Goal: Task Accomplishment & Management: Manage account settings

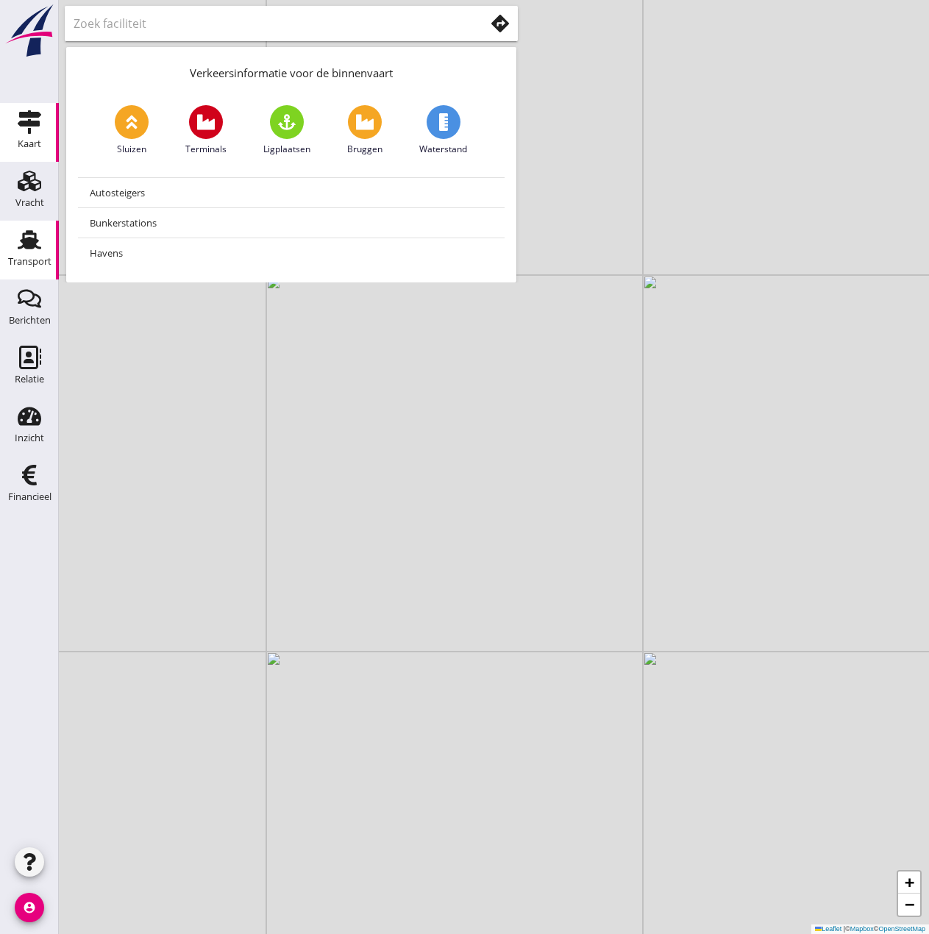
click at [32, 248] on use at bounding box center [30, 239] width 24 height 19
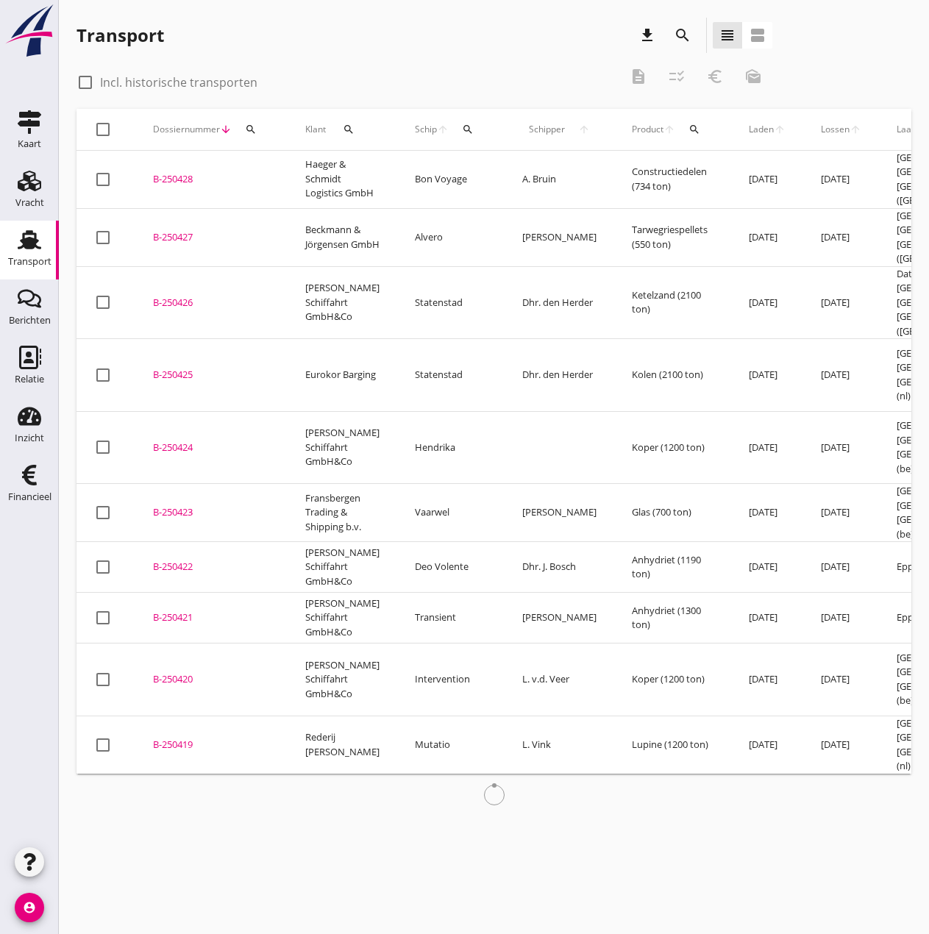
click at [85, 85] on div at bounding box center [85, 82] width 25 height 25
checkbox input "true"
click at [247, 128] on icon "search" at bounding box center [251, 130] width 12 height 12
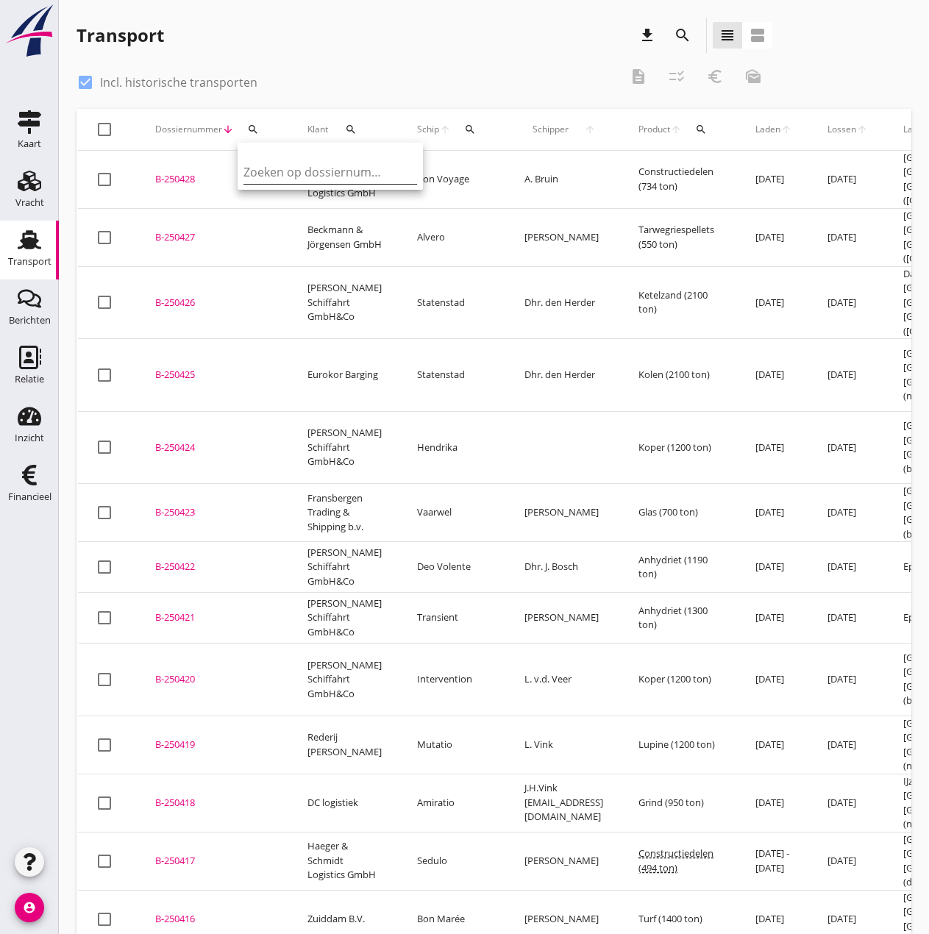
click at [308, 168] on input "Zoeken op dossiernummer..." at bounding box center [319, 172] width 153 height 24
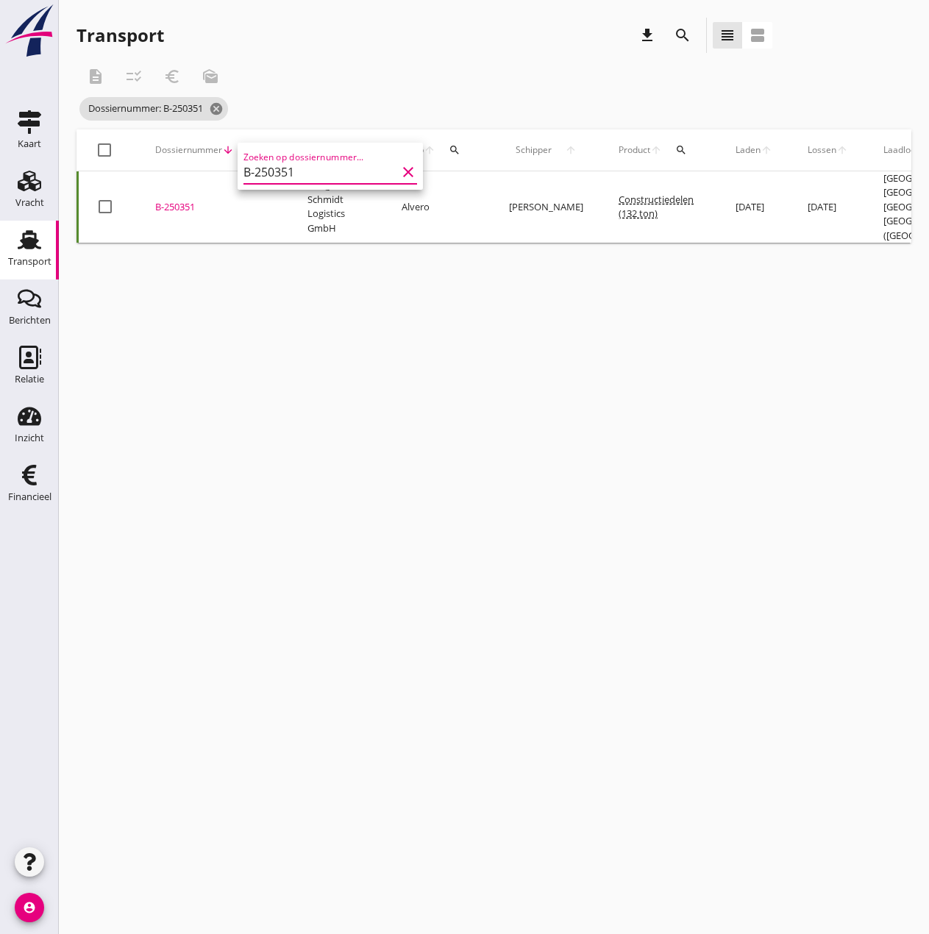
type input "B-250351"
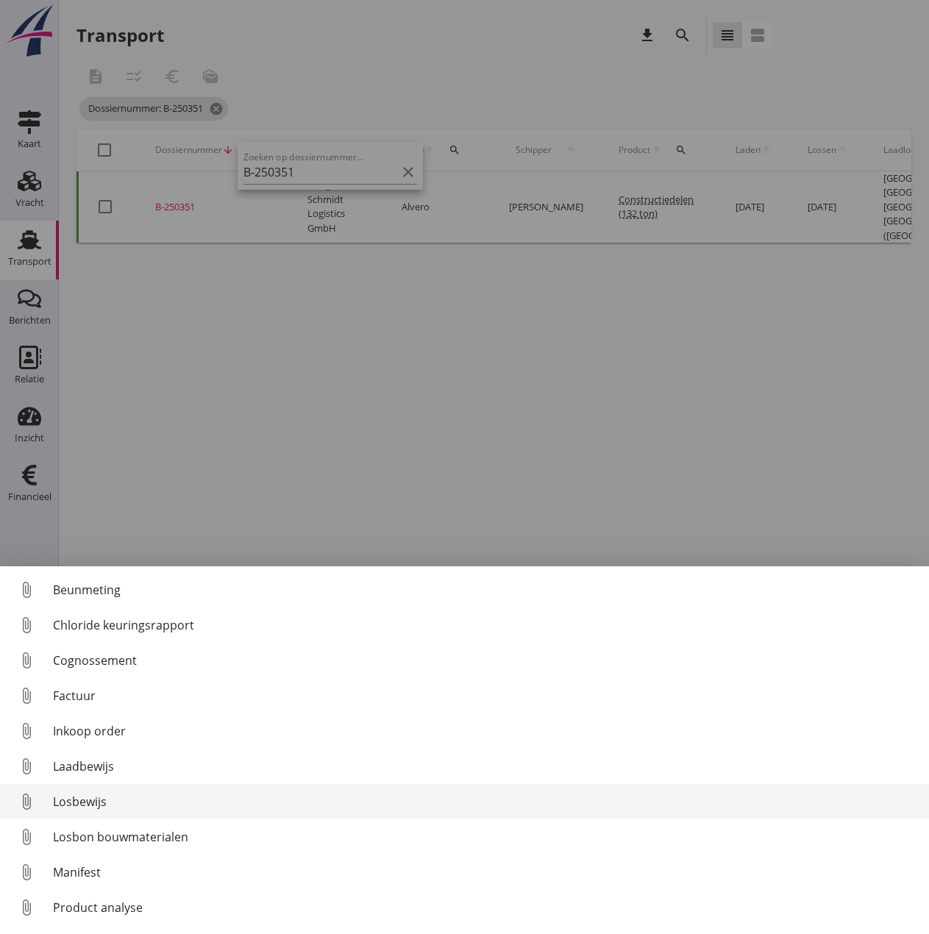
click at [64, 797] on div "Losbewijs" at bounding box center [485, 802] width 864 height 18
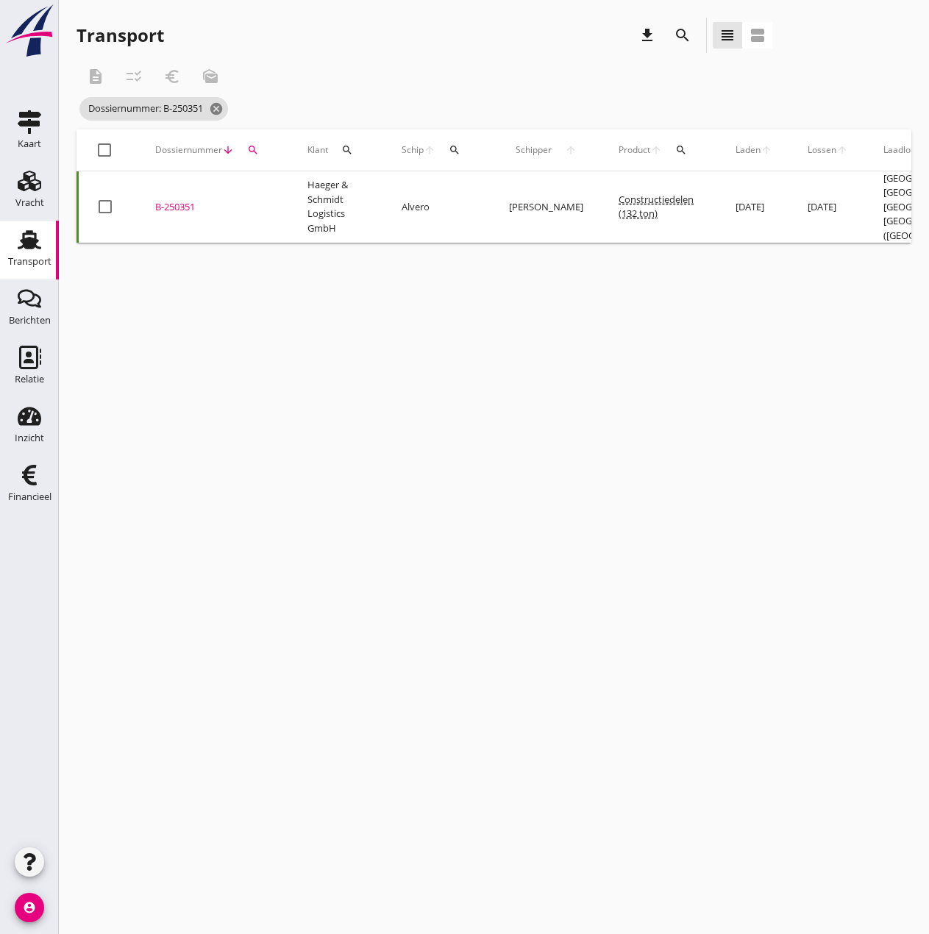
click at [24, 241] on use at bounding box center [30, 239] width 24 height 19
click at [219, 108] on icon "cancel" at bounding box center [216, 109] width 15 height 15
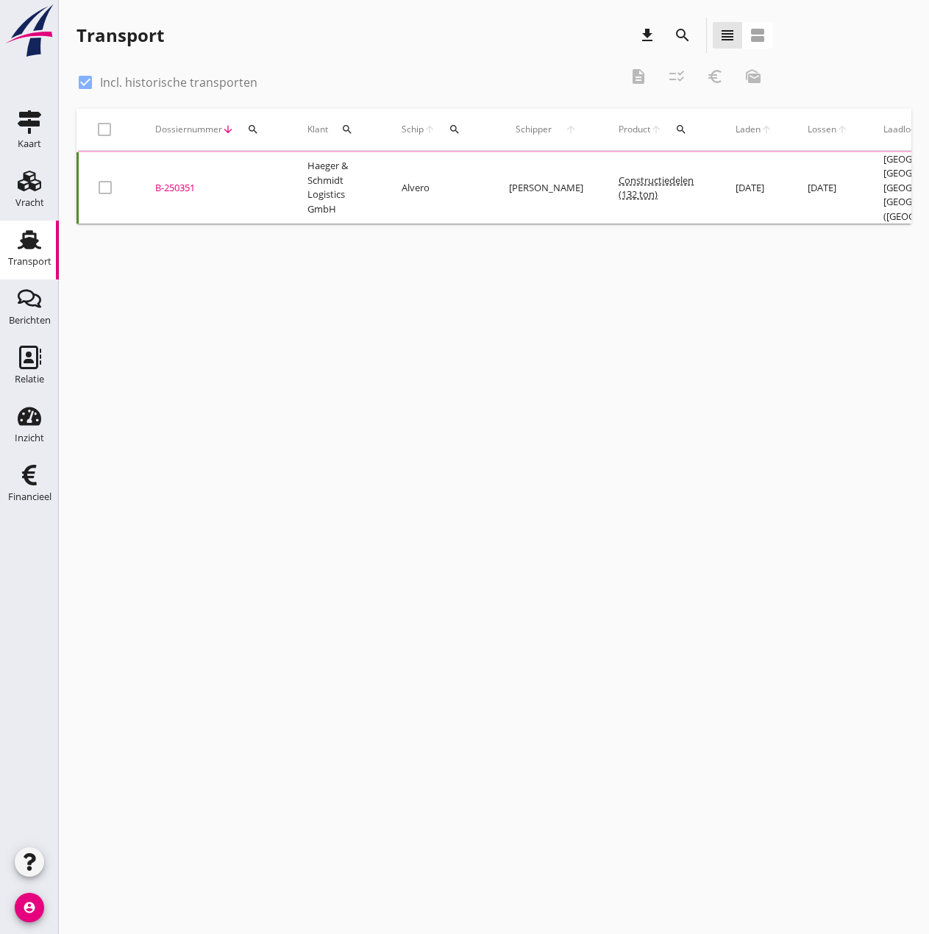
click at [88, 80] on div at bounding box center [85, 82] width 25 height 25
checkbox input "false"
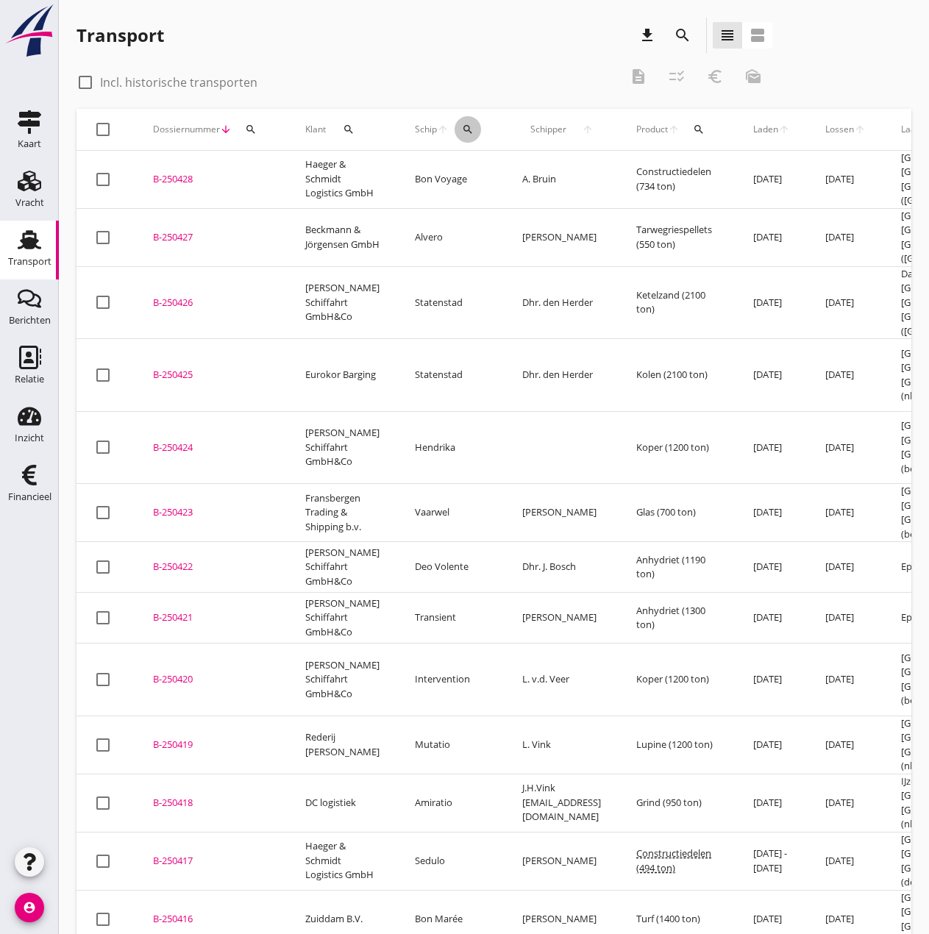
click at [460, 138] on button "search" at bounding box center [468, 129] width 26 height 26
click at [494, 172] on input "Zoek op (scheeps)naam" at bounding box center [526, 172] width 153 height 24
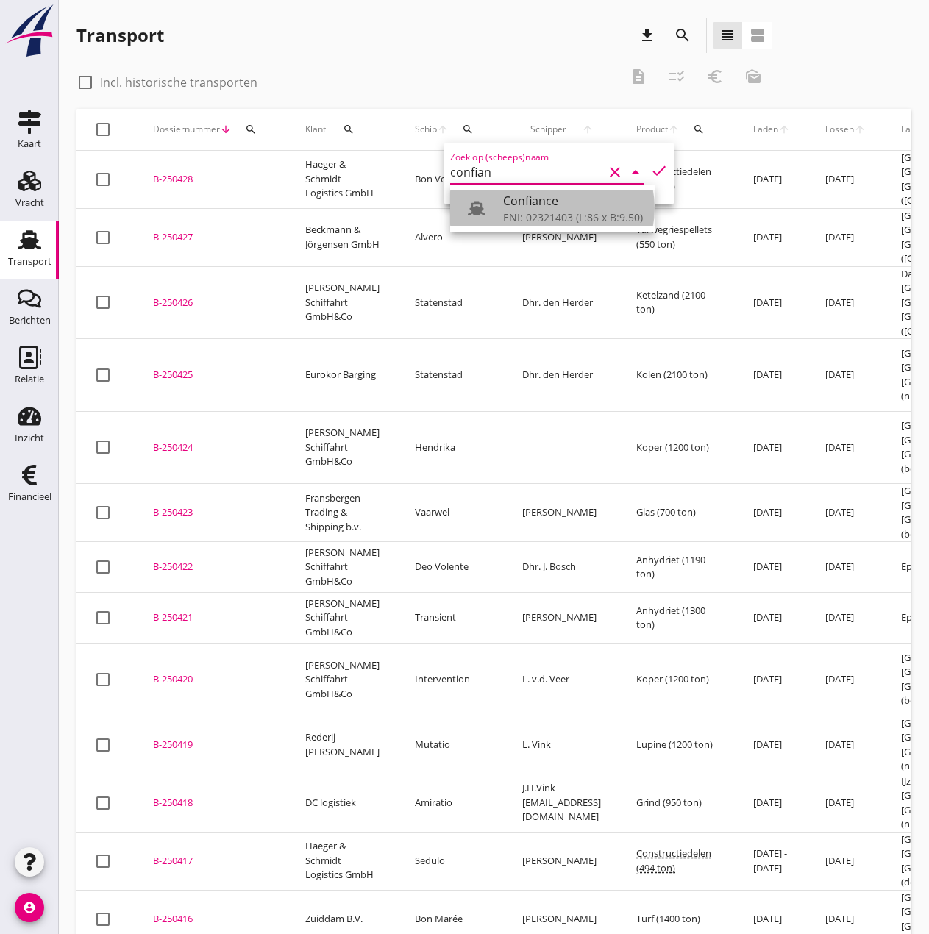
click at [539, 202] on div "Confiance" at bounding box center [573, 201] width 140 height 18
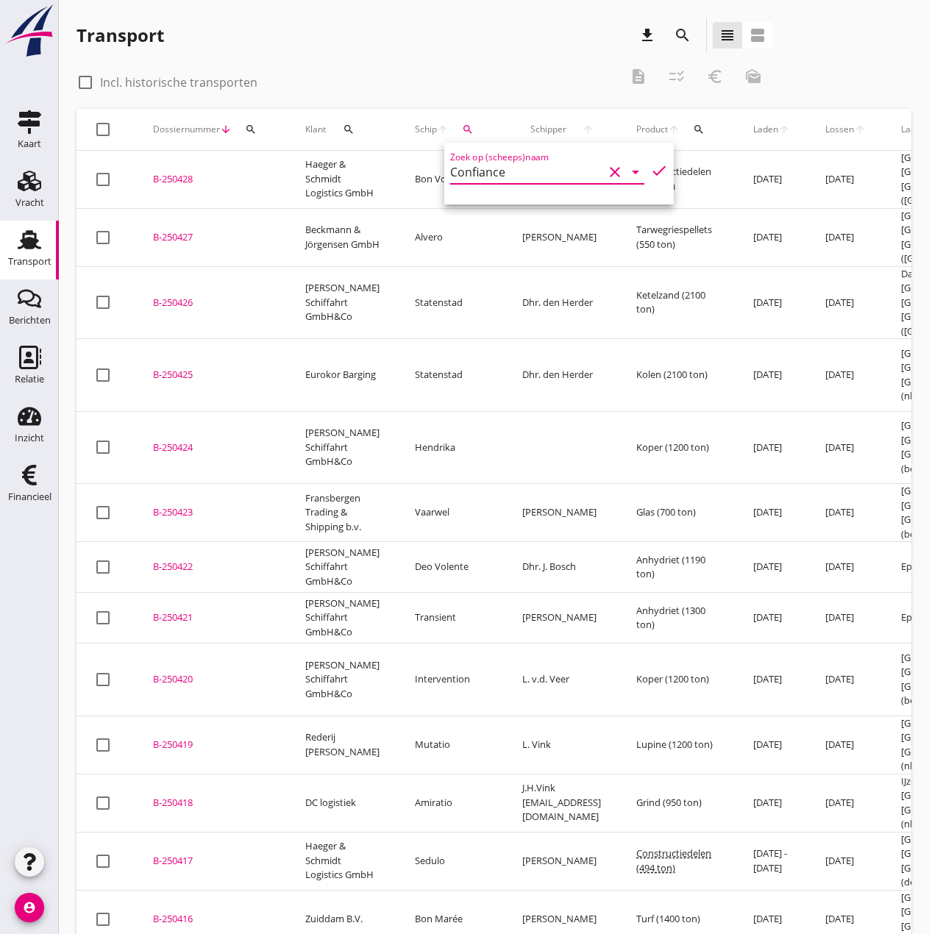
click at [650, 168] on icon "check" at bounding box center [659, 171] width 18 height 18
type input "Confiance"
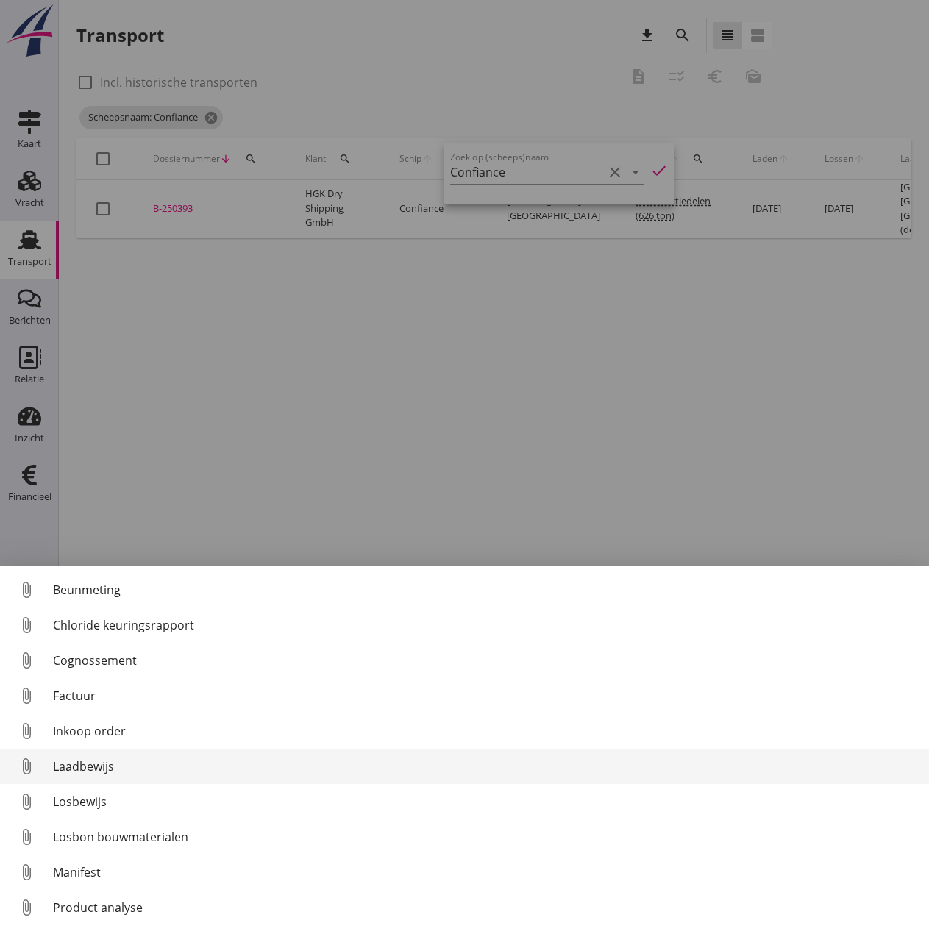
click at [99, 766] on div "Laadbewijs" at bounding box center [485, 767] width 864 height 18
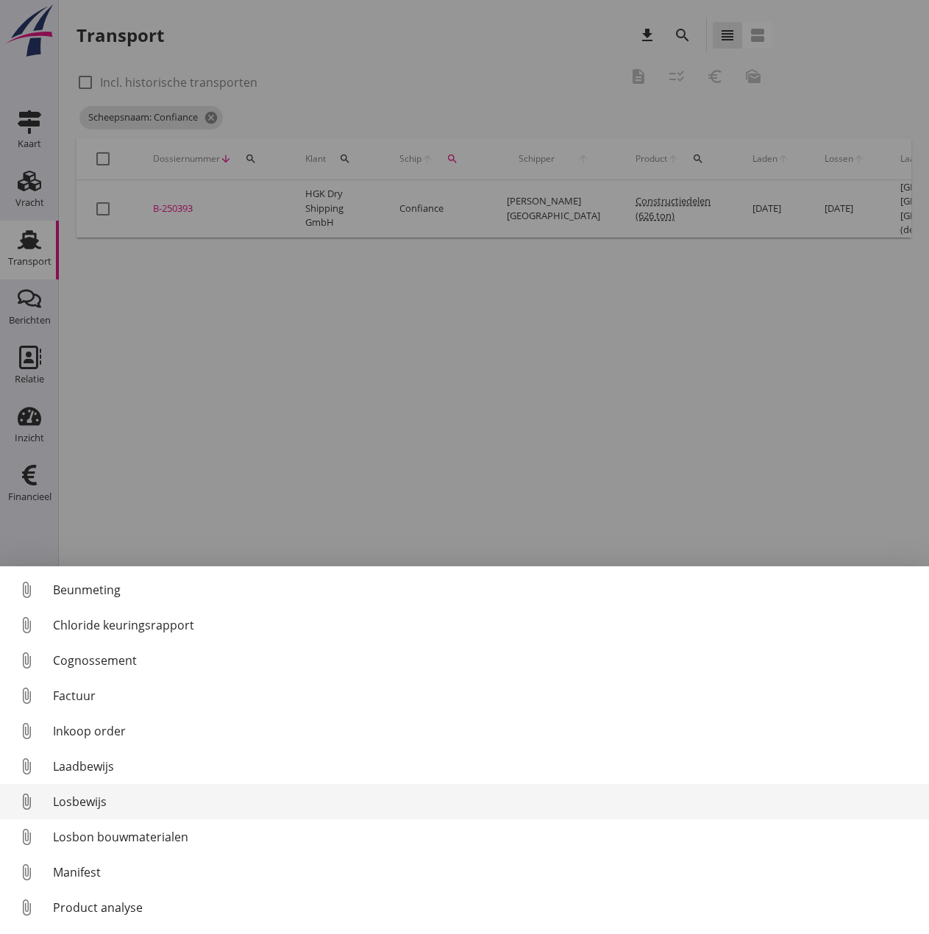
click at [82, 805] on div "Losbewijs" at bounding box center [485, 802] width 864 height 18
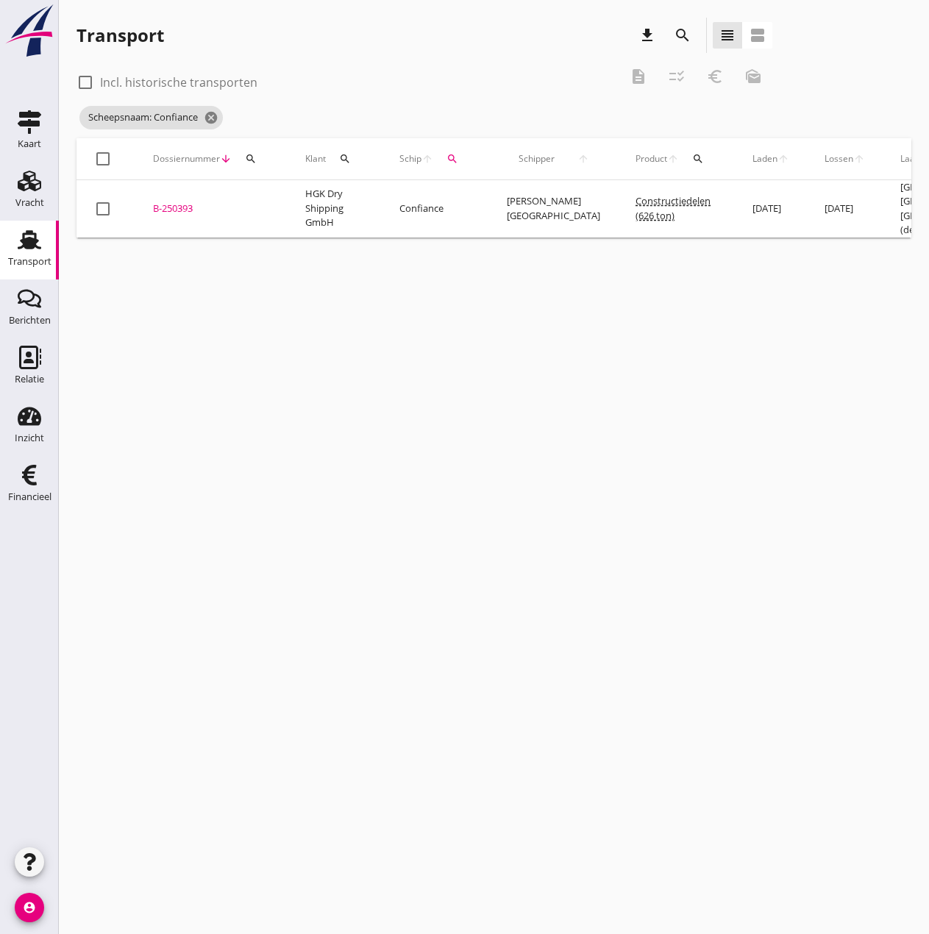
drag, startPoint x: 176, startPoint y: 202, endPoint x: 178, endPoint y: 235, distance: 33.2
click at [176, 202] on div "B-250393" at bounding box center [211, 209] width 117 height 15
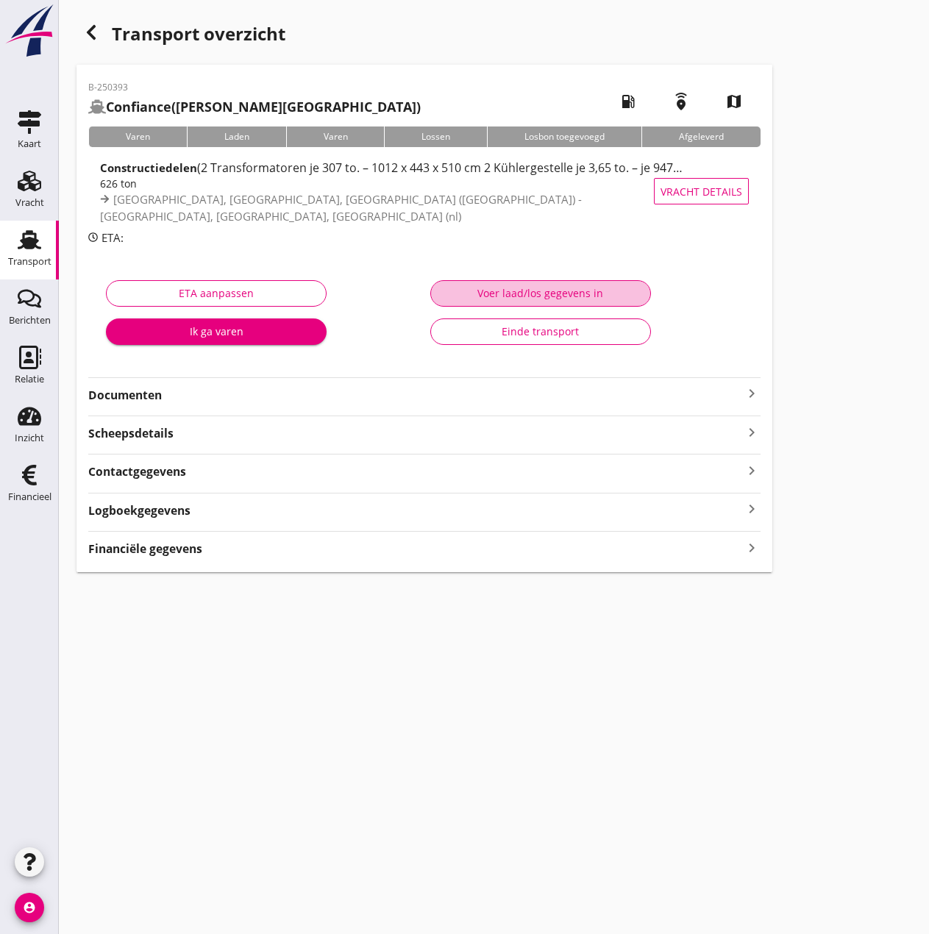
click at [506, 300] on div "Voer laad/los gegevens in" at bounding box center [541, 292] width 196 height 15
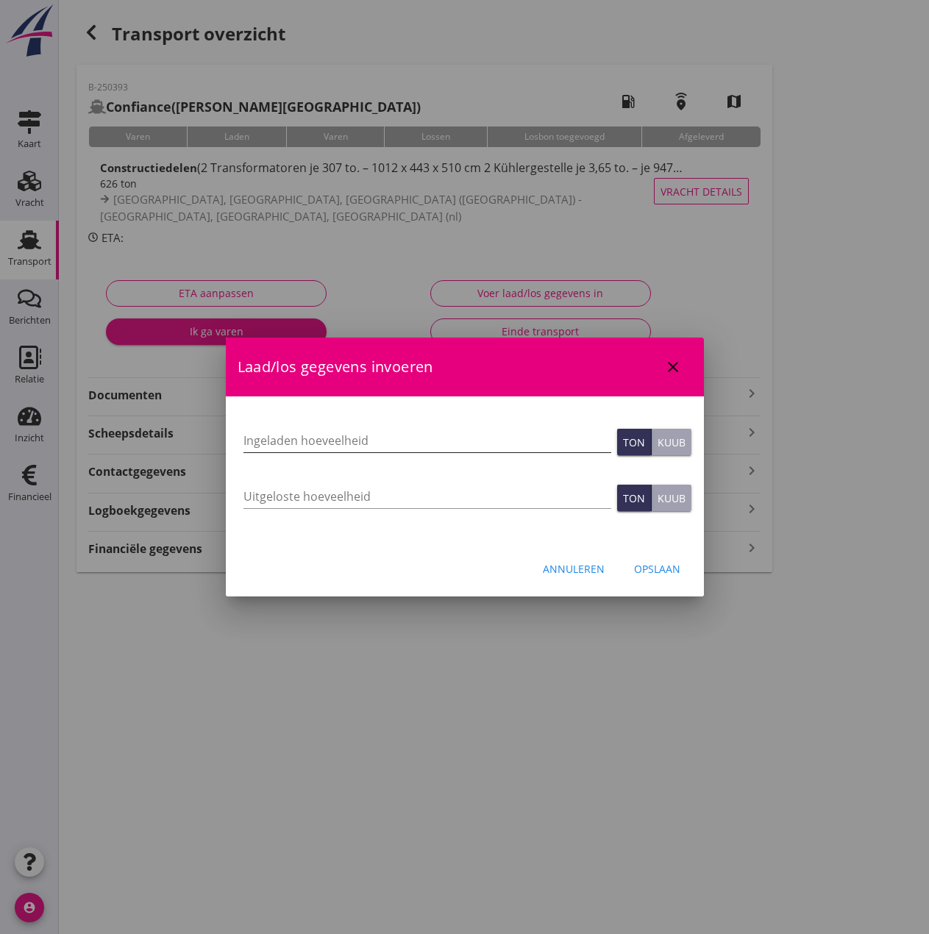
click at [277, 440] on input "Ingeladen hoeveelheid" at bounding box center [427, 441] width 368 height 24
type input "628.370"
click at [285, 505] on input "Uitgeloste hoeveelheid" at bounding box center [427, 497] width 368 height 24
click at [257, 495] on input "Uitgeloste hoeveelheid" at bounding box center [427, 497] width 368 height 24
type input "625.700"
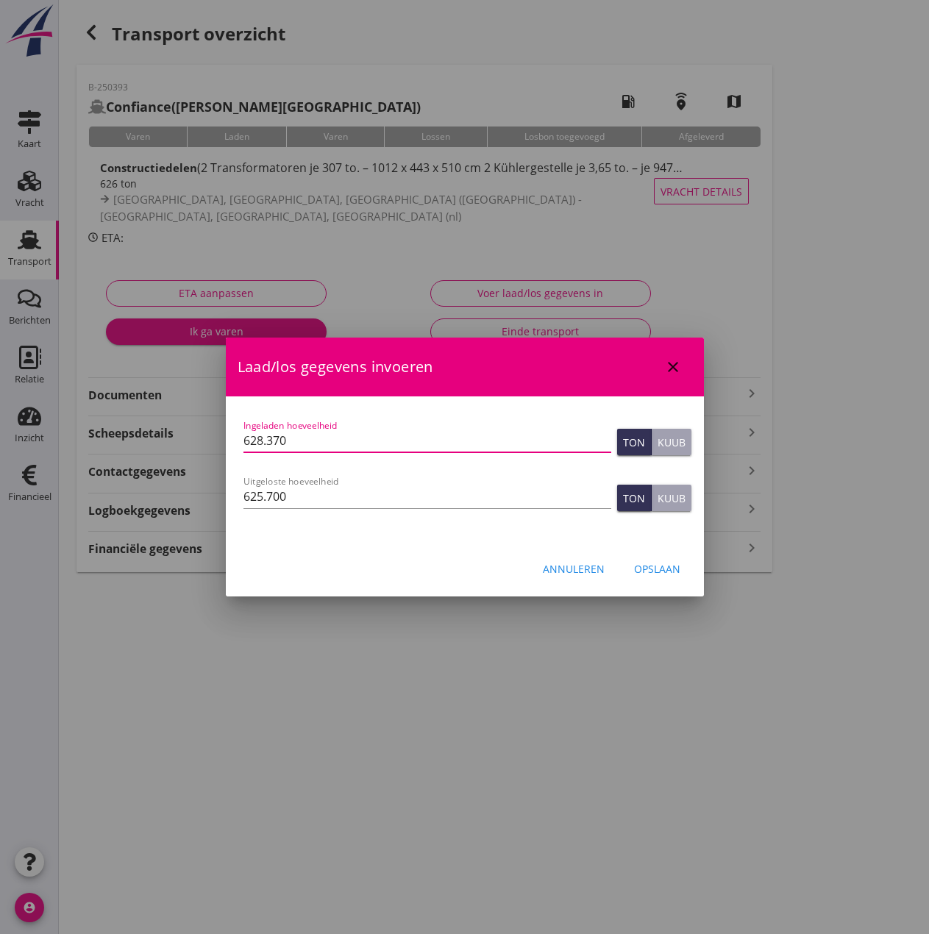
click at [366, 434] on input "628.370" at bounding box center [427, 441] width 368 height 24
click at [680, 570] on div "Opslaan" at bounding box center [657, 568] width 46 height 15
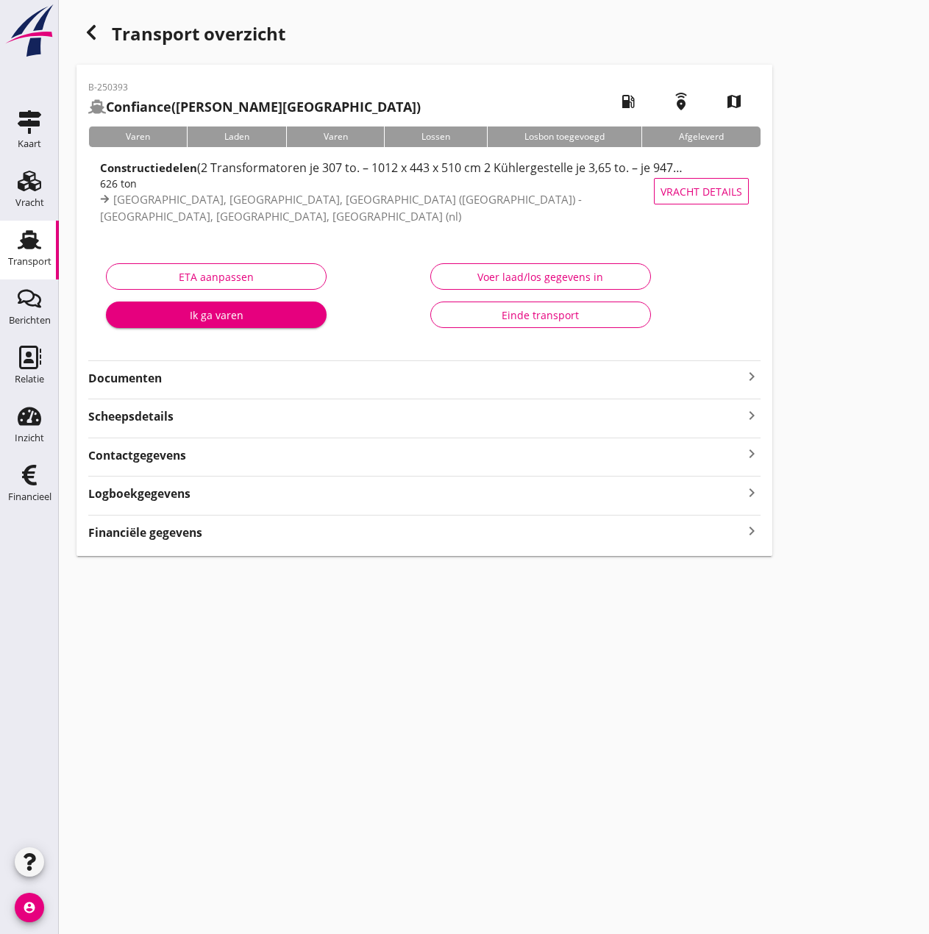
click at [146, 540] on strong "Financiële gegevens" at bounding box center [145, 532] width 114 height 17
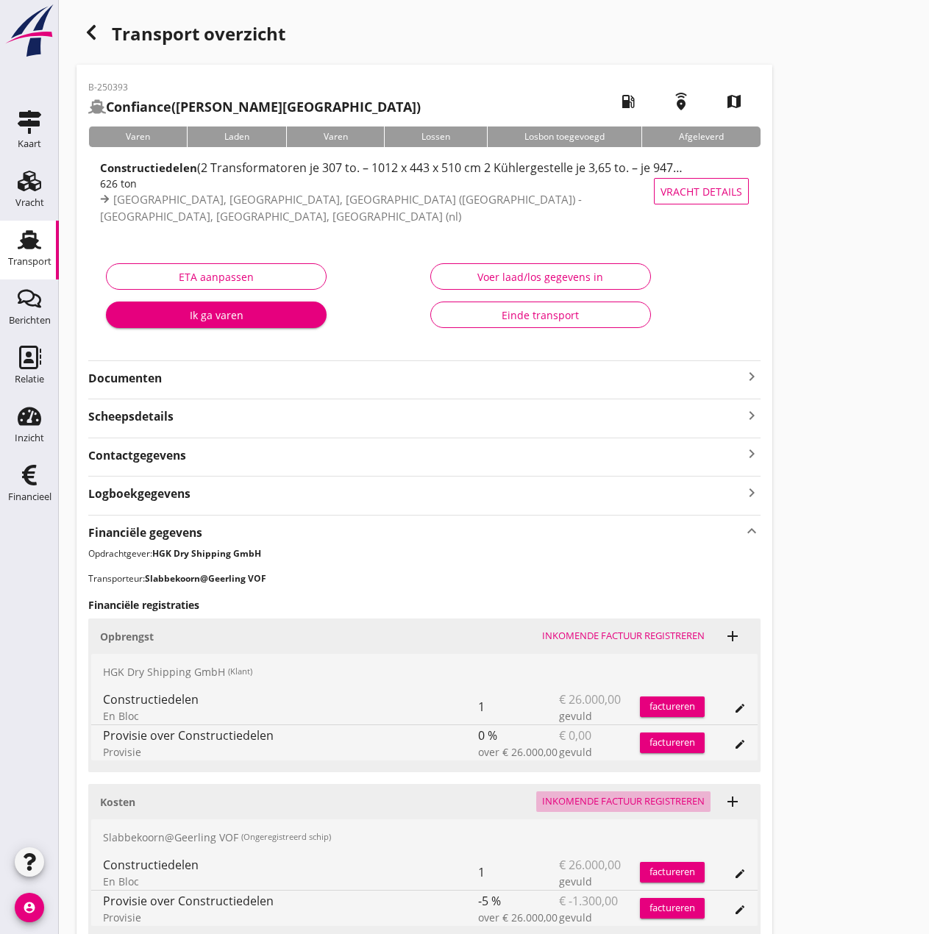
click at [581, 802] on div "Inkomende factuur registreren" at bounding box center [623, 801] width 163 height 15
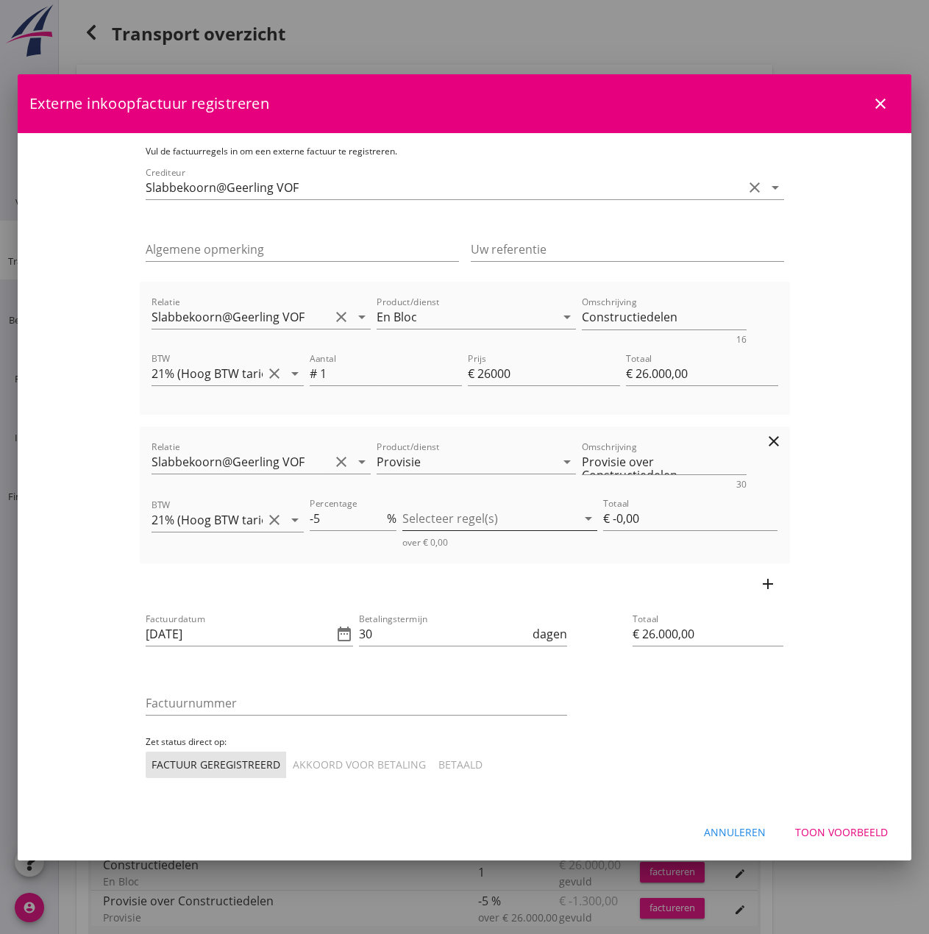
click at [466, 524] on div at bounding box center [489, 519] width 174 height 24
click at [441, 534] on icon "check_box_outline_blank" at bounding box center [436, 530] width 29 height 29
type input "€ -1.300,00"
drag, startPoint x: 305, startPoint y: 633, endPoint x: 298, endPoint y: 630, distance: 7.7
click at [335, 633] on icon "date_range" at bounding box center [344, 634] width 18 height 18
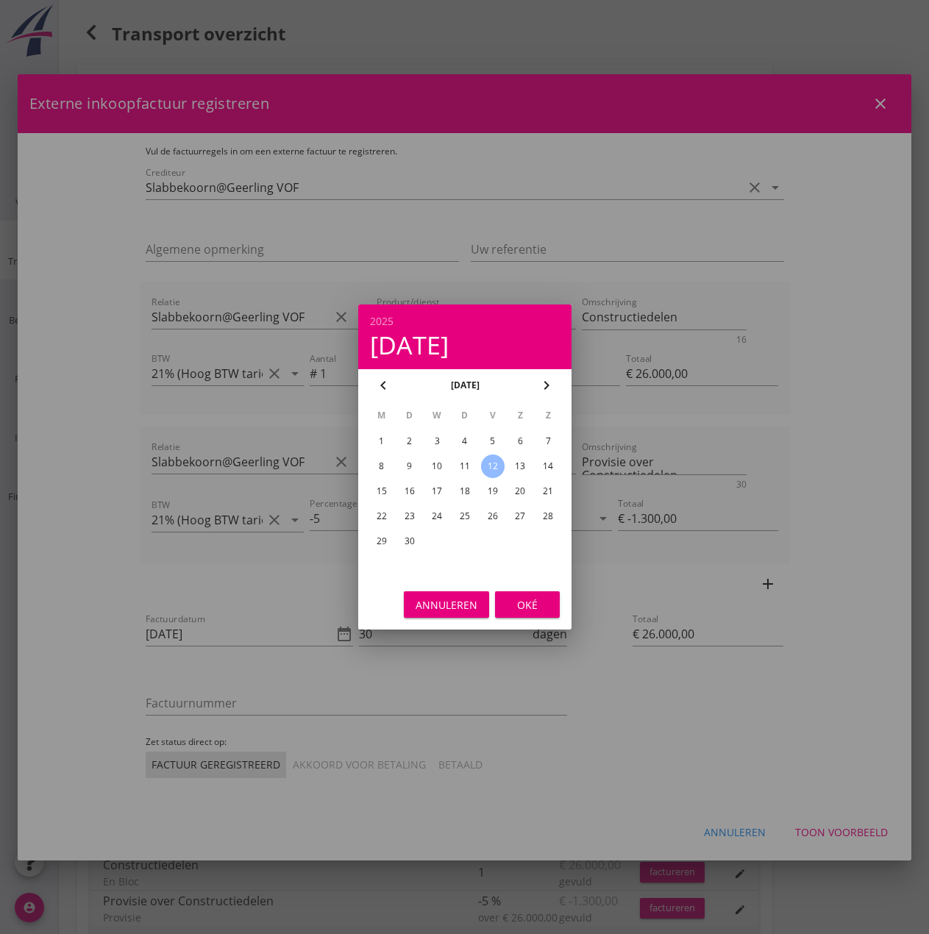
click at [473, 460] on div "11" at bounding box center [464, 467] width 24 height 24
type input "[DATE]"
click at [508, 597] on div "Oké" at bounding box center [527, 604] width 41 height 15
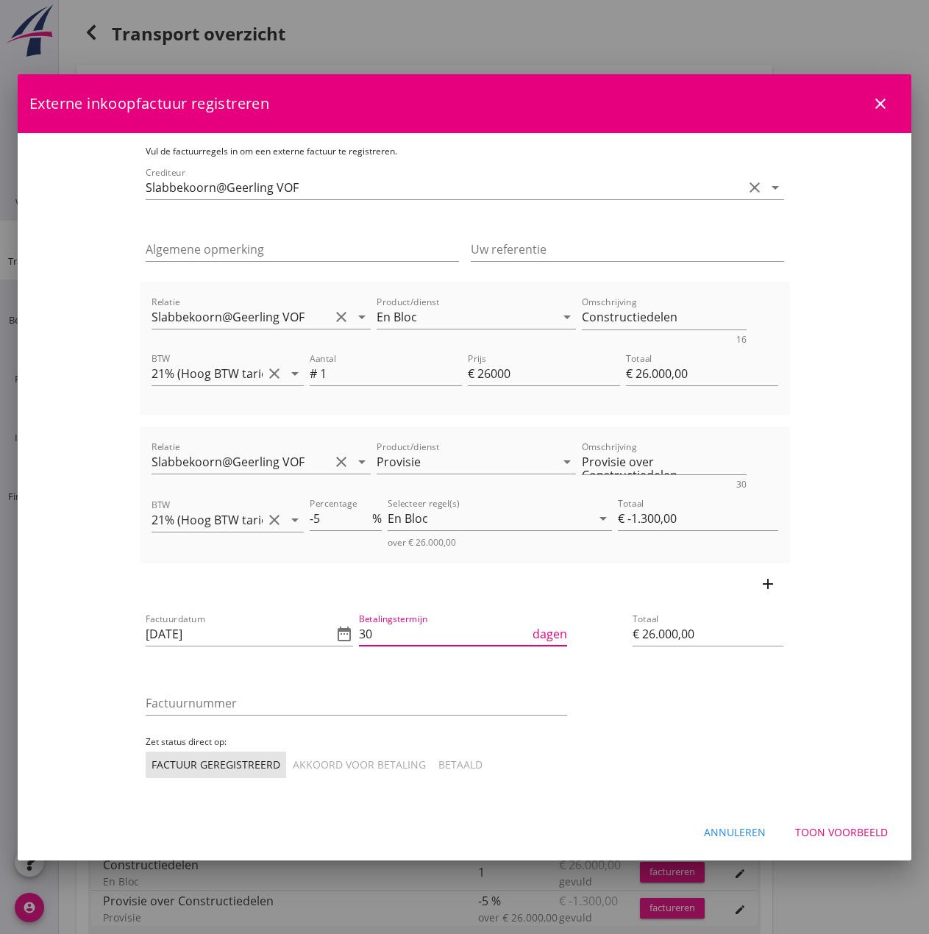
click at [397, 637] on input "30" at bounding box center [444, 634] width 171 height 24
type input "3"
type input "14"
click at [273, 677] on div "Factuurnummer" at bounding box center [356, 705] width 427 height 56
drag, startPoint x: 275, startPoint y: 690, endPoint x: 280, endPoint y: 705, distance: 15.6
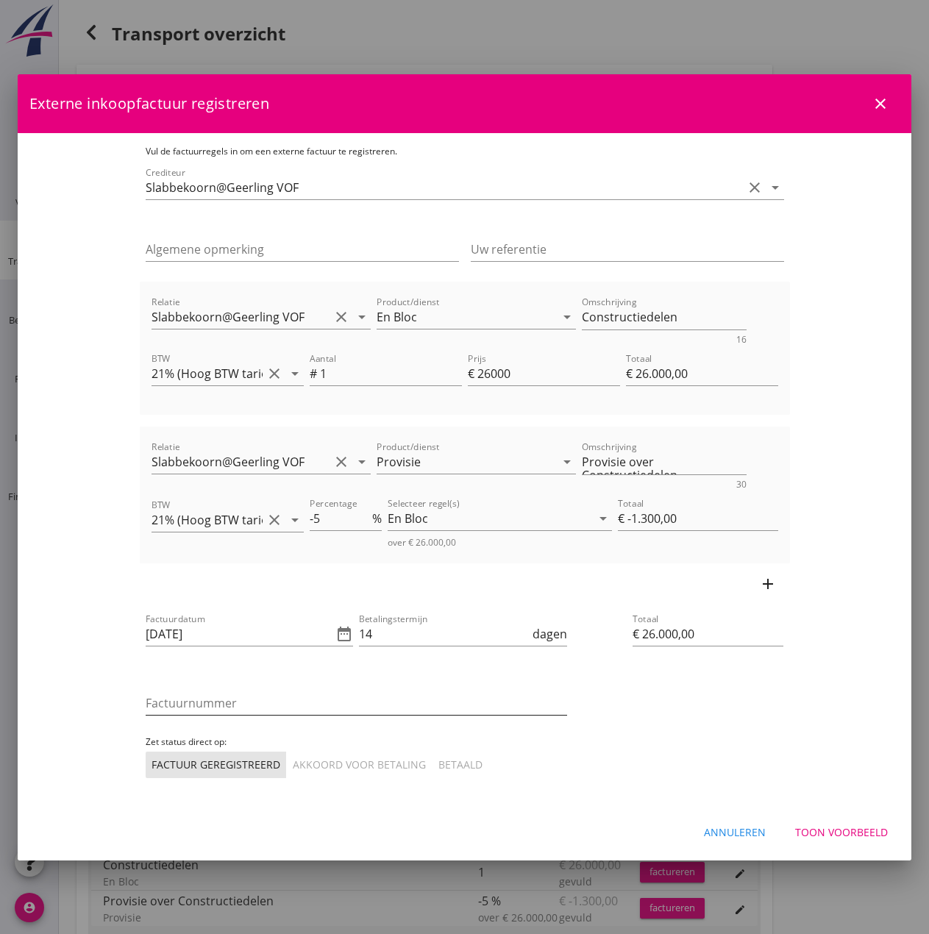
click at [280, 704] on div "Factuurnummer" at bounding box center [357, 706] width 422 height 47
click at [280, 705] on input "Factuurnummer" at bounding box center [357, 703] width 422 height 24
type input "202534"
click at [293, 757] on div "Akkoord voor betaling" at bounding box center [359, 764] width 133 height 15
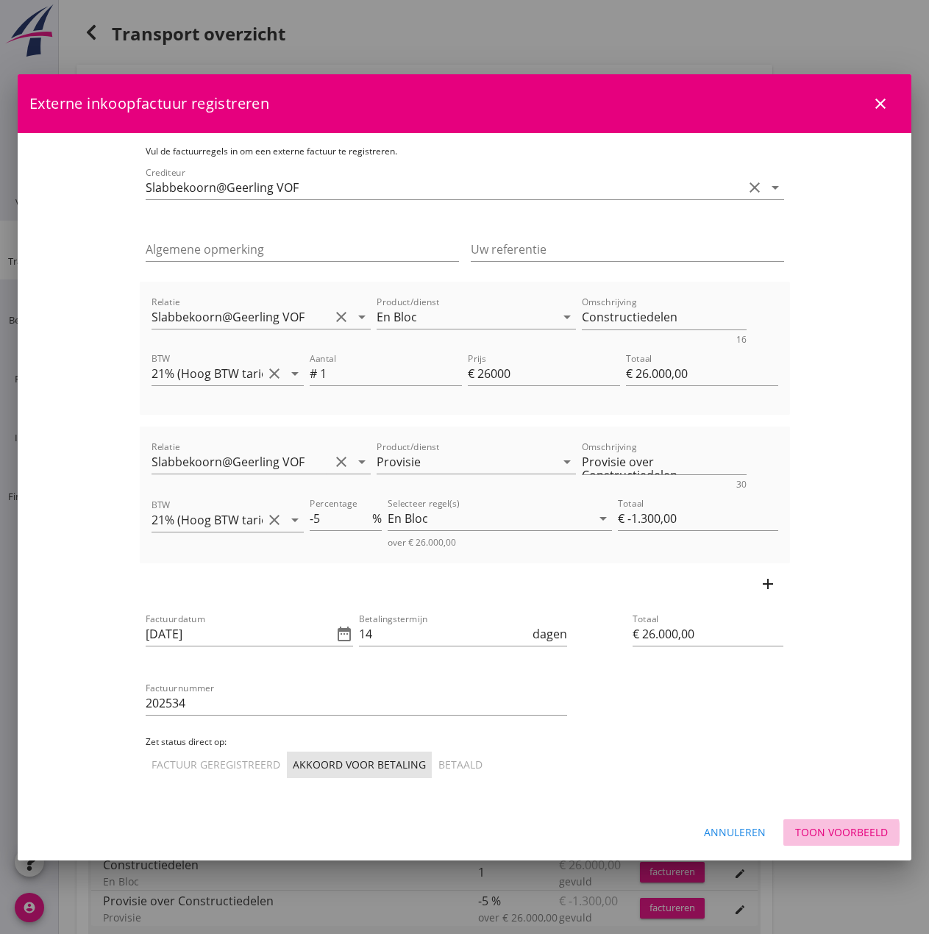
click at [847, 836] on div "Toon voorbeeld" at bounding box center [841, 832] width 93 height 15
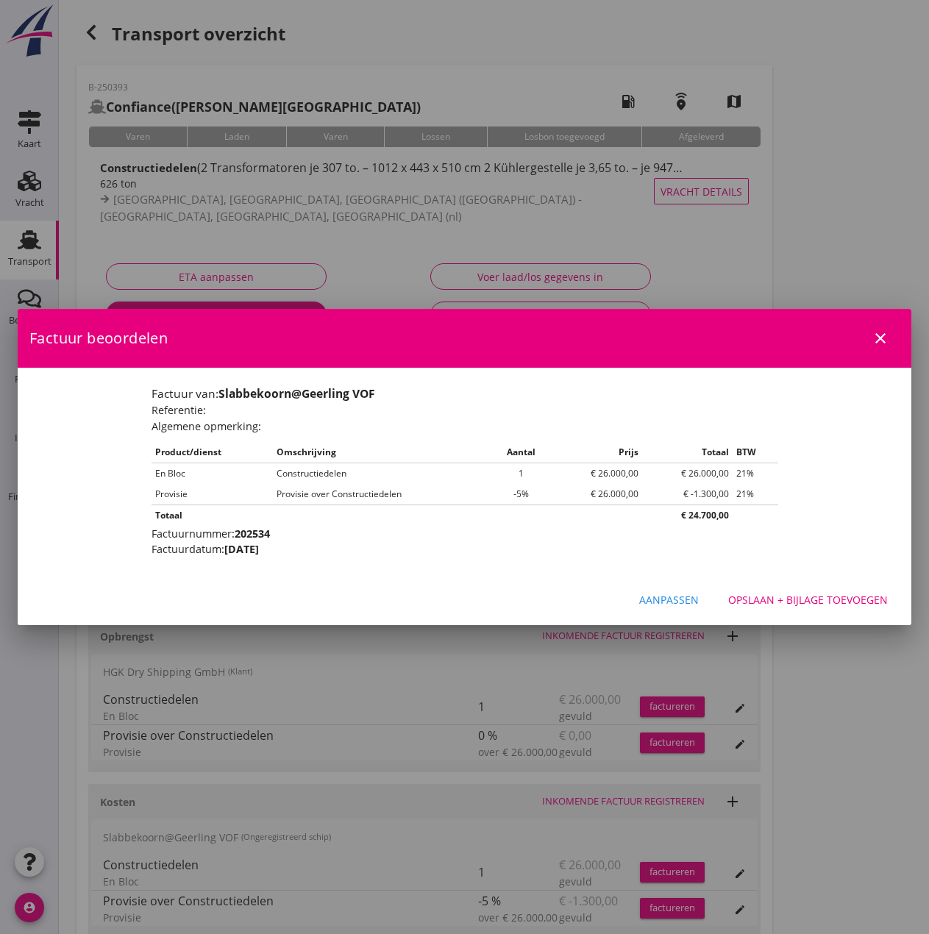
click at [819, 602] on div "Opslaan + bijlage toevoegen" at bounding box center [808, 599] width 160 height 15
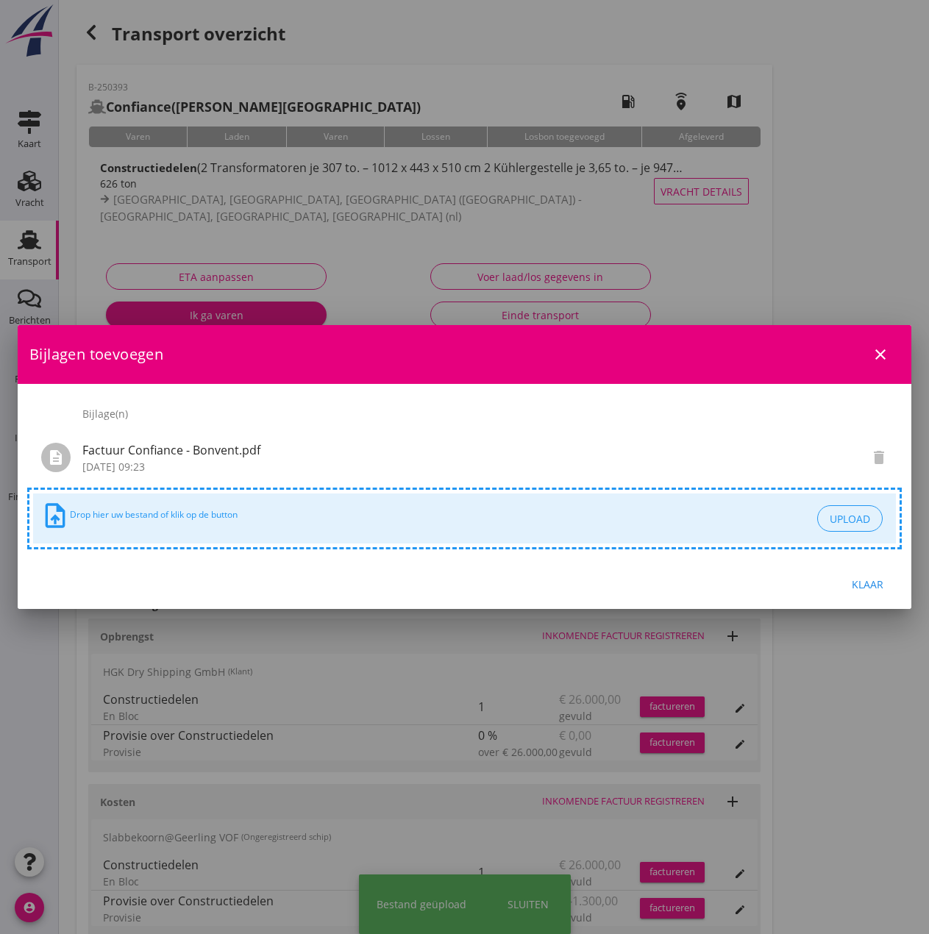
click at [871, 586] on div "Klaar" at bounding box center [867, 584] width 41 height 15
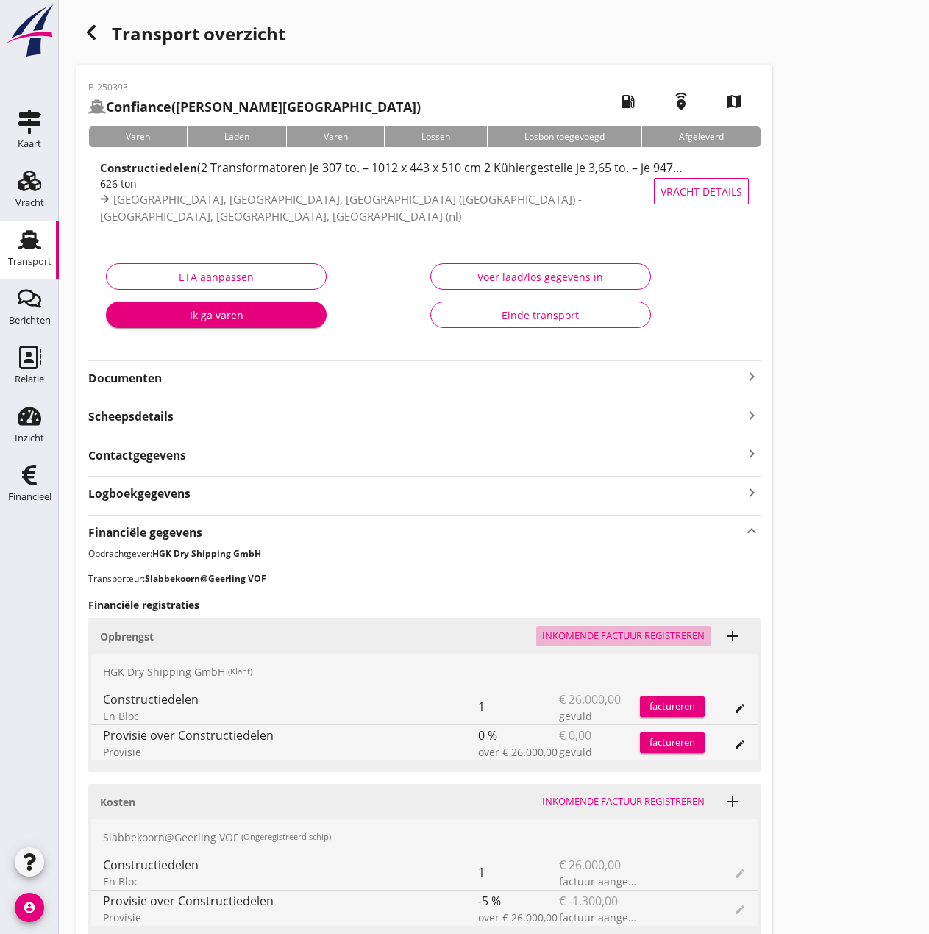
click at [639, 637] on div "Inkomende factuur registreren" at bounding box center [623, 636] width 163 height 15
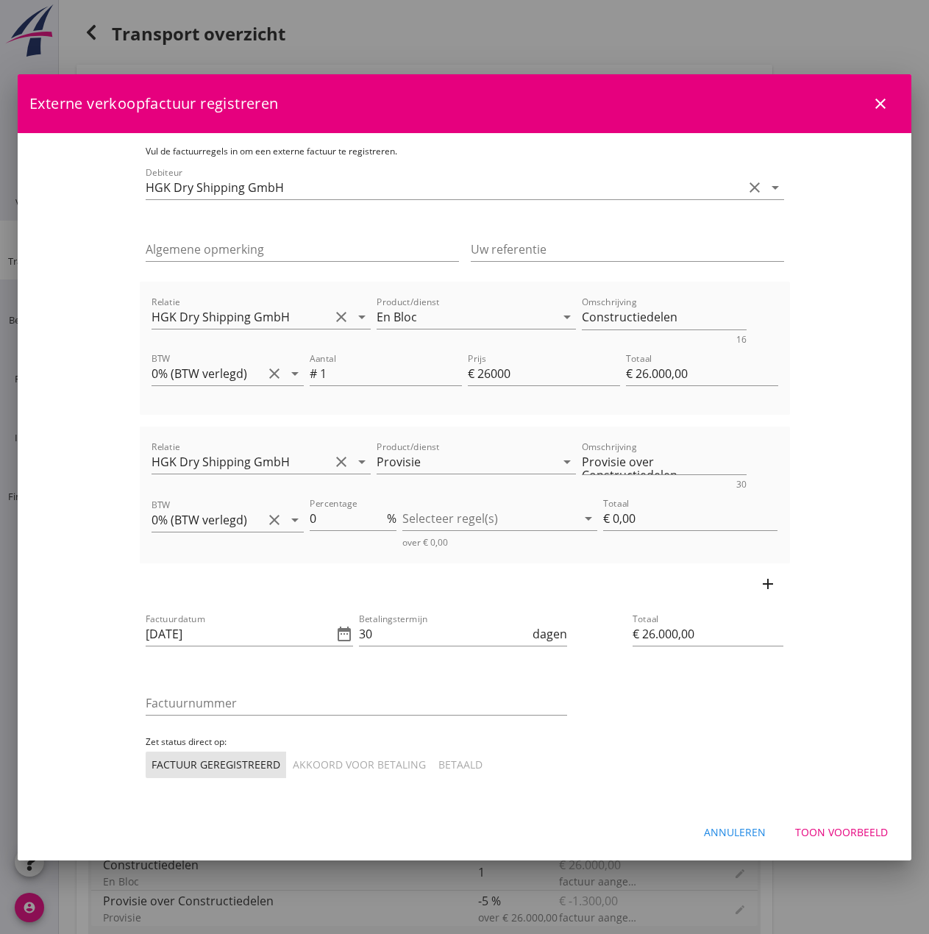
click at [738, 826] on div "Annuleren" at bounding box center [735, 832] width 62 height 15
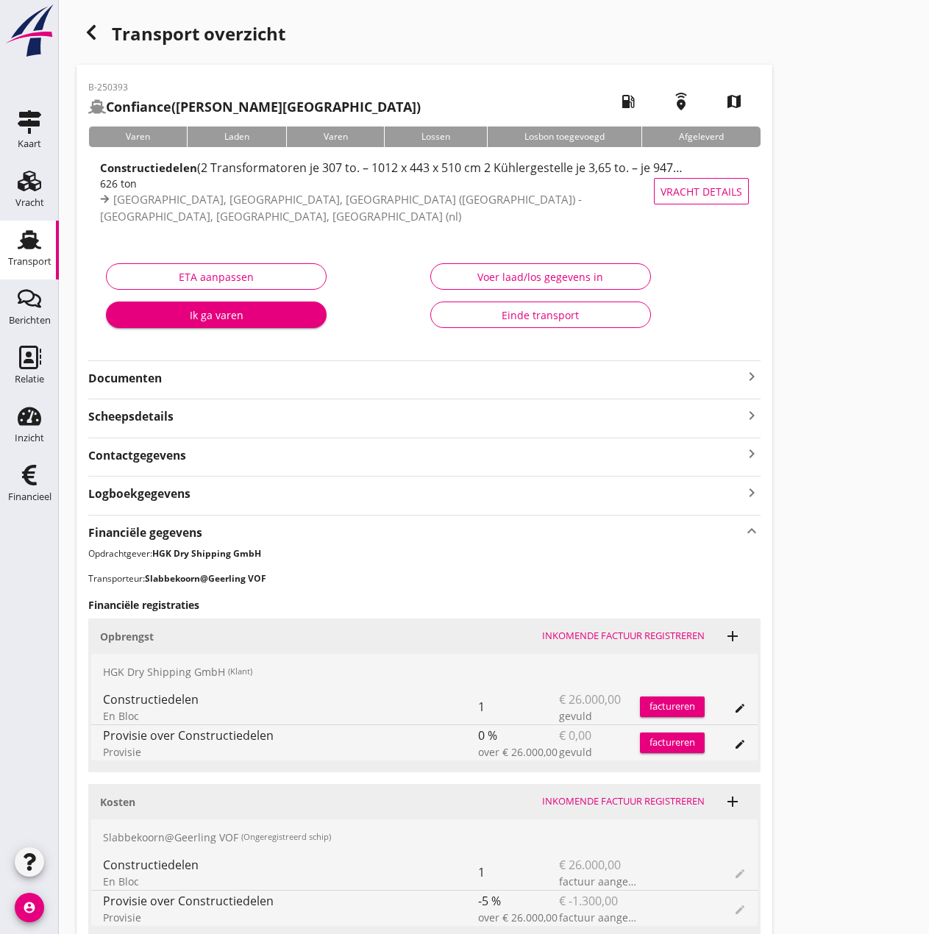
click at [676, 705] on div "factureren" at bounding box center [672, 707] width 65 height 15
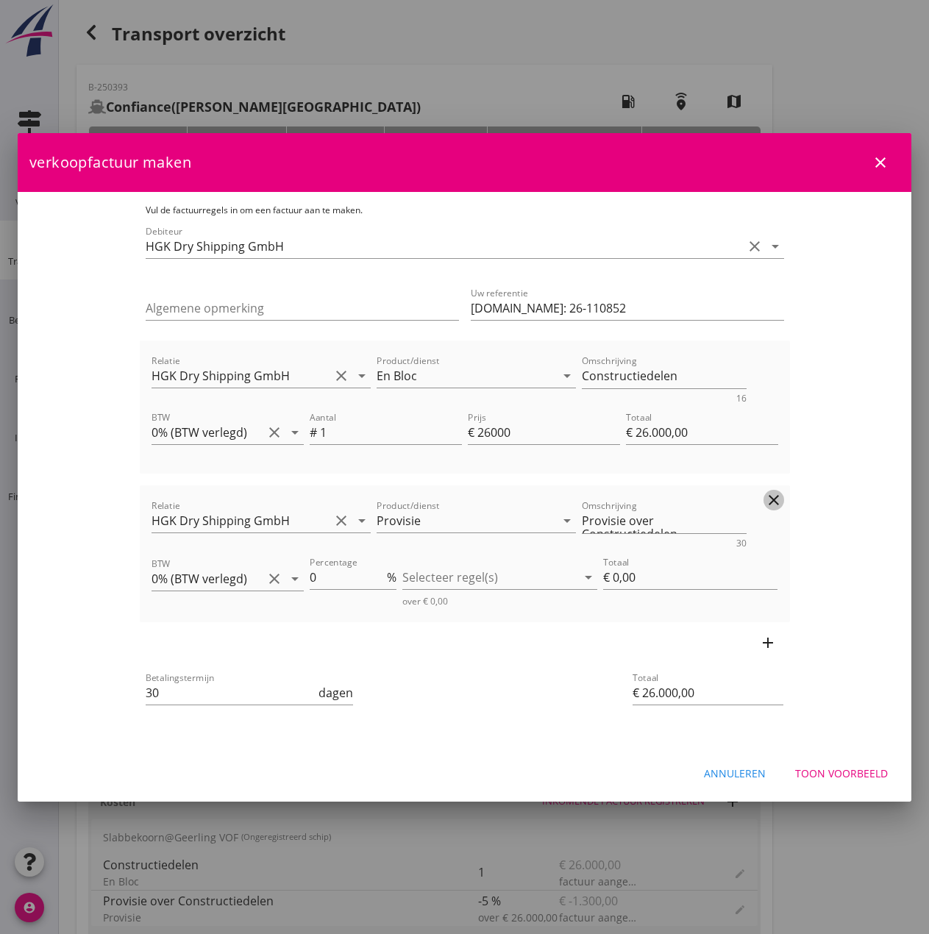
click at [783, 491] on icon "clear" at bounding box center [774, 500] width 18 height 18
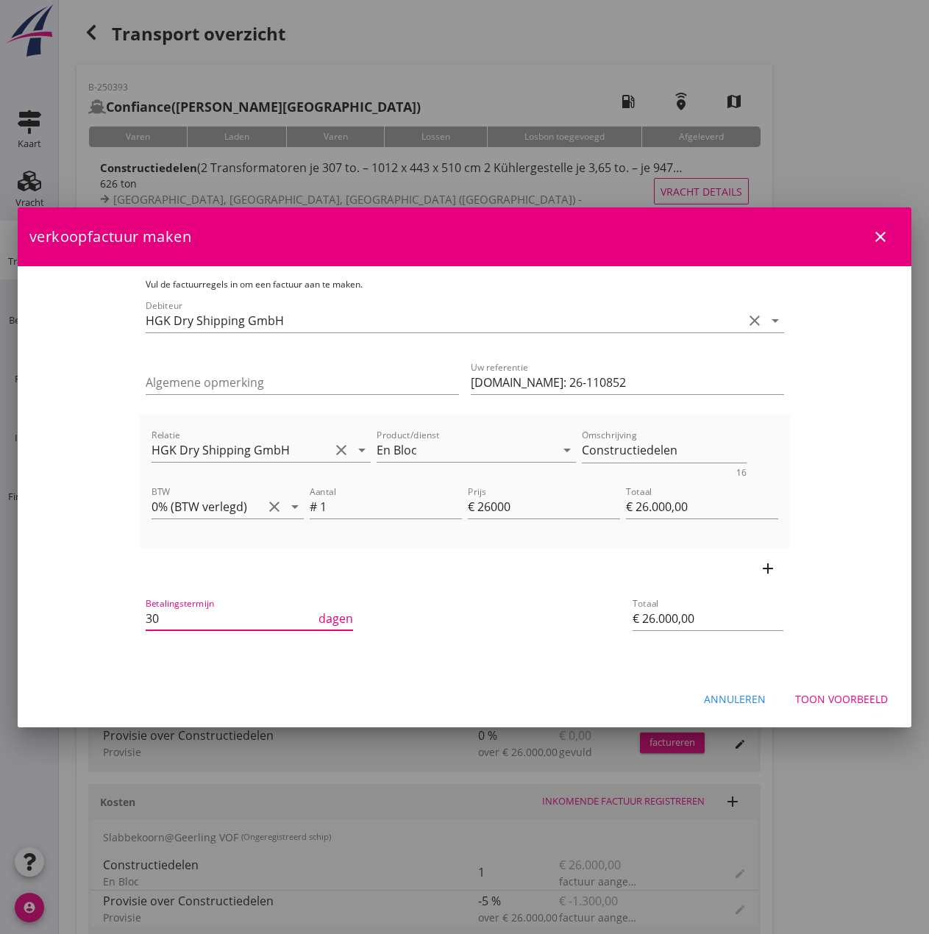
click at [248, 611] on input "30" at bounding box center [231, 619] width 171 height 24
type input "3"
type input "14"
click at [825, 693] on div "Toon voorbeeld" at bounding box center [841, 698] width 93 height 15
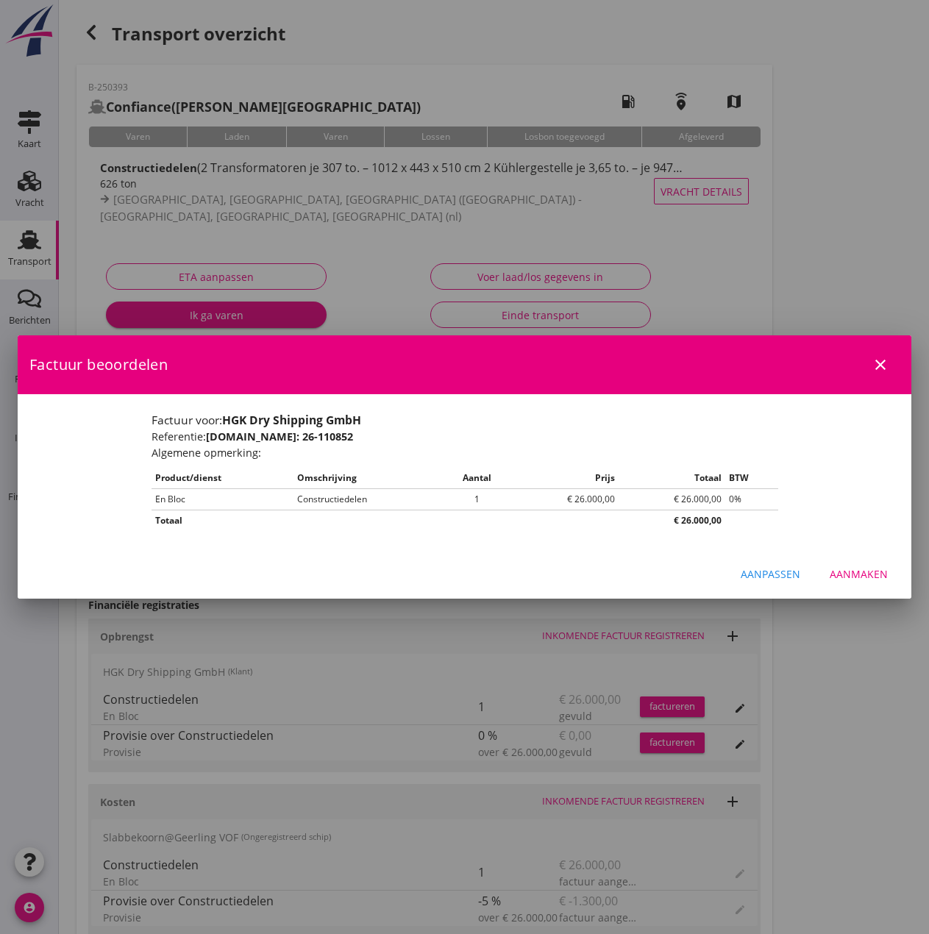
click at [848, 572] on div "Aanmaken" at bounding box center [859, 573] width 58 height 15
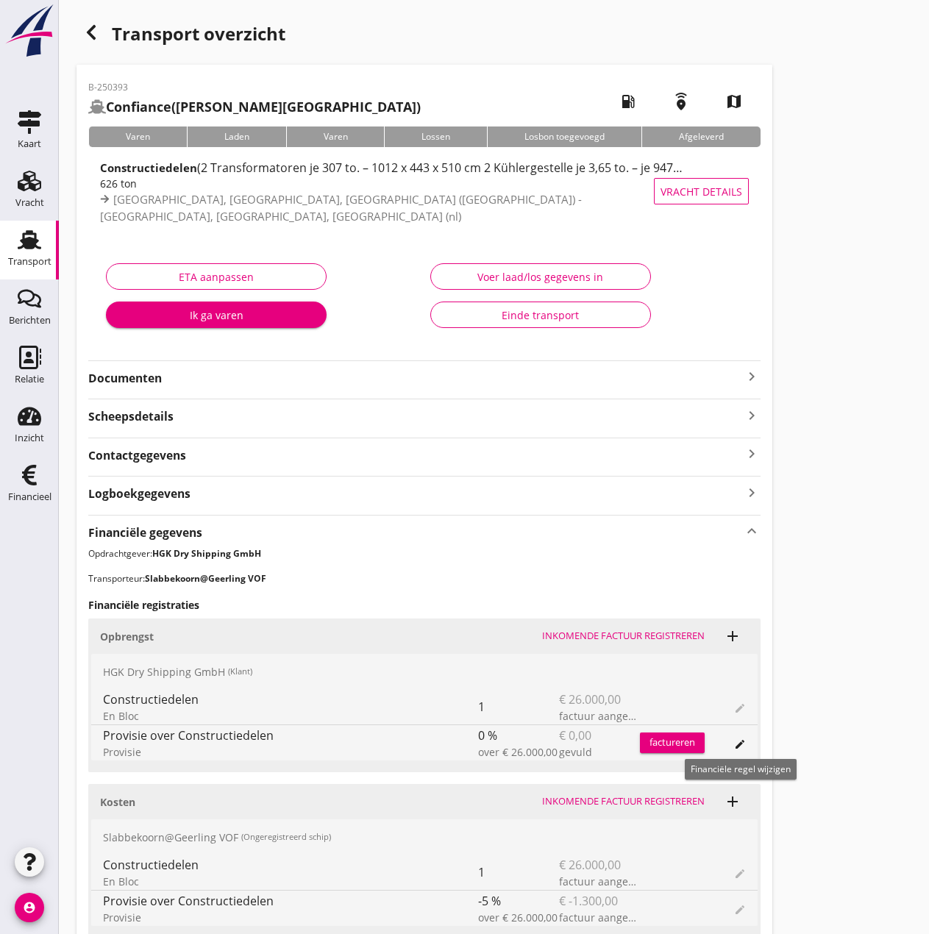
click at [737, 744] on icon "edit" at bounding box center [740, 745] width 12 height 12
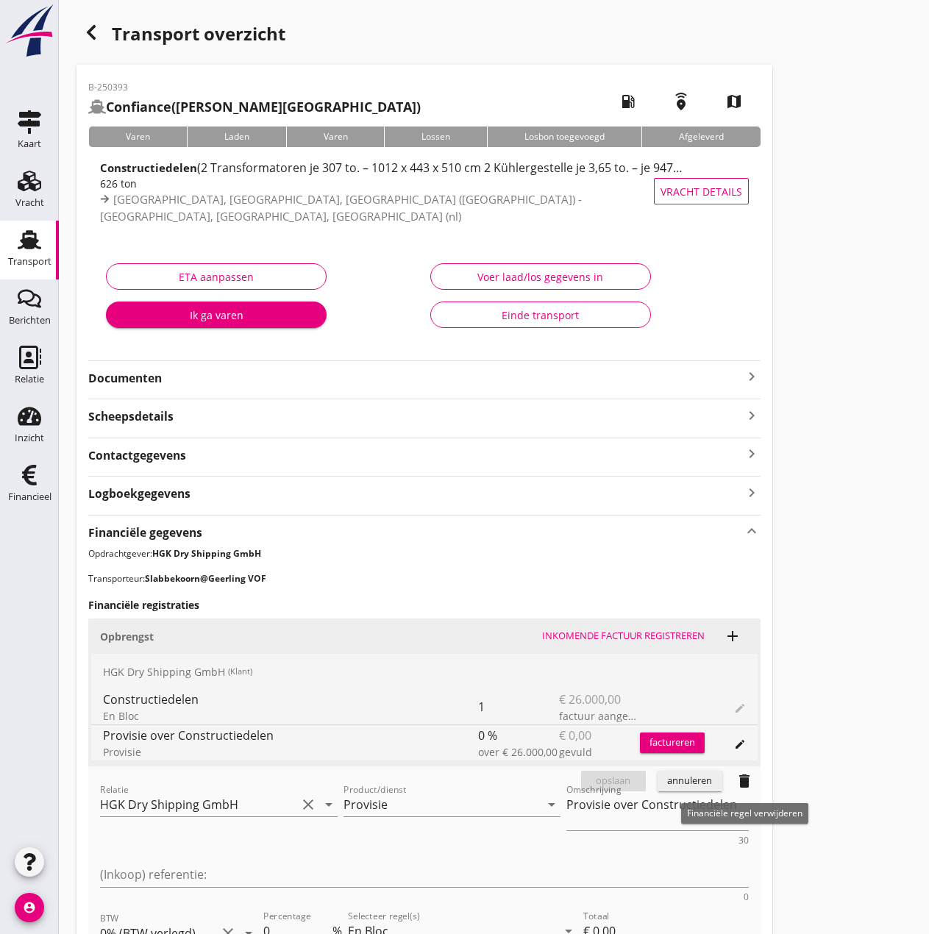
click at [747, 783] on icon "delete" at bounding box center [745, 781] width 18 height 18
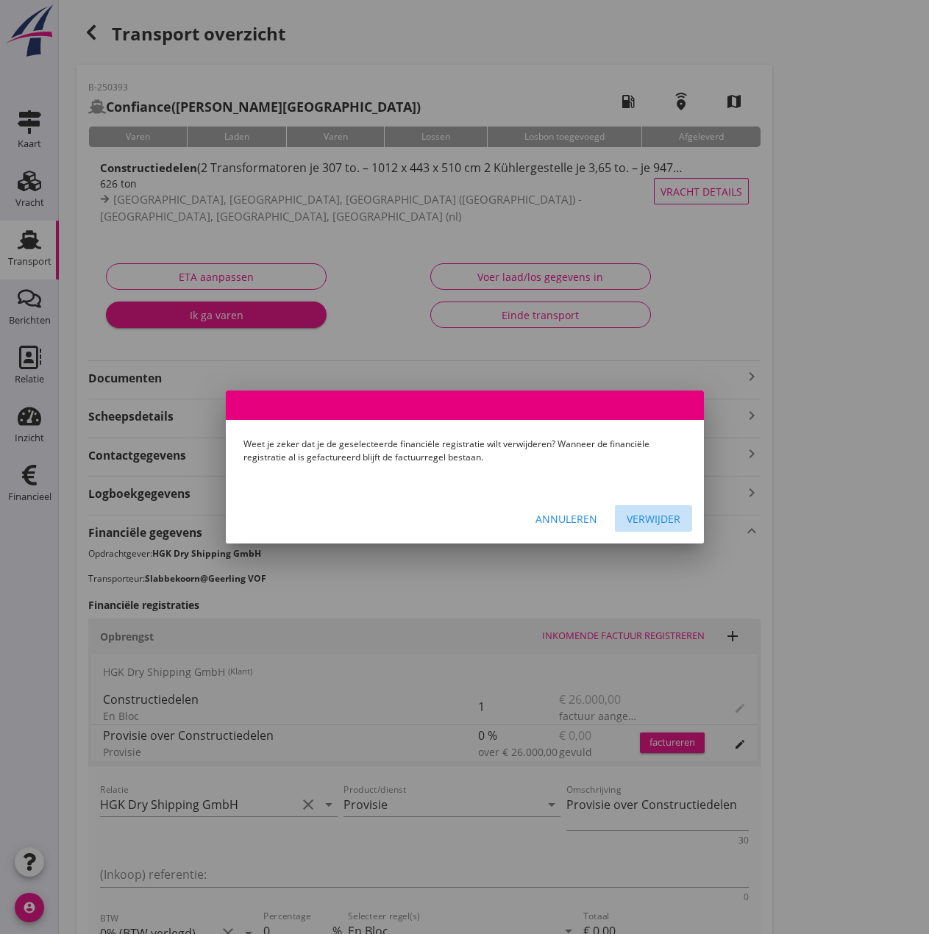
click at [644, 521] on div "Verwijder" at bounding box center [654, 518] width 54 height 15
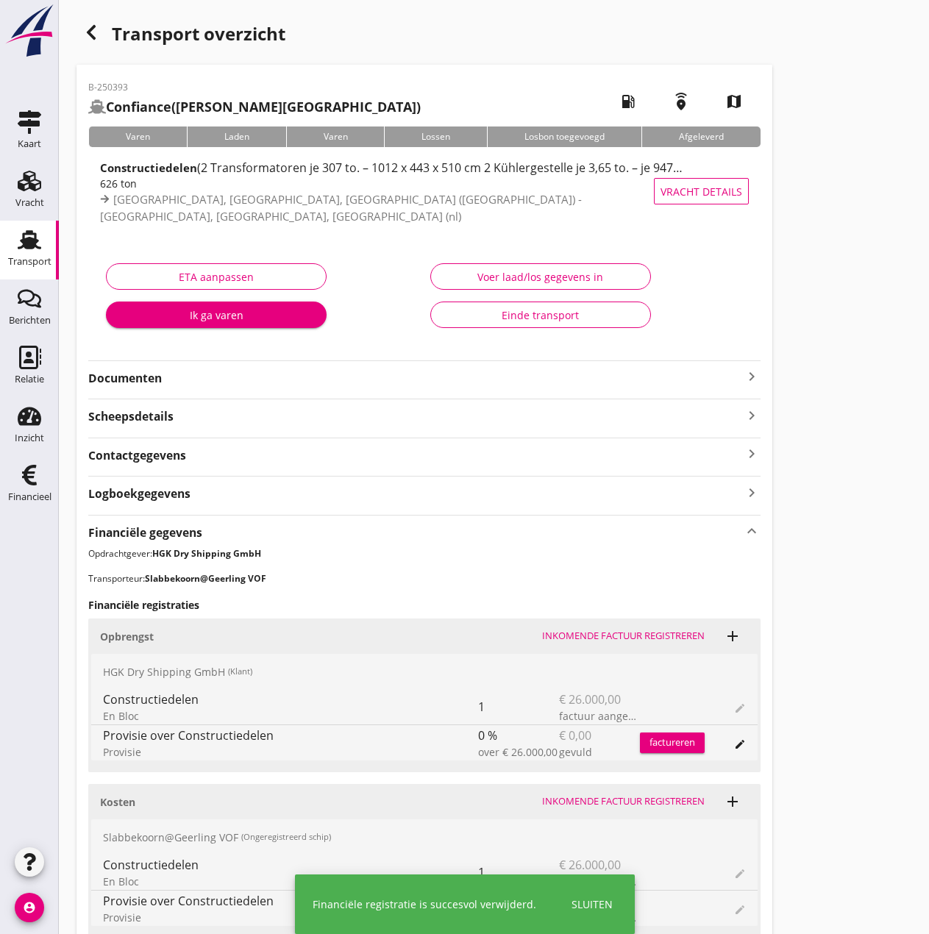
click at [547, 314] on div "Einde transport" at bounding box center [541, 314] width 196 height 15
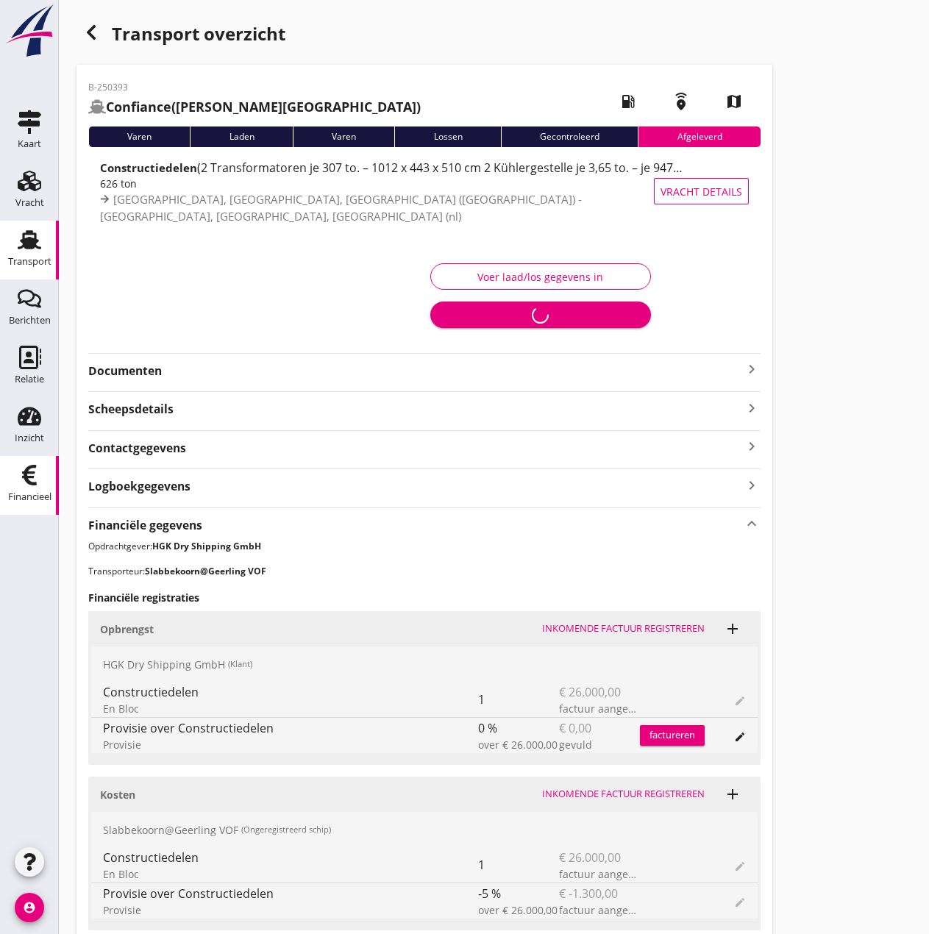
click at [28, 482] on use at bounding box center [29, 475] width 15 height 21
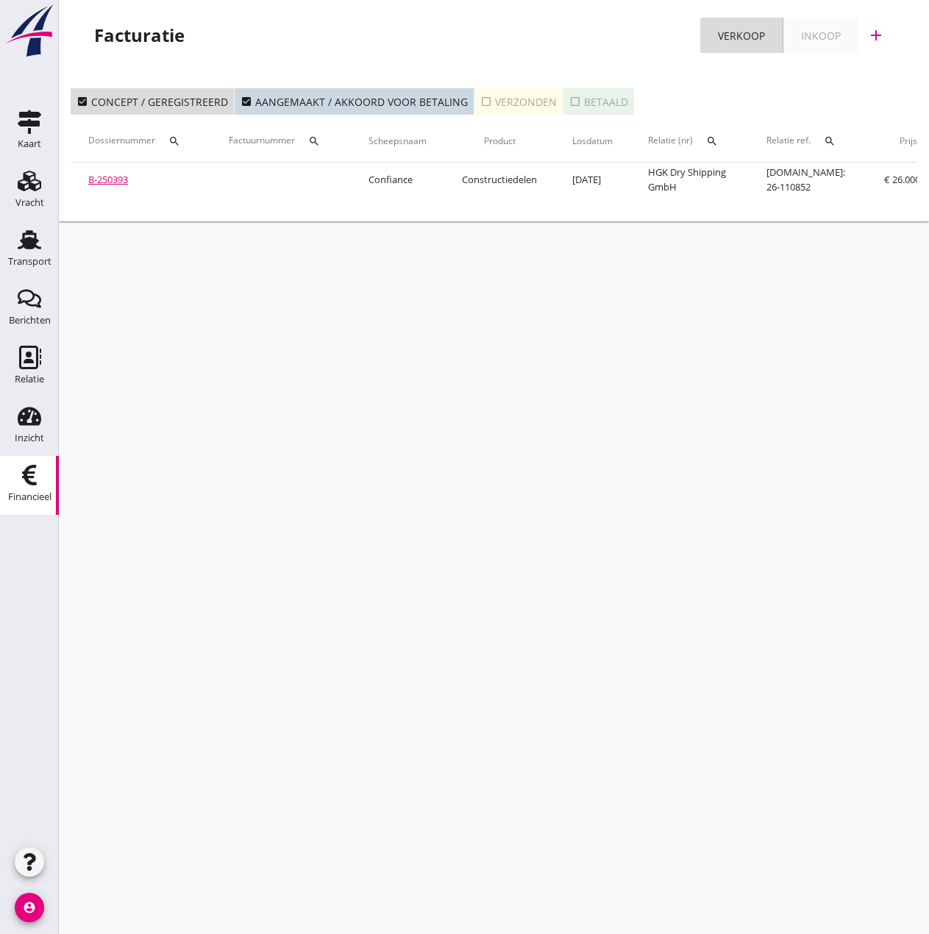
scroll to position [0, 285]
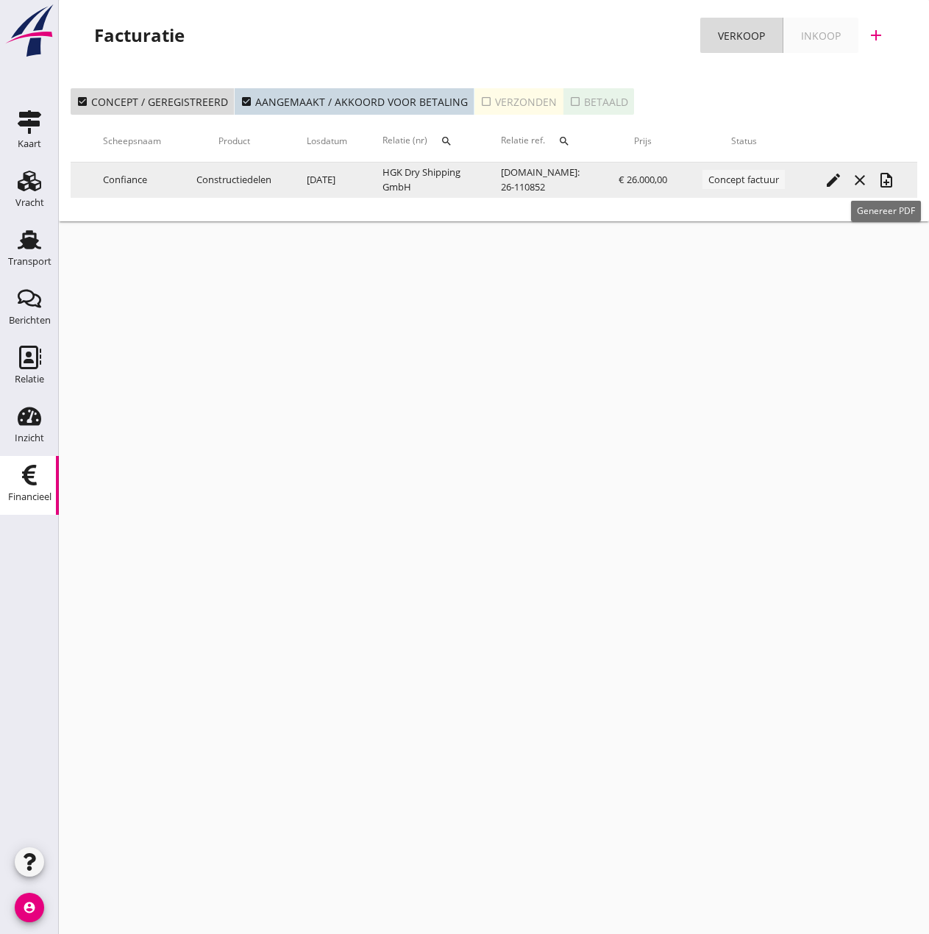
click at [888, 178] on icon "note_add" at bounding box center [887, 180] width 18 height 18
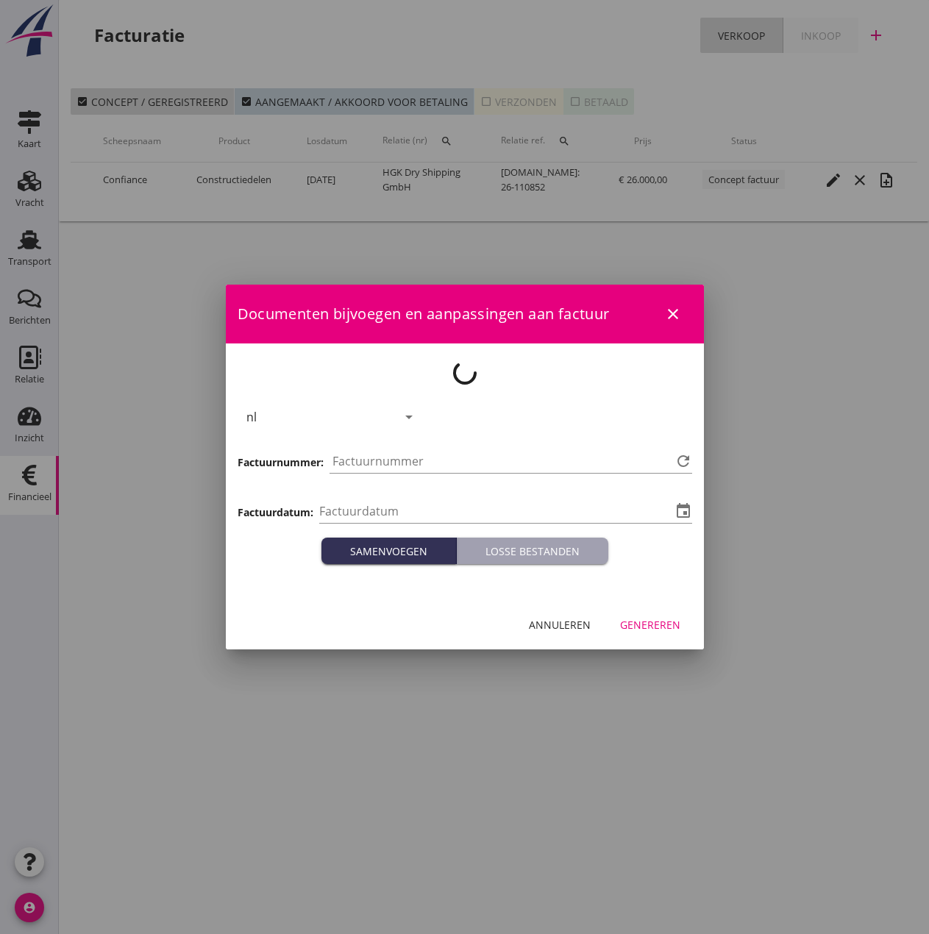
type input "[DATE]"
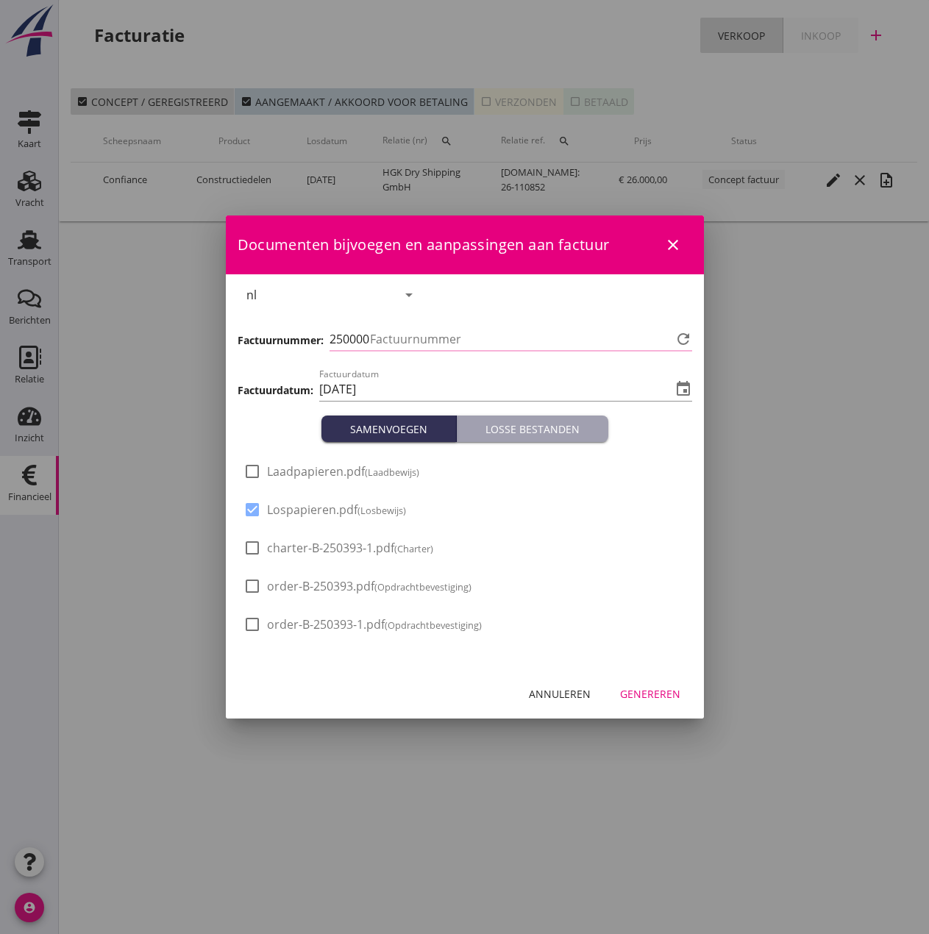
type input "494"
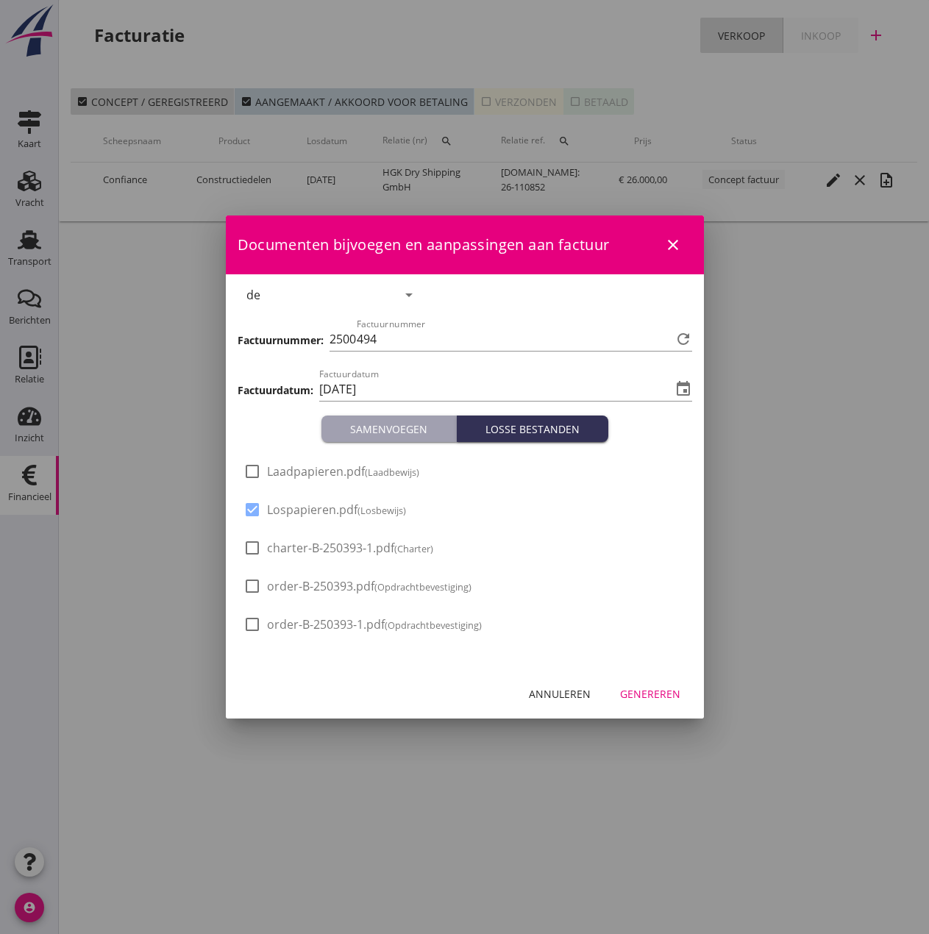
click at [310, 474] on span "Laadpapieren.pdf (Laadbewijs)" at bounding box center [343, 471] width 152 height 15
checkbox input "true"
click at [658, 697] on div "Genereren" at bounding box center [650, 693] width 60 height 15
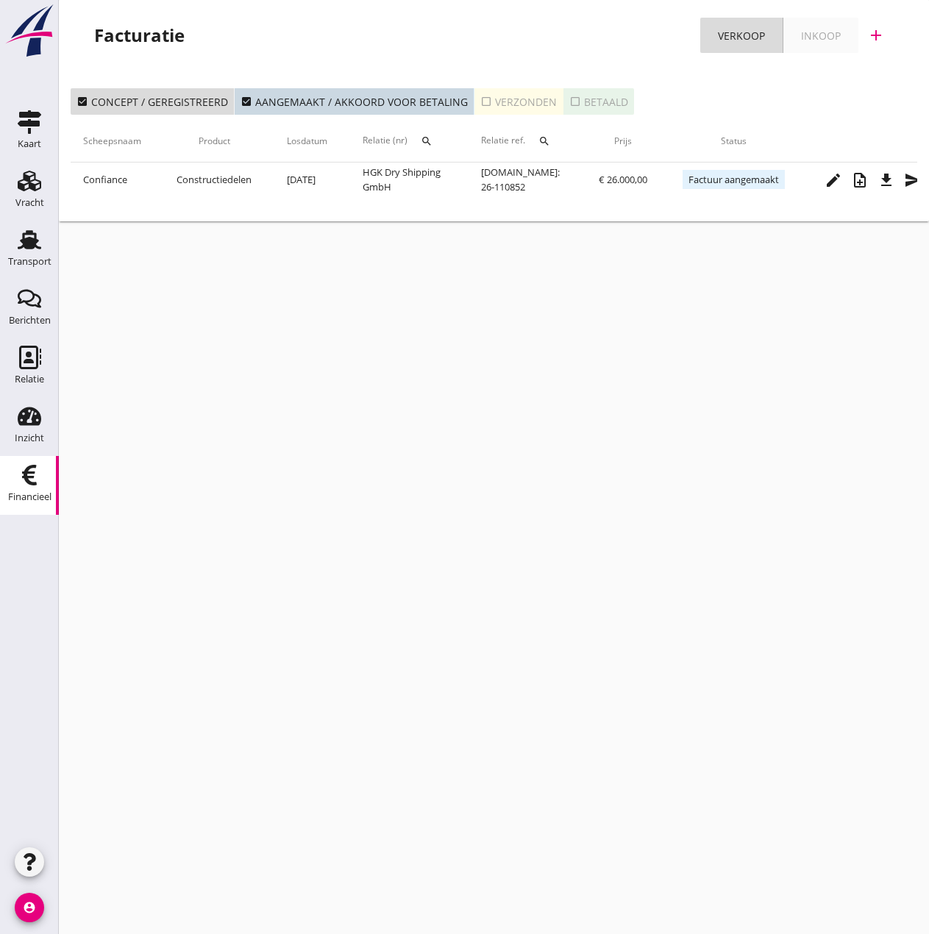
scroll to position [0, 332]
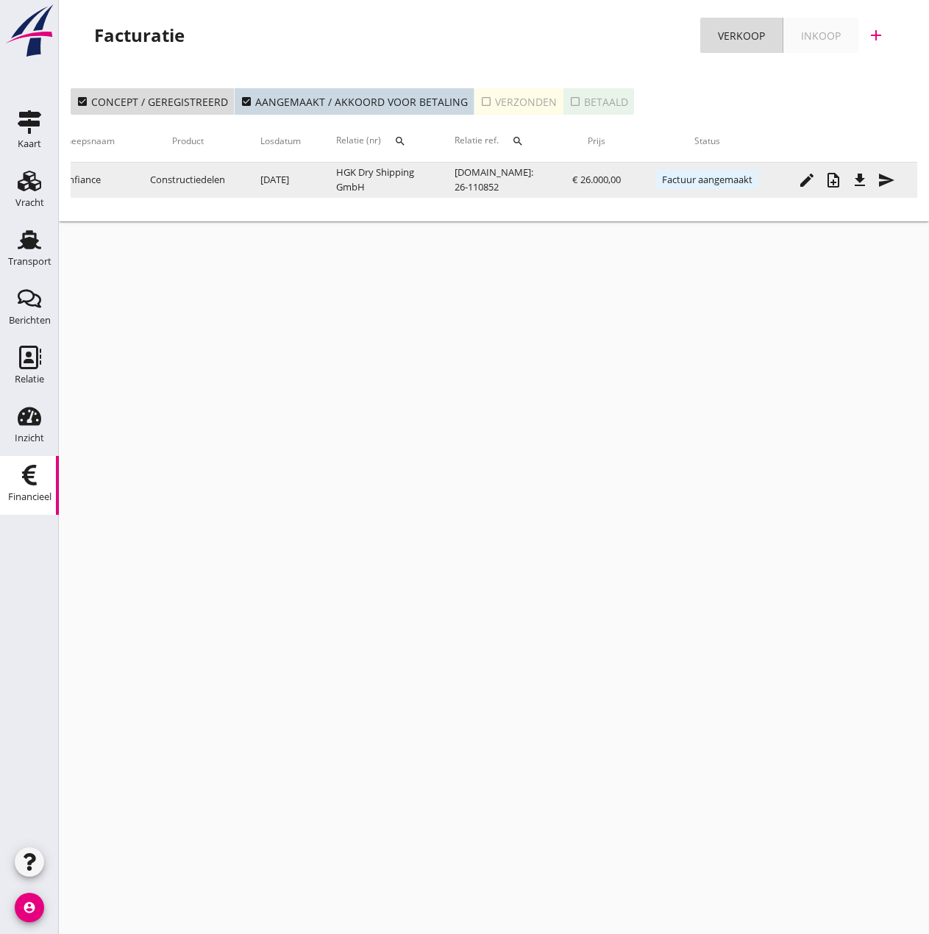
click at [878, 184] on icon "send" at bounding box center [887, 180] width 18 height 18
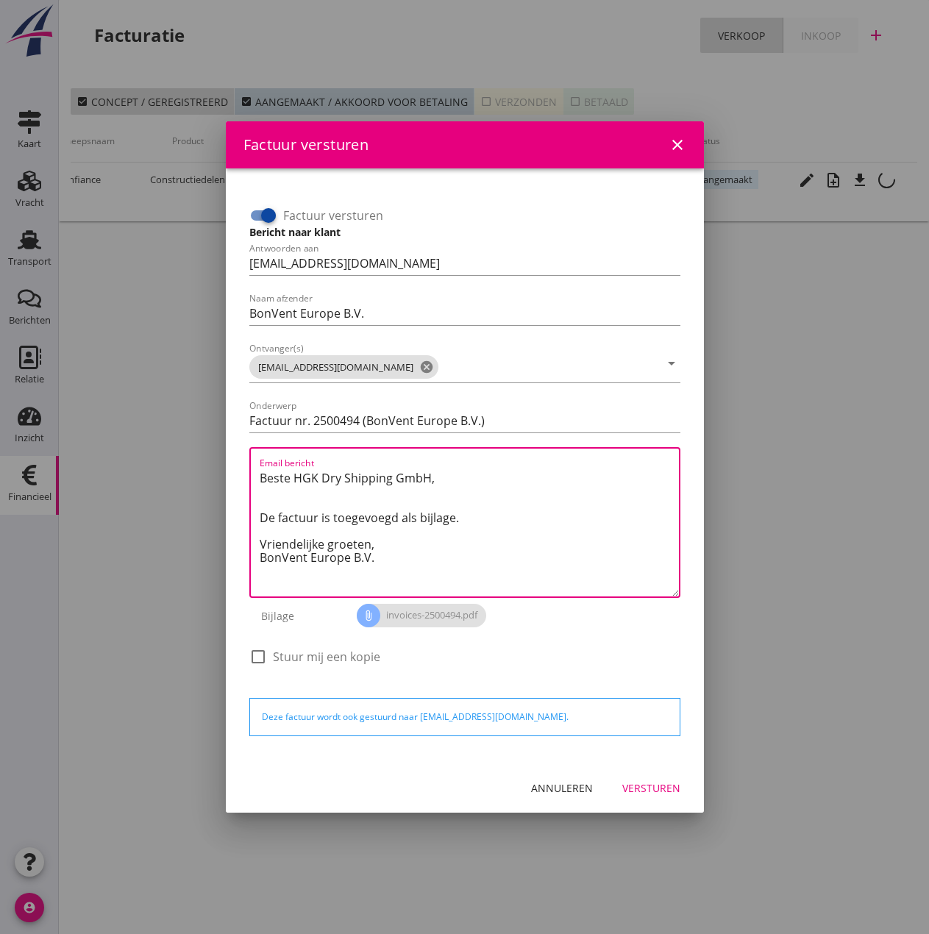
drag, startPoint x: 415, startPoint y: 541, endPoint x: 195, endPoint y: 427, distance: 247.7
click at [195, 427] on div "Factuur versturen close Factuur versturen Bericht naar klant Antwoorden aan [EM…" at bounding box center [464, 467] width 929 height 934
paste textarea "Guten Tag, Im Anhang finden Sie die Abrechnung für die Reise der MS [PERSON_NAM…"
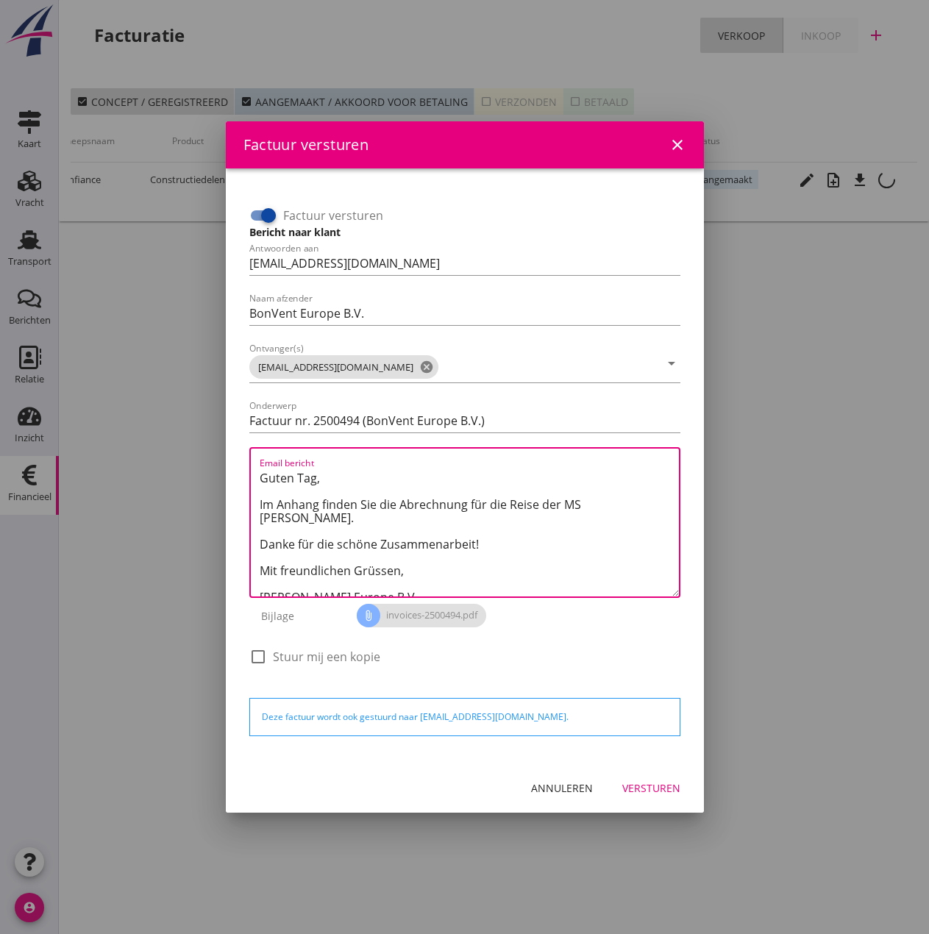
click at [580, 502] on textarea "Guten Tag, Im Anhang finden Sie die Abrechnung für die Reise der MS [PERSON_NAM…" at bounding box center [469, 531] width 419 height 130
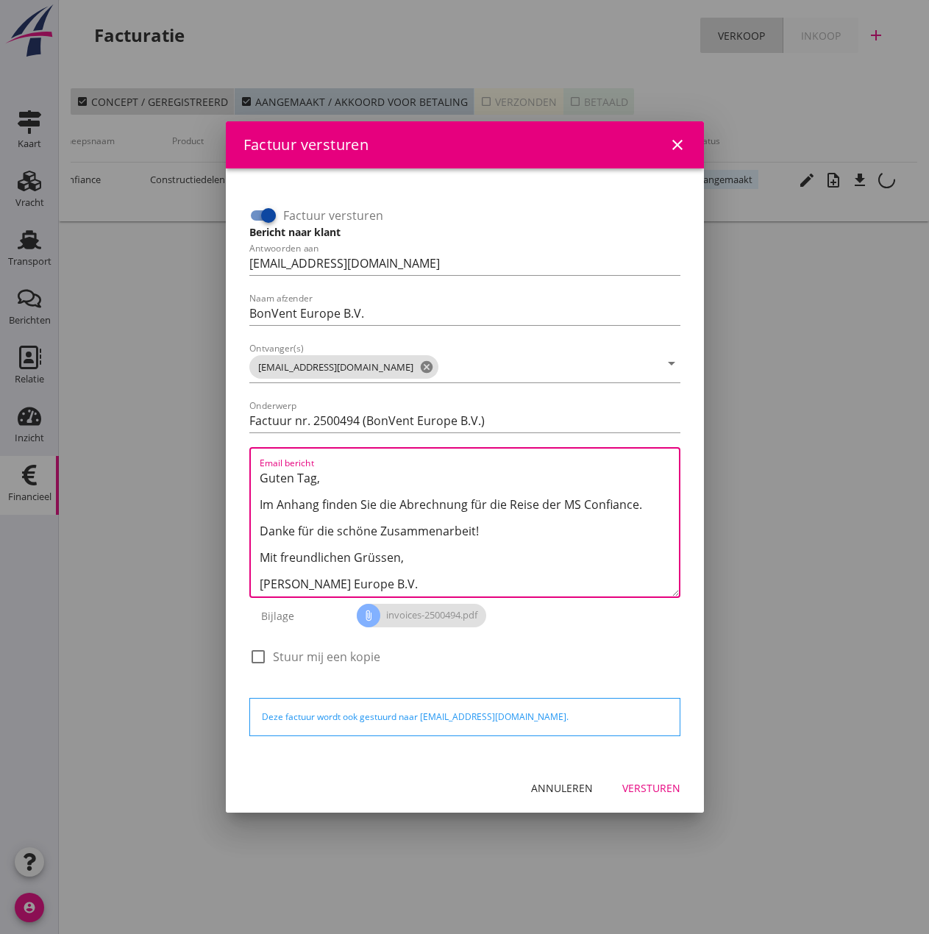
type textarea "Guten Tag, Im Anhang finden Sie die Abrechnung für die Reise der MS Confiance. …"
click at [638, 793] on div "Versturen" at bounding box center [651, 787] width 58 height 15
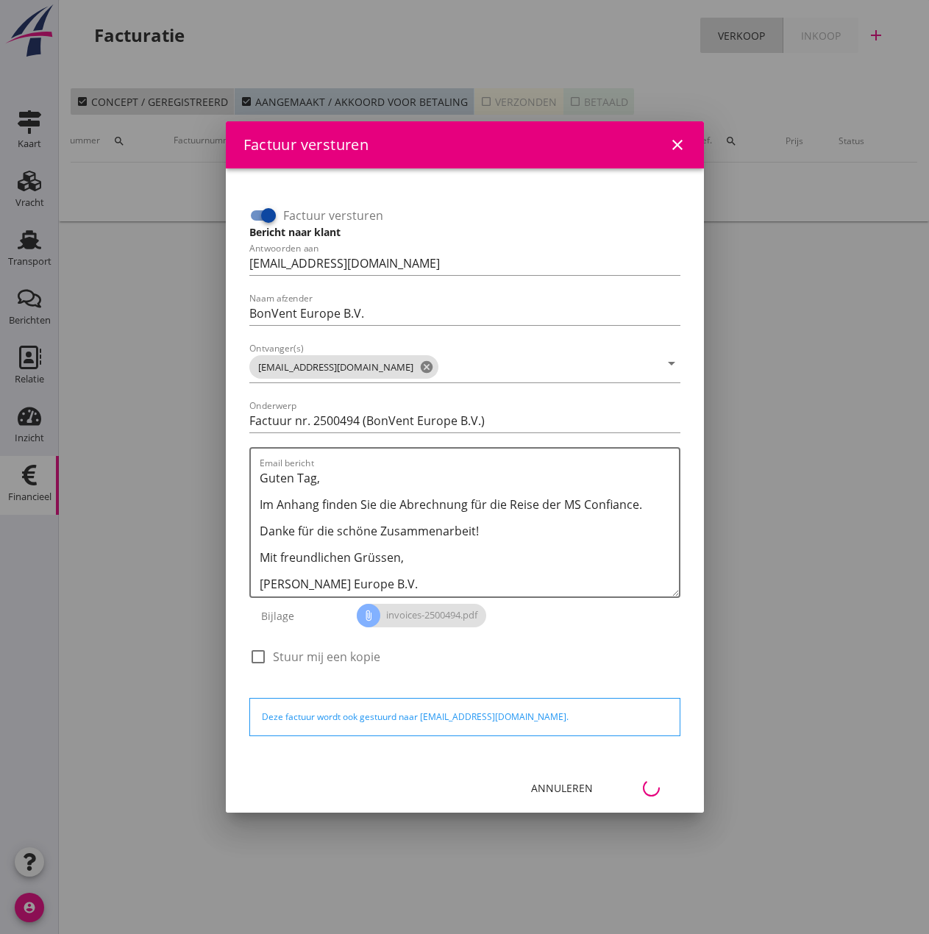
scroll to position [0, 65]
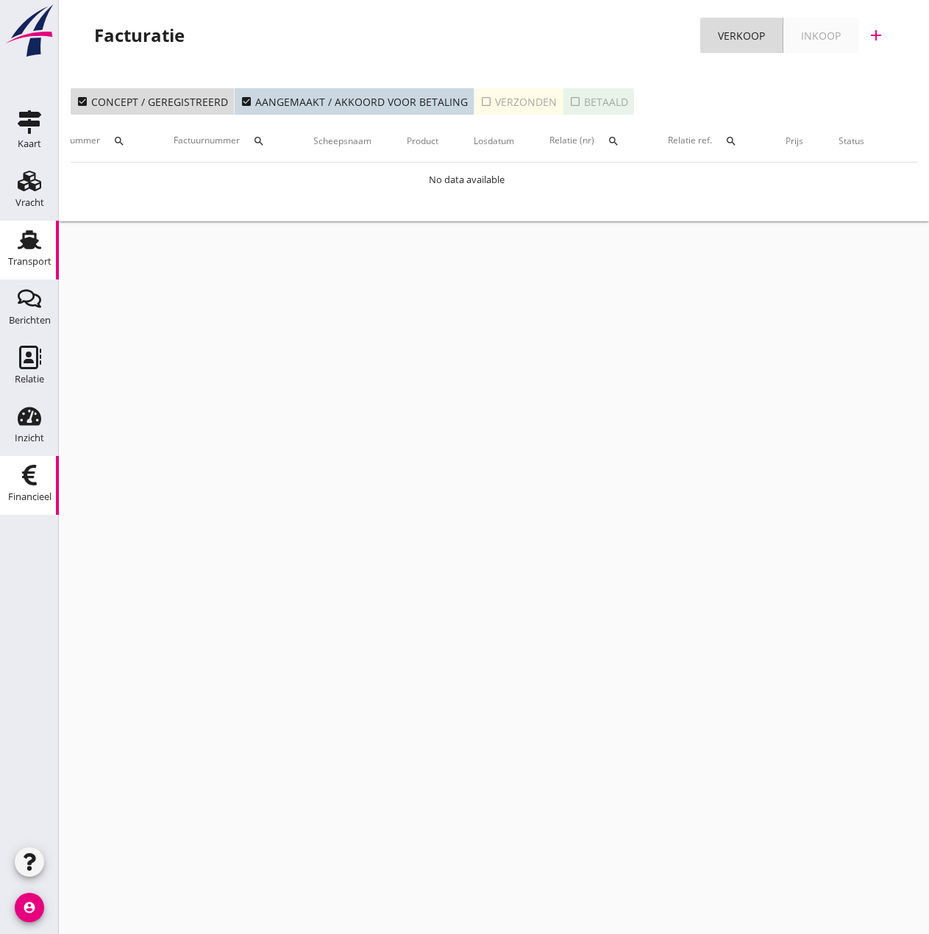
click at [36, 238] on use at bounding box center [30, 239] width 24 height 19
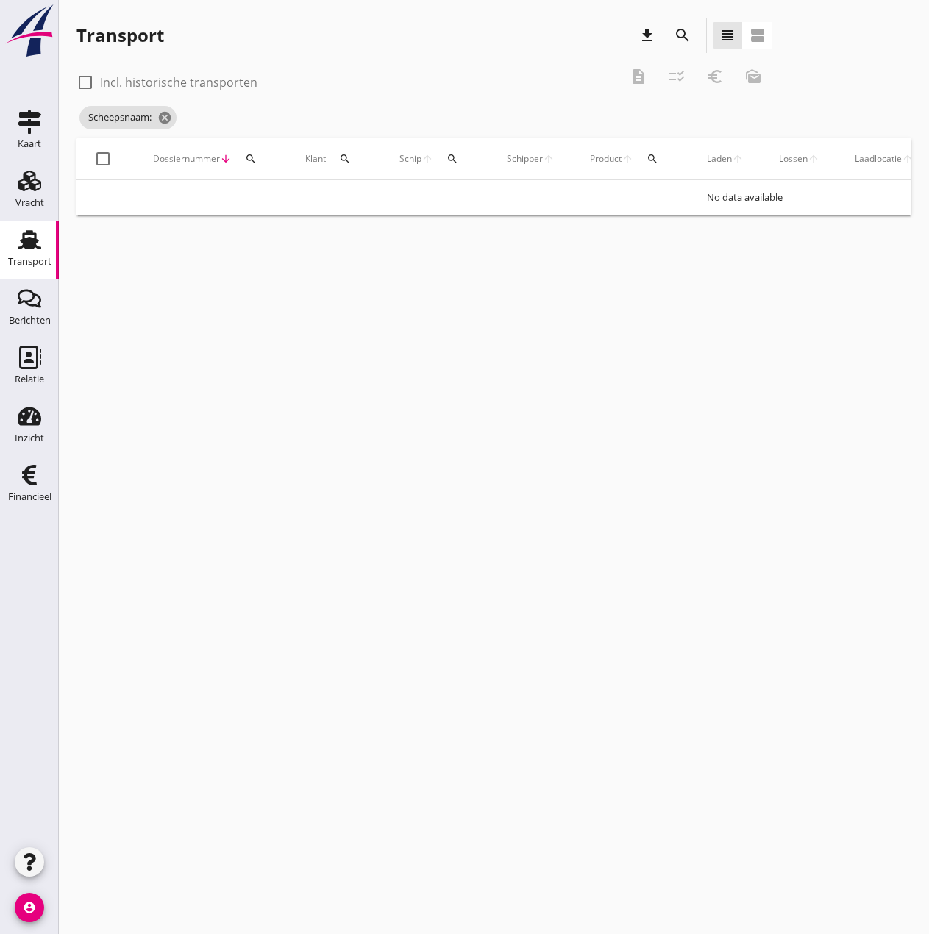
drag, startPoint x: 32, startPoint y: 246, endPoint x: 216, endPoint y: 203, distance: 189.0
click at [32, 246] on use at bounding box center [30, 239] width 24 height 19
click at [213, 118] on icon "cancel" at bounding box center [211, 117] width 15 height 15
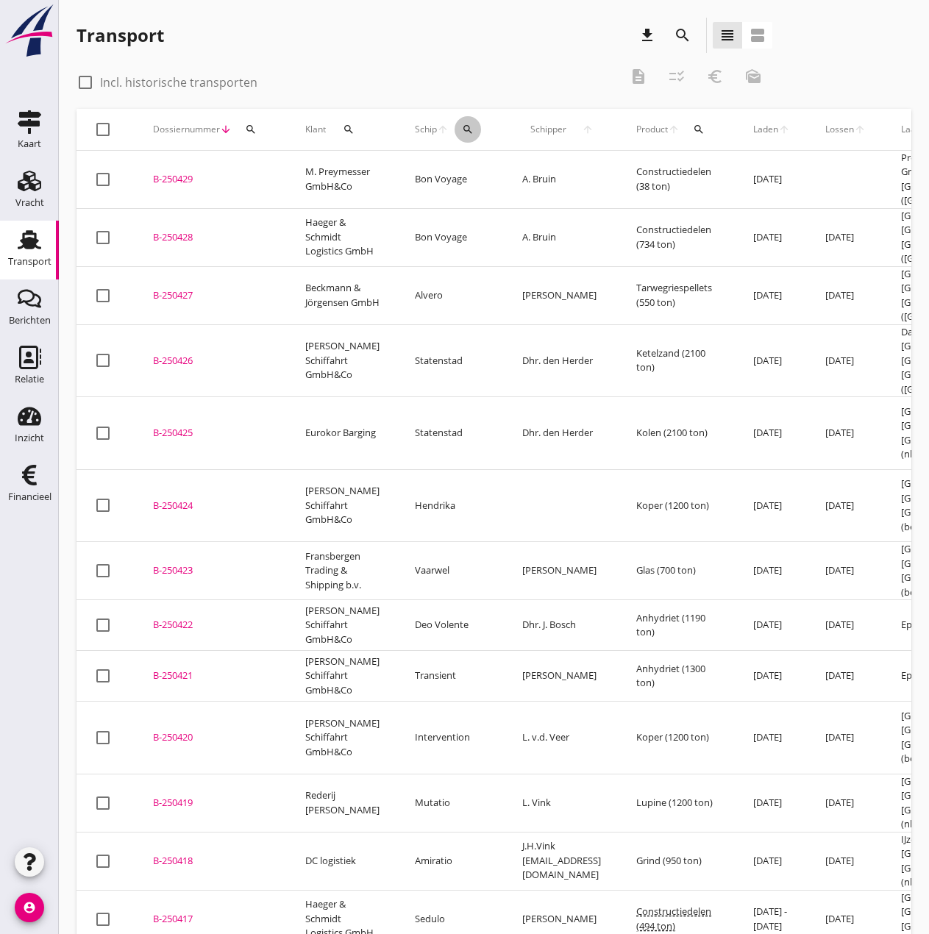
click at [462, 129] on icon "search" at bounding box center [468, 130] width 12 height 12
click at [478, 179] on input "Zoek op (scheeps)naam" at bounding box center [526, 172] width 153 height 24
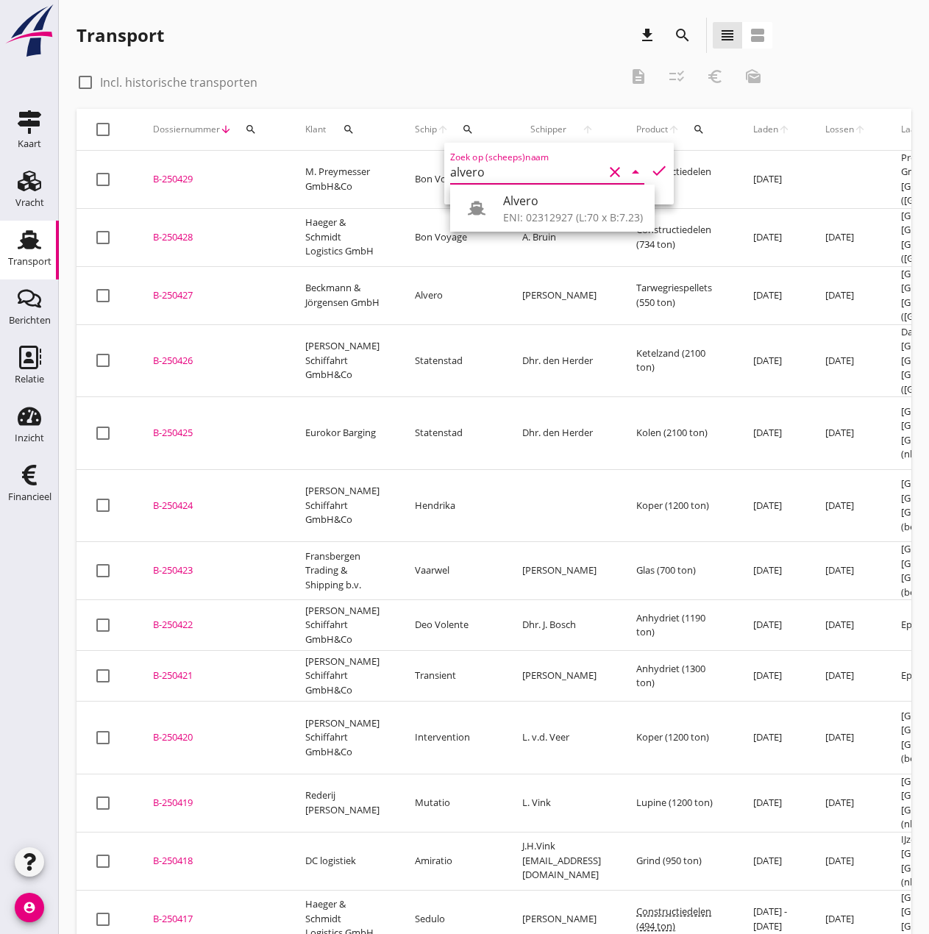
type input "alvero"
drag, startPoint x: 504, startPoint y: 232, endPoint x: 506, endPoint y: 224, distance: 8.4
click at [505, 233] on td "A. Bruin" at bounding box center [562, 237] width 114 height 58
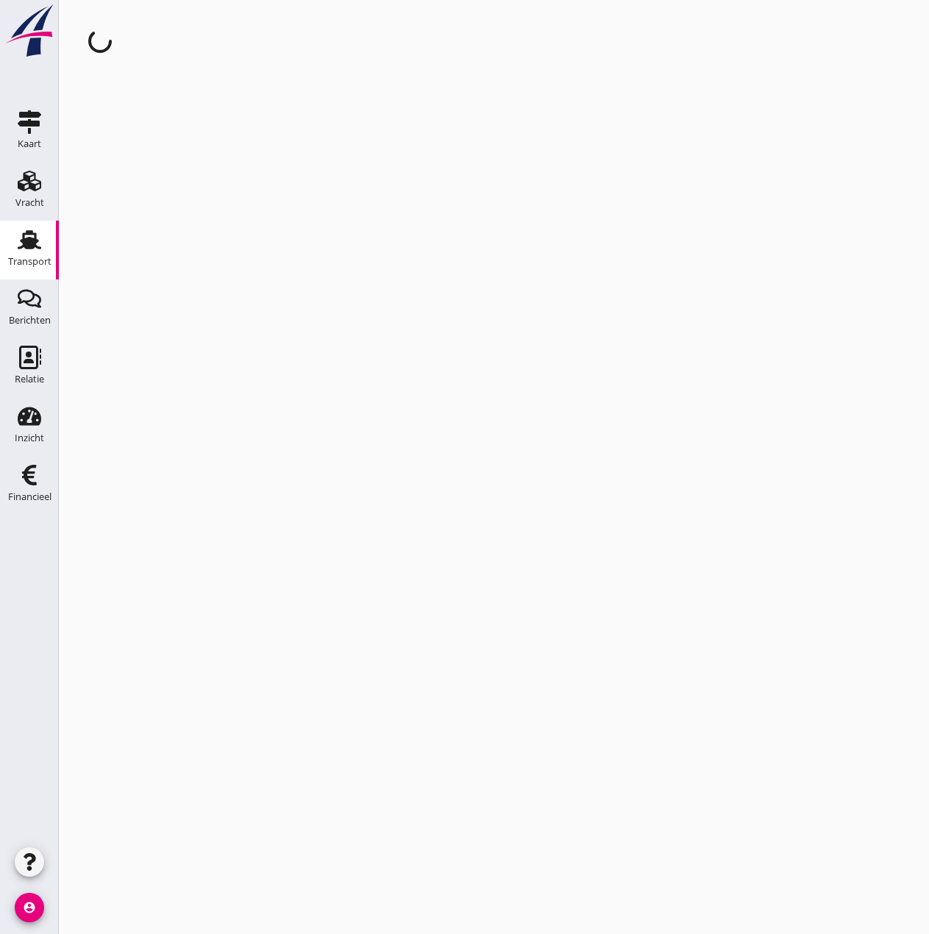
click at [506, 224] on div "cancel You are impersonating another user." at bounding box center [494, 467] width 870 height 934
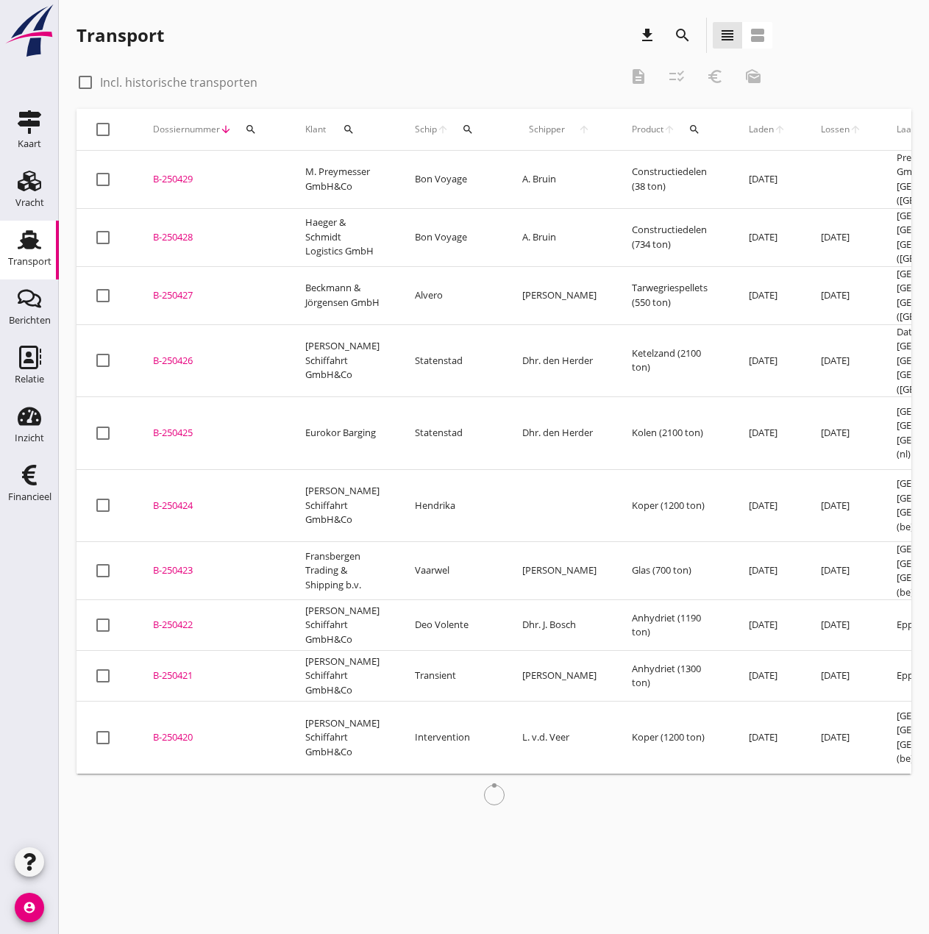
click at [462, 129] on icon "search" at bounding box center [468, 130] width 12 height 12
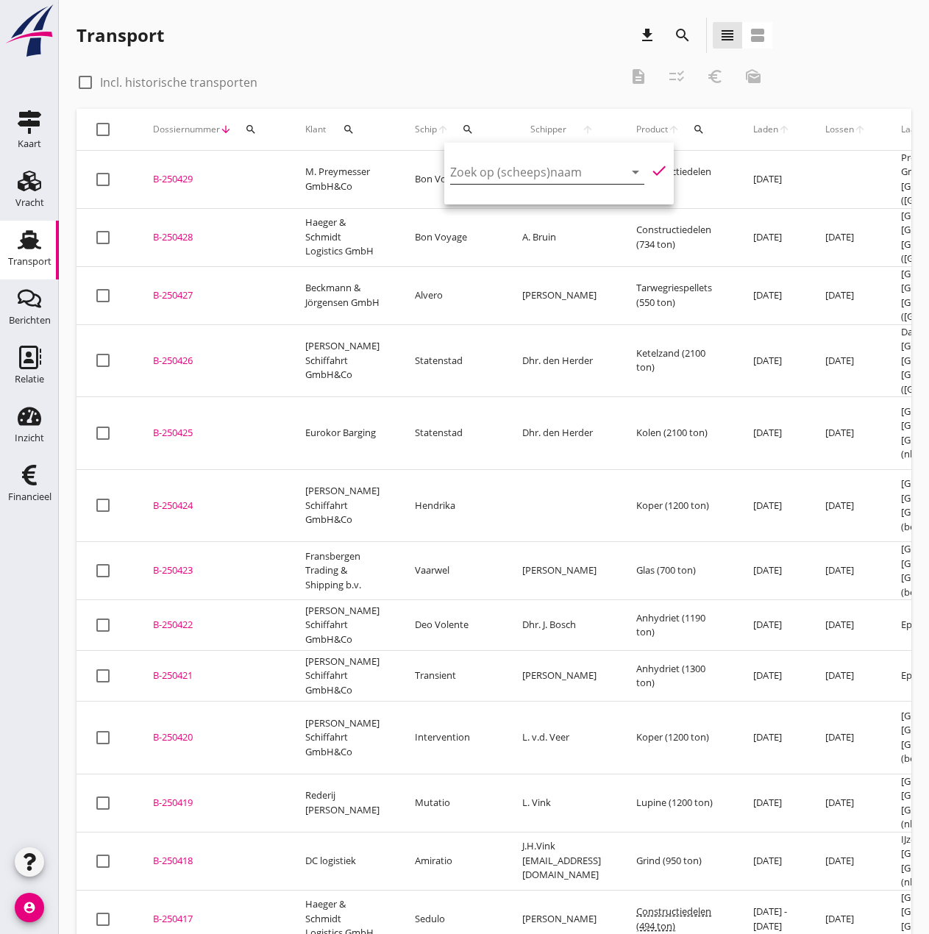
click at [486, 169] on input "Zoek op (scheeps)naam" at bounding box center [526, 172] width 153 height 24
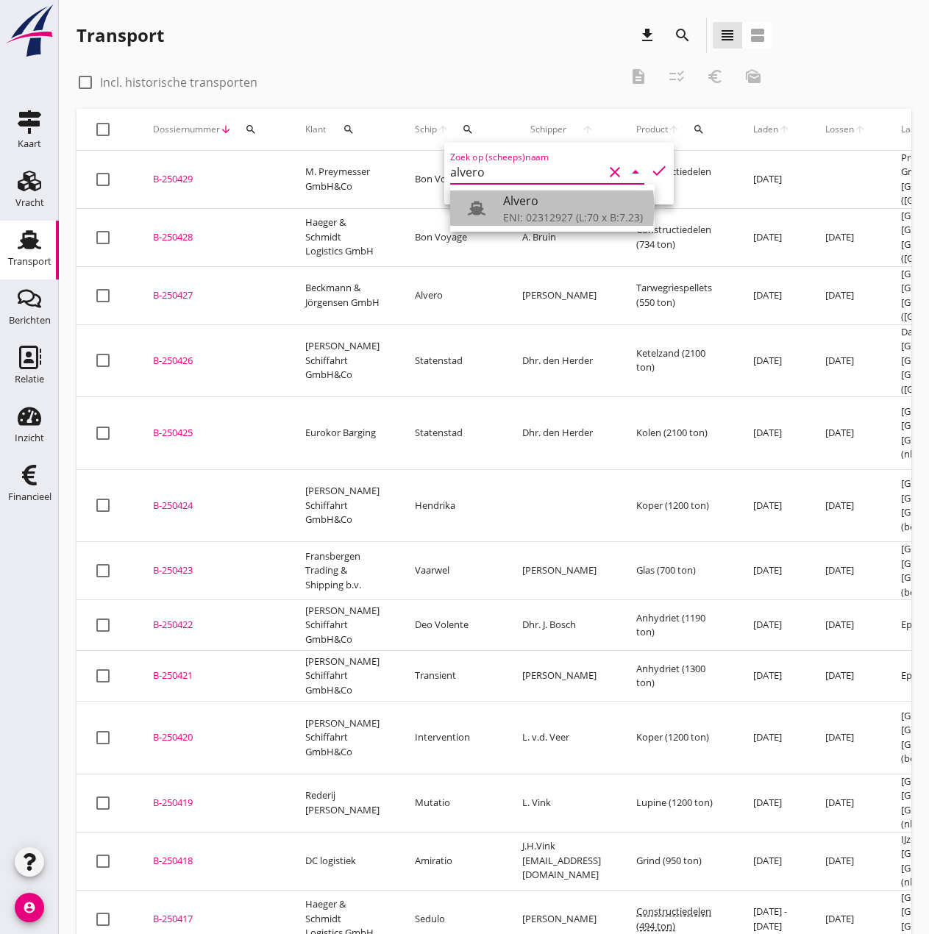
click at [544, 207] on div "Alvero" at bounding box center [573, 201] width 140 height 18
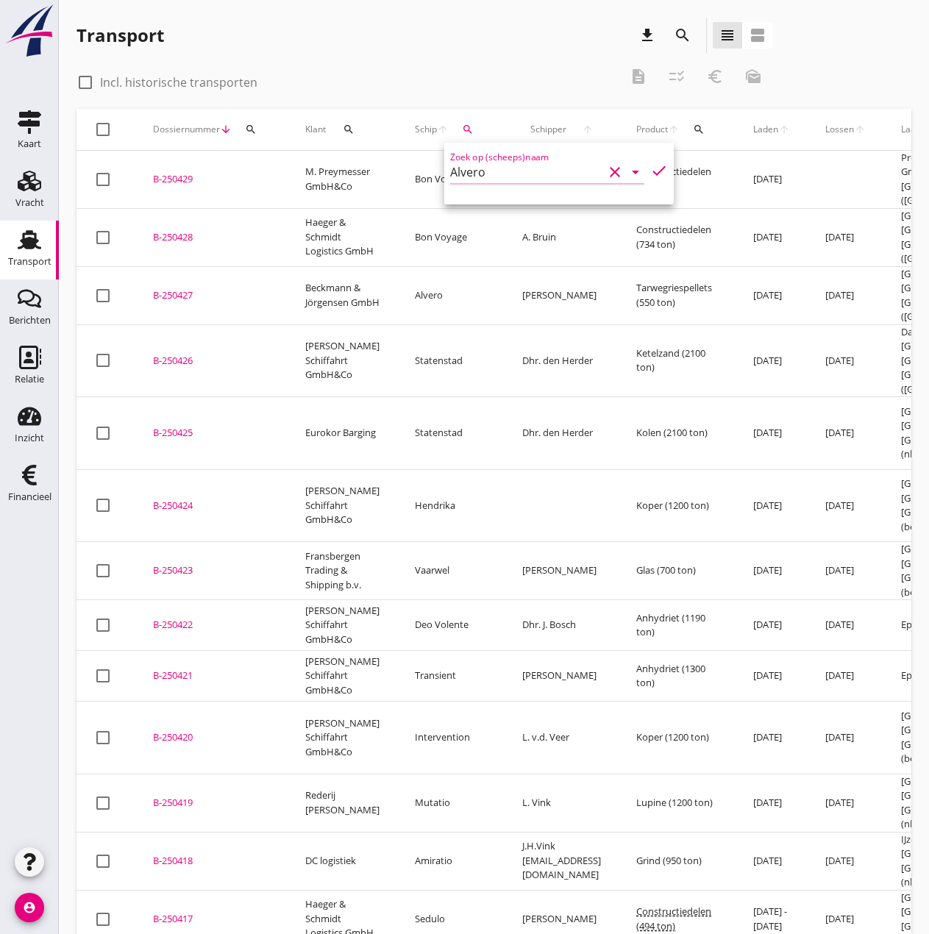
click at [650, 164] on icon "check" at bounding box center [659, 171] width 18 height 18
type input "Alvero"
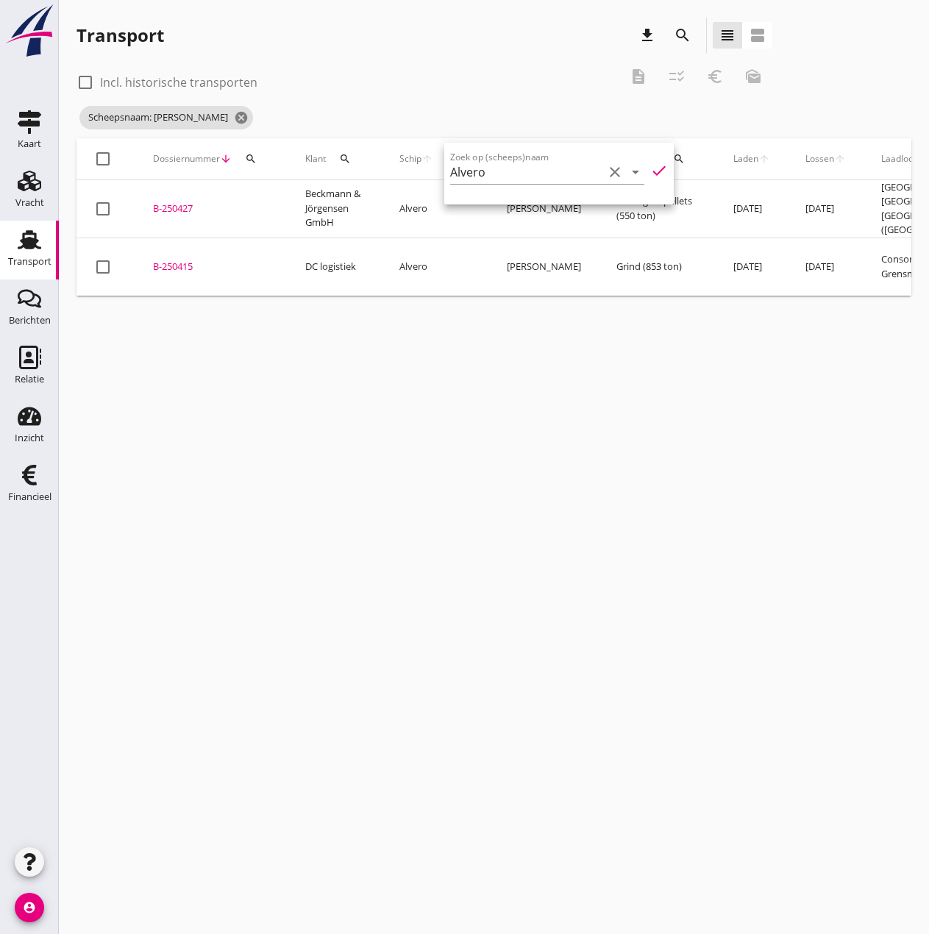
click at [650, 168] on icon "check" at bounding box center [659, 171] width 18 height 18
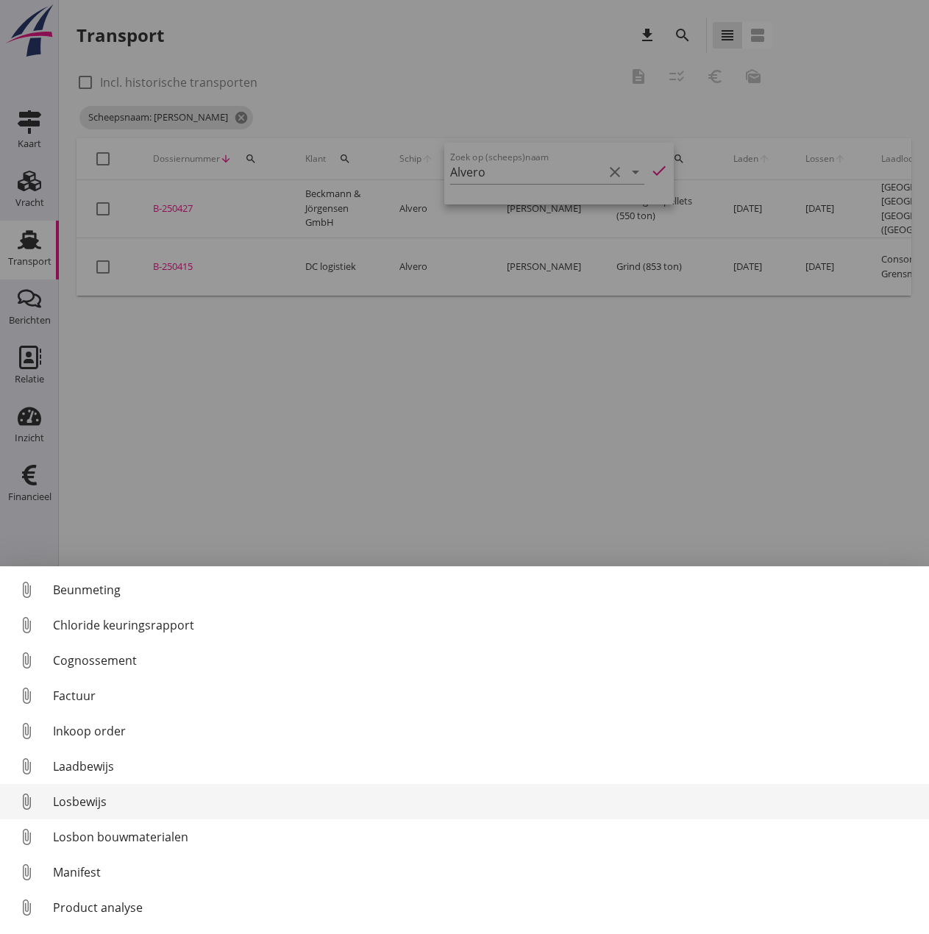
click at [71, 800] on div "Losbewijs" at bounding box center [485, 802] width 864 height 18
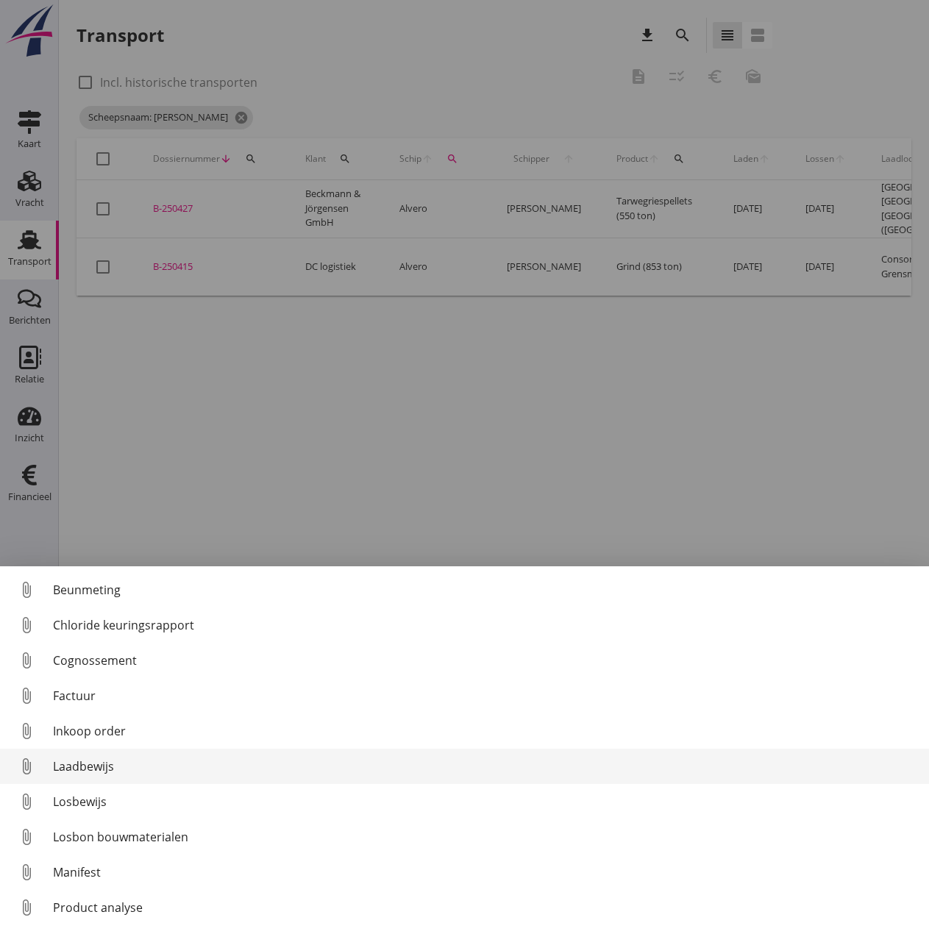
click at [90, 763] on div "Laadbewijs" at bounding box center [485, 767] width 864 height 18
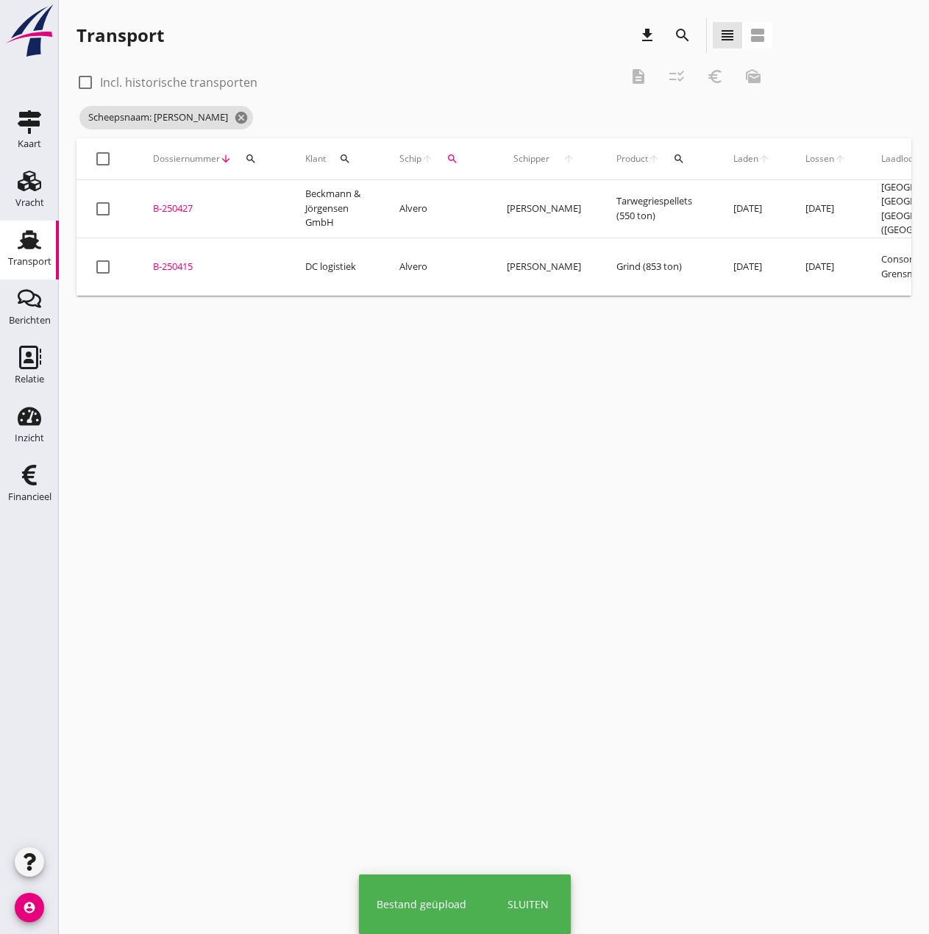
click at [168, 260] on div "B-250415" at bounding box center [211, 267] width 117 height 15
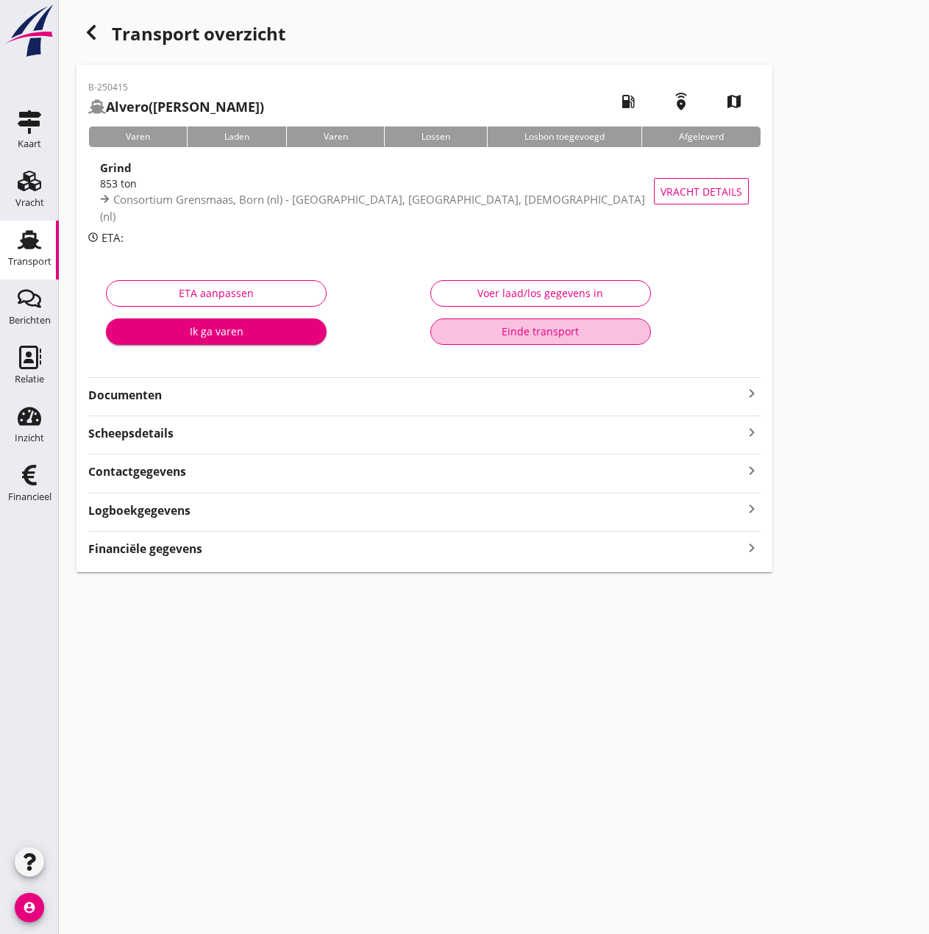
click at [538, 330] on div "Einde transport" at bounding box center [541, 331] width 196 height 15
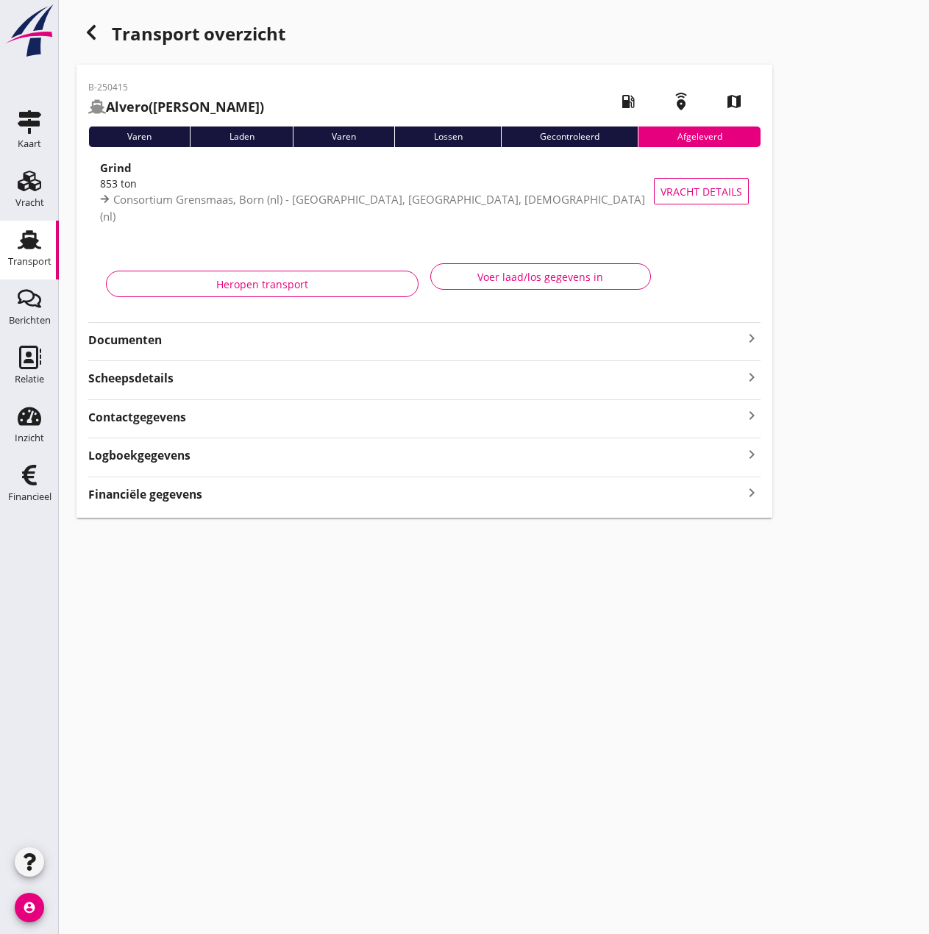
click at [229, 288] on div "Heropen transport" at bounding box center [262, 284] width 288 height 15
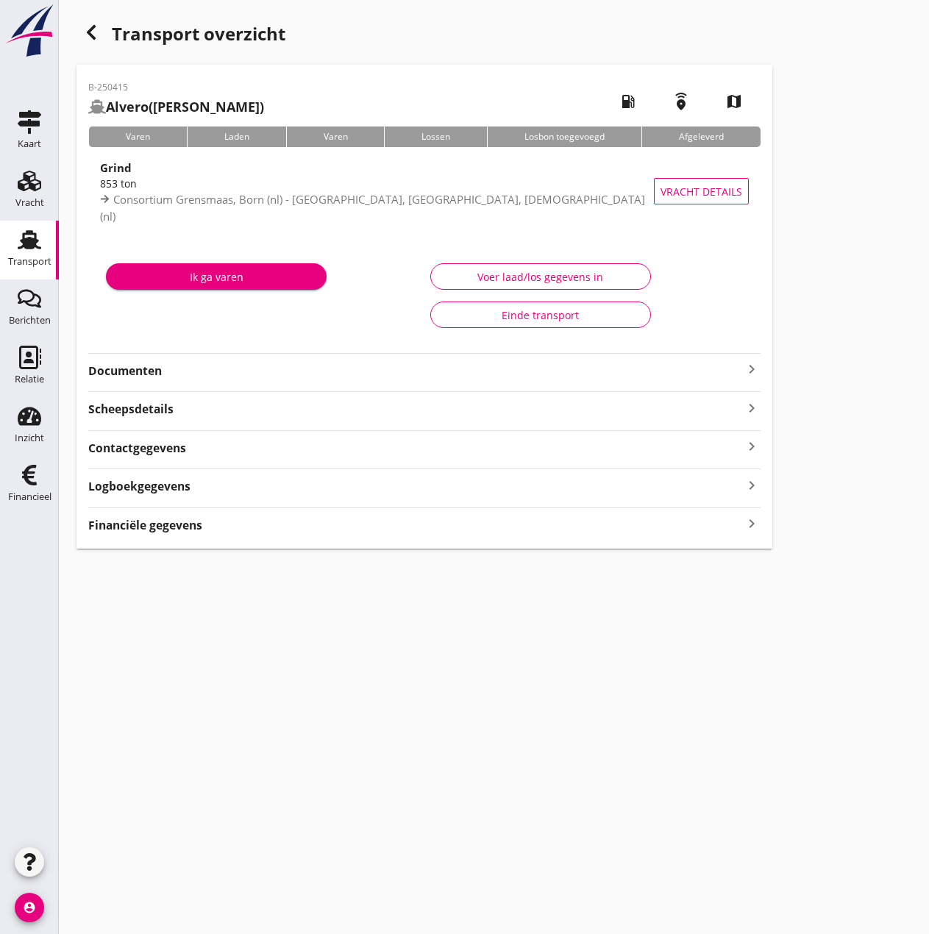
click at [523, 269] on div "Voer laad/los gegevens in" at bounding box center [541, 276] width 196 height 15
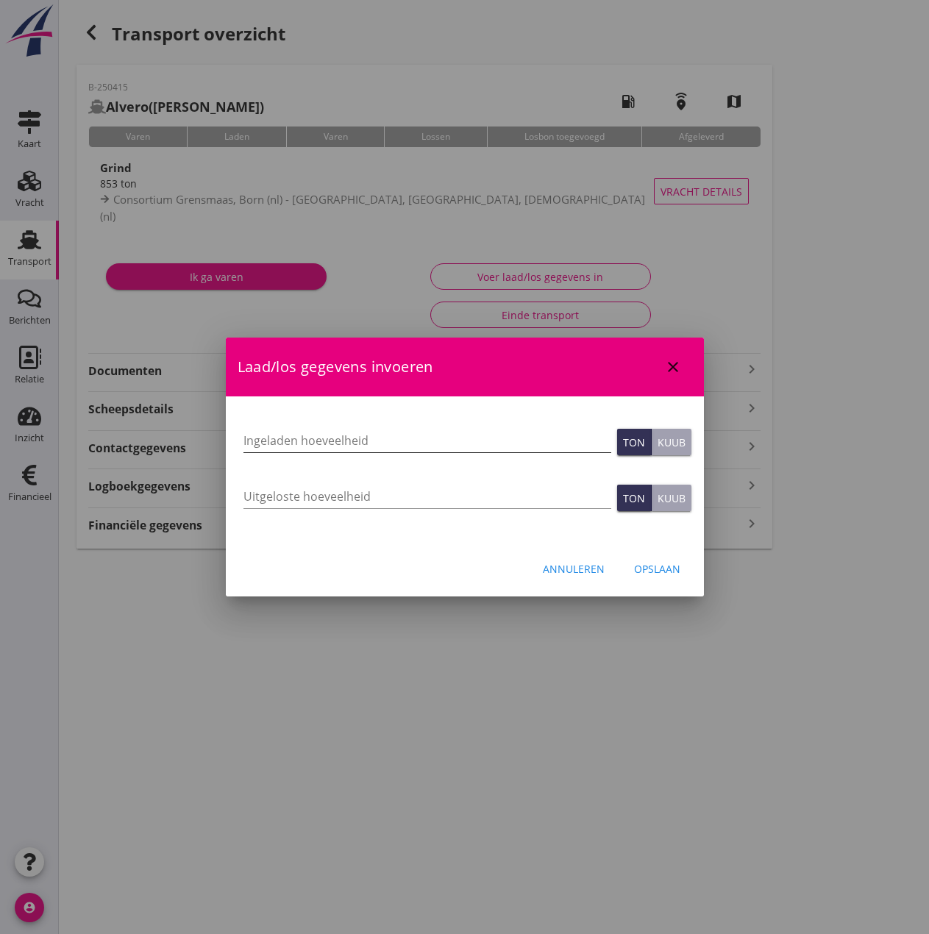
click at [310, 442] on input "Ingeladen hoeveelheid" at bounding box center [427, 441] width 368 height 24
click at [313, 490] on input "Uitgeloste hoeveelheid" at bounding box center [427, 497] width 368 height 24
type input "842"
click at [286, 441] on input "Ingeladen hoeveelheid" at bounding box center [427, 441] width 368 height 24
click at [278, 444] on input "Ingeladen hoeveelheid" at bounding box center [427, 441] width 368 height 24
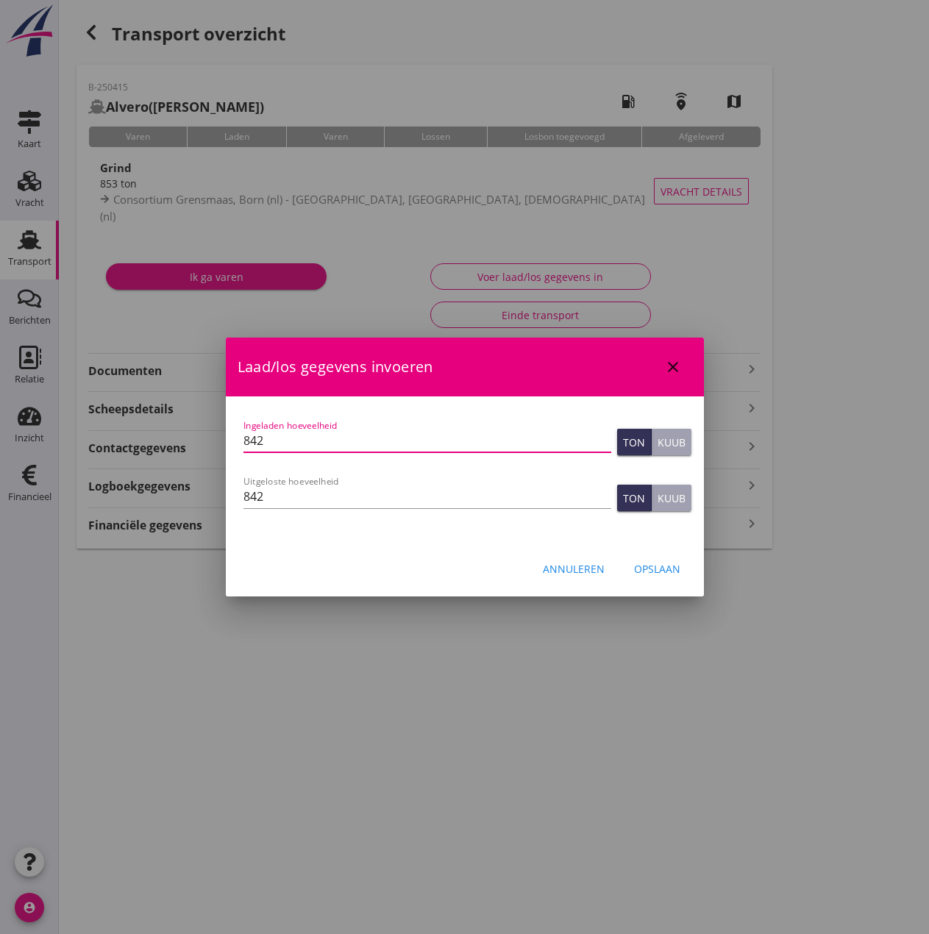
type input "842"
click at [641, 570] on div "Opslaan" at bounding box center [657, 568] width 46 height 15
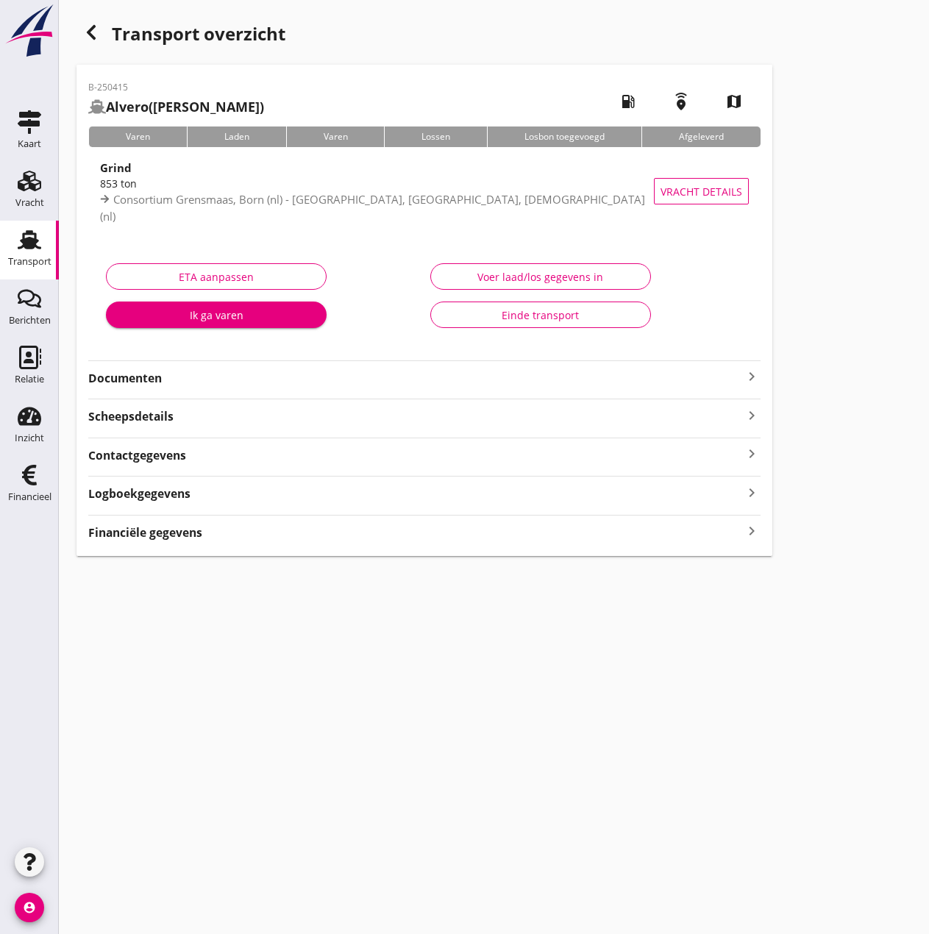
click at [154, 519] on div "Financiële gegevens keyboard_arrow_right" at bounding box center [424, 528] width 672 height 26
click at [121, 540] on strong "Financiële gegevens" at bounding box center [145, 532] width 114 height 17
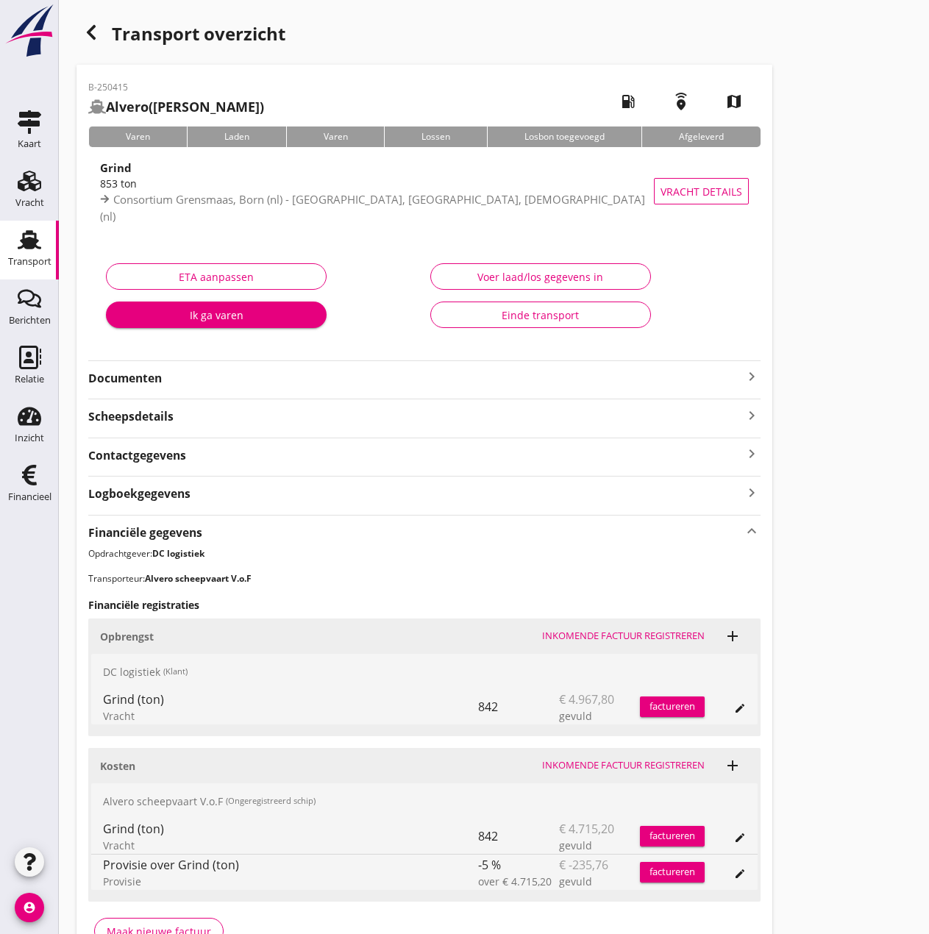
click at [646, 772] on div "Inkomende factuur registreren" at bounding box center [623, 765] width 163 height 15
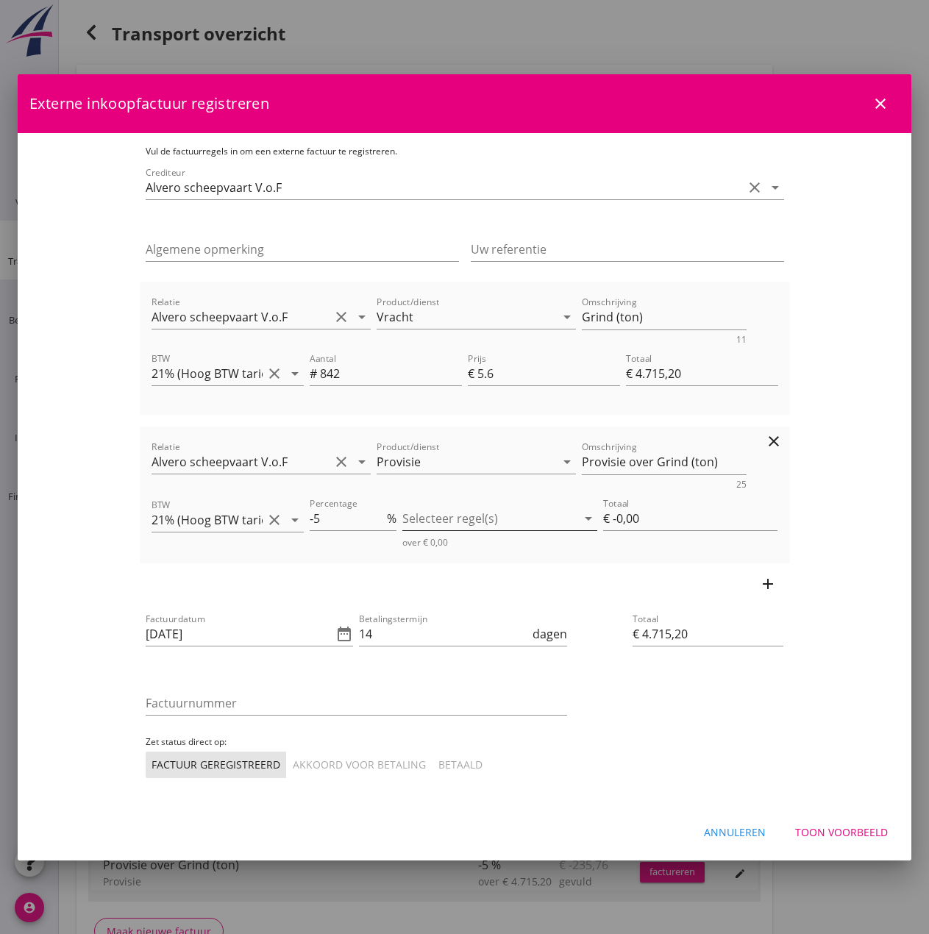
click at [500, 515] on div at bounding box center [489, 519] width 174 height 24
click at [477, 527] on div "Vracht" at bounding box center [532, 531] width 138 height 18
type input "€ -235,76"
click at [547, 605] on div "Factuurdatum [DATE] date_range Betalingstermijn 14 dagen Factuurnummer Zet stat…" at bounding box center [356, 694] width 433 height 179
click at [335, 641] on icon "date_range" at bounding box center [344, 634] width 18 height 18
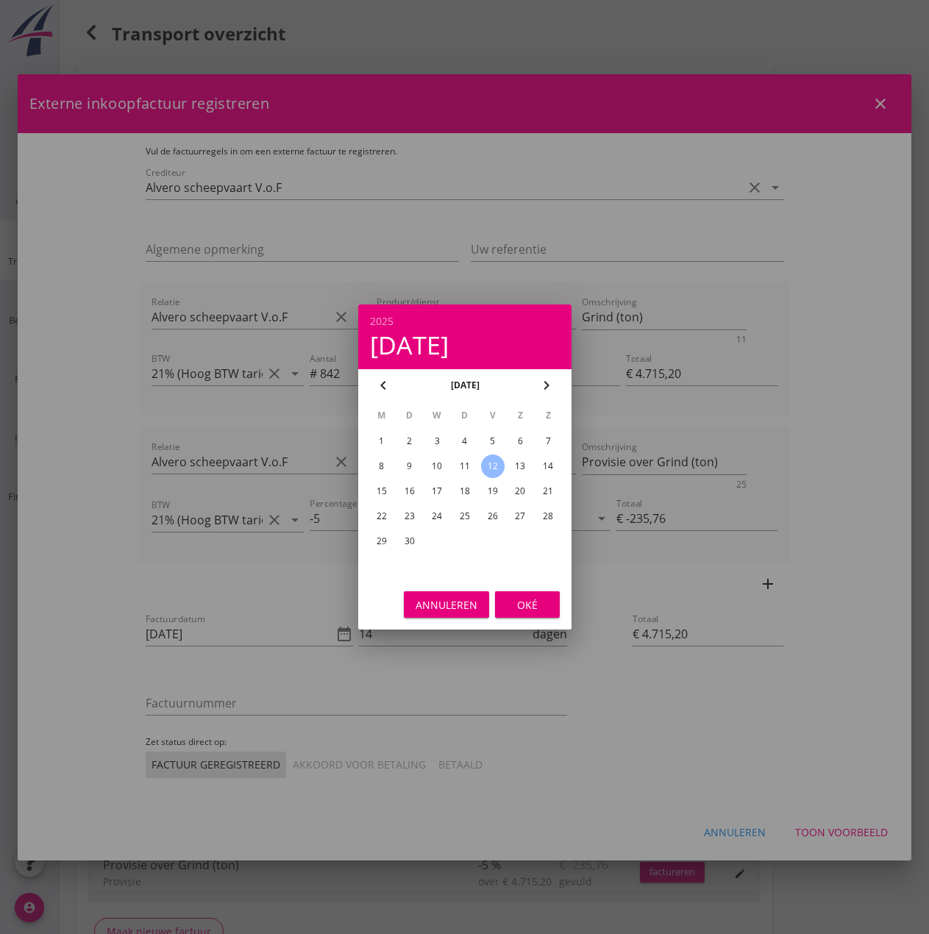
click at [464, 465] on div "11" at bounding box center [464, 467] width 24 height 24
type input "[DATE]"
click at [520, 594] on button "Oké" at bounding box center [527, 604] width 65 height 26
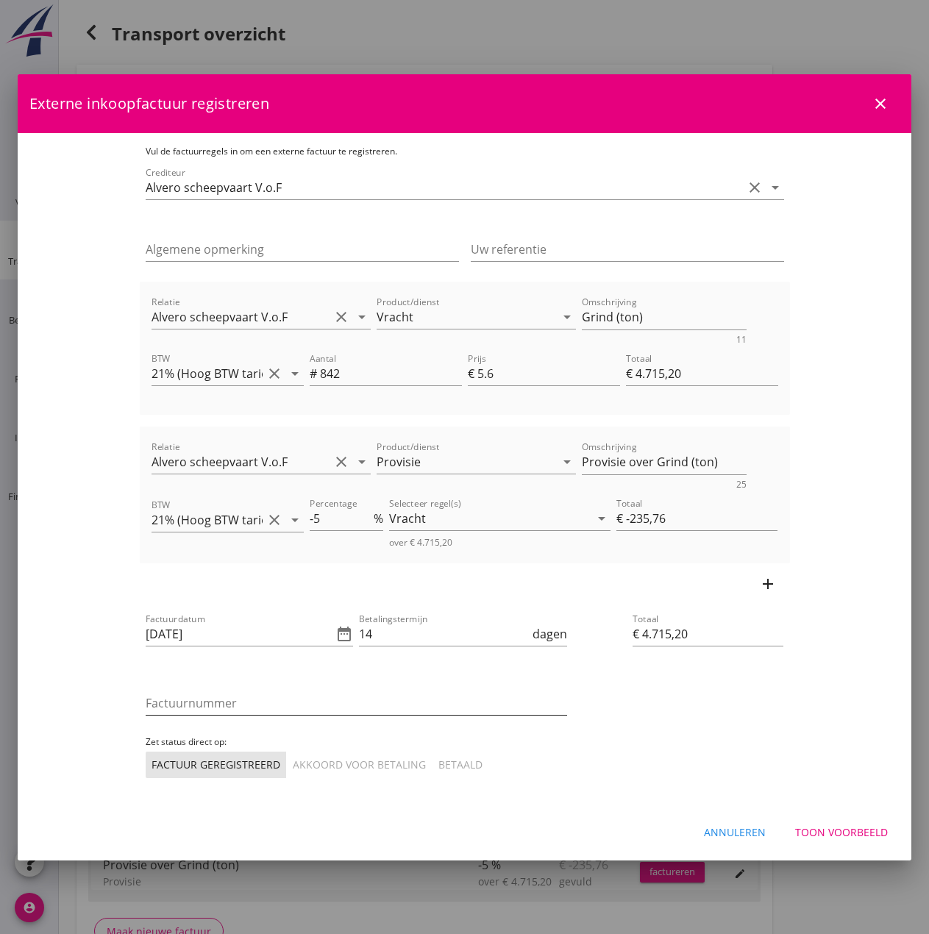
click at [146, 700] on input "Factuurnummer" at bounding box center [357, 703] width 422 height 24
type input "2025021"
click at [780, 643] on input "€ 4.715,20" at bounding box center [708, 634] width 151 height 24
click at [778, 366] on input "€ 4.715,20" at bounding box center [702, 374] width 152 height 24
click at [773, 524] on input "€ -235,76" at bounding box center [696, 519] width 161 height 24
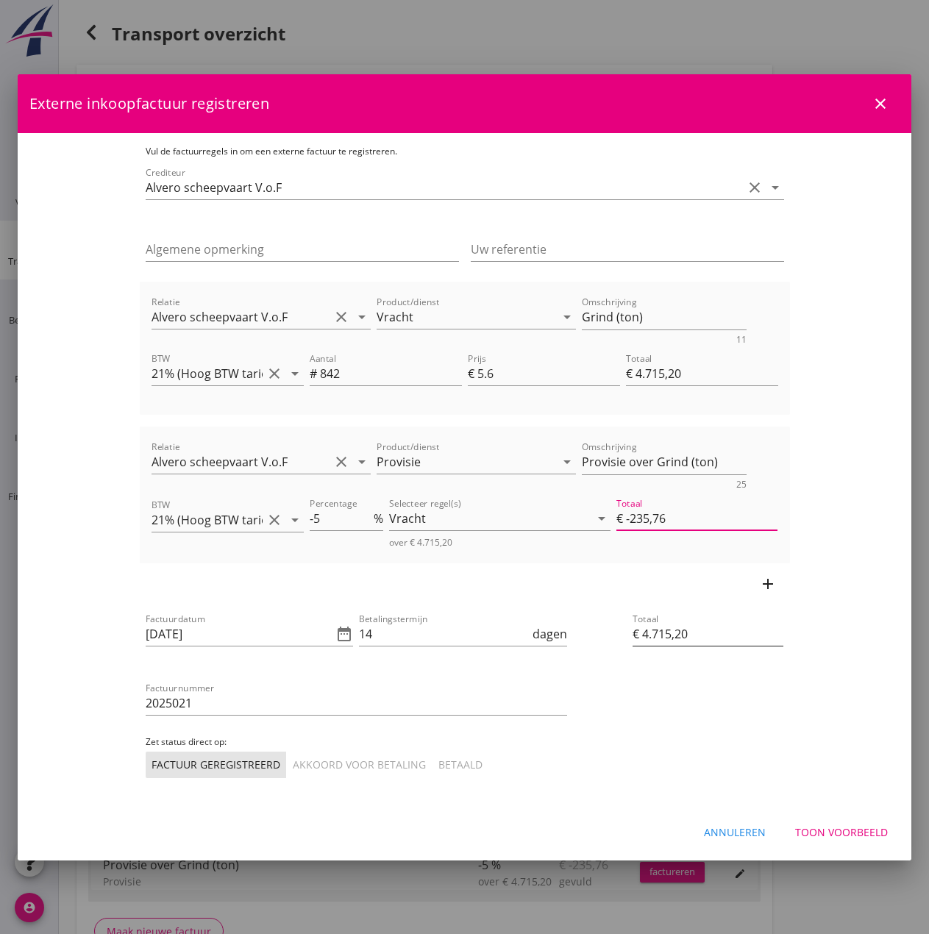
click at [755, 629] on input "€ 4.715,20" at bounding box center [708, 634] width 151 height 24
click at [148, 641] on input "[DATE]" at bounding box center [240, 634] width 188 height 24
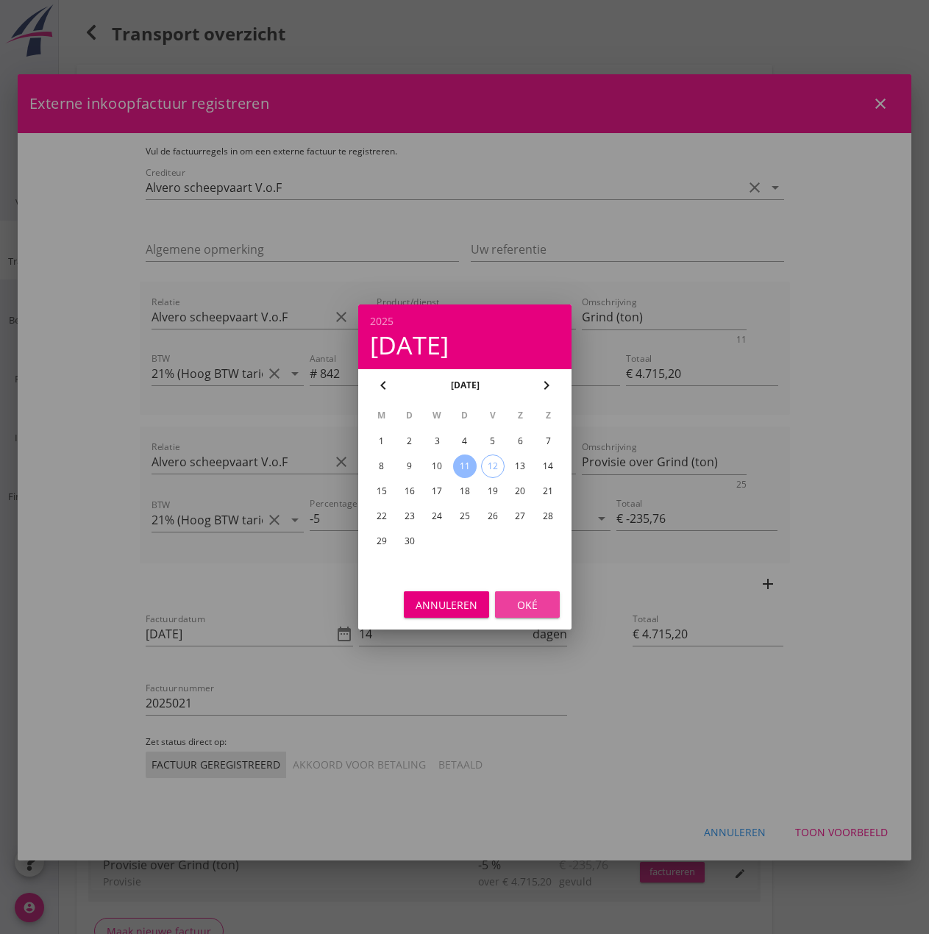
click at [526, 605] on div "Oké" at bounding box center [527, 604] width 41 height 15
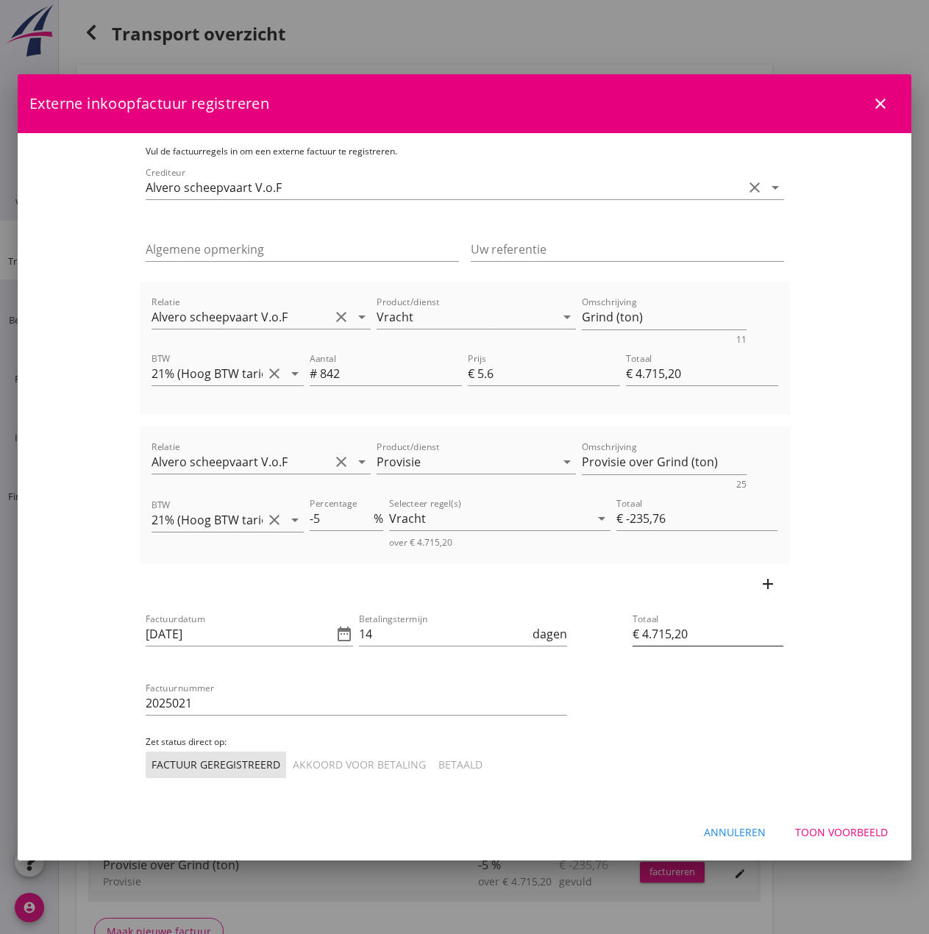
click at [772, 630] on input "€ 4.715,20" at bounding box center [708, 634] width 151 height 24
click at [836, 830] on div "Toon voorbeeld" at bounding box center [841, 832] width 93 height 15
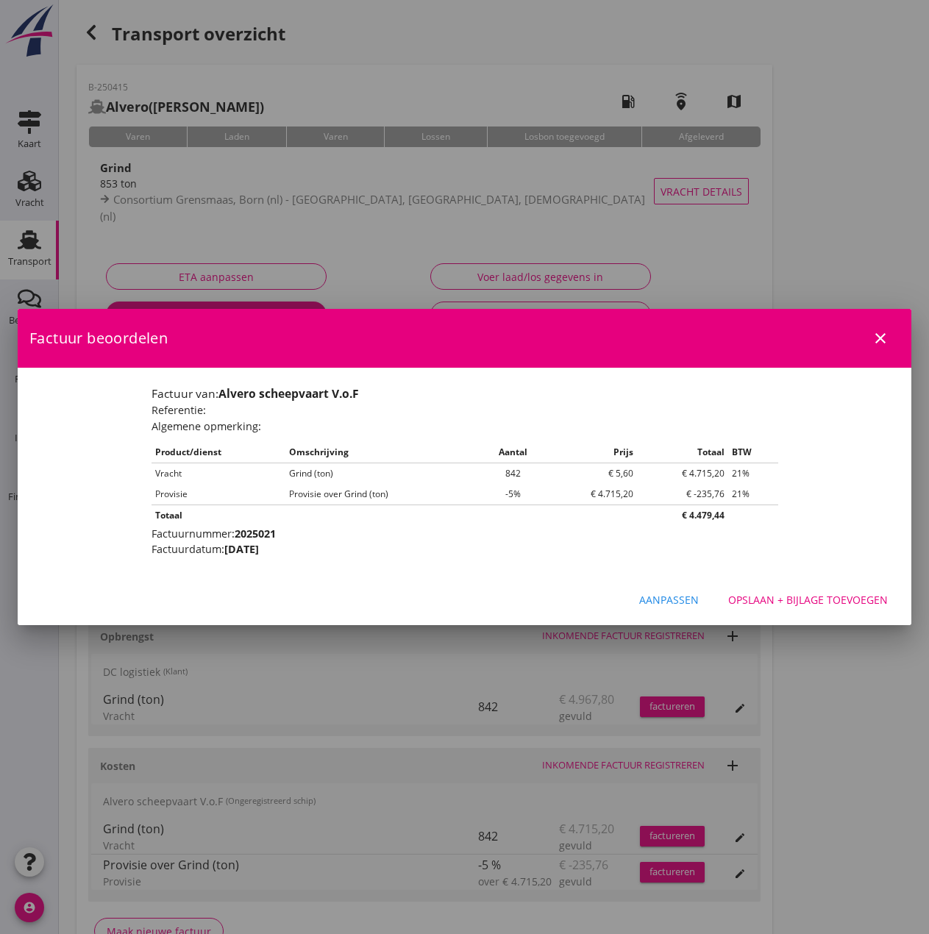
click at [801, 605] on div "Opslaan + bijlage toevoegen" at bounding box center [808, 599] width 160 height 15
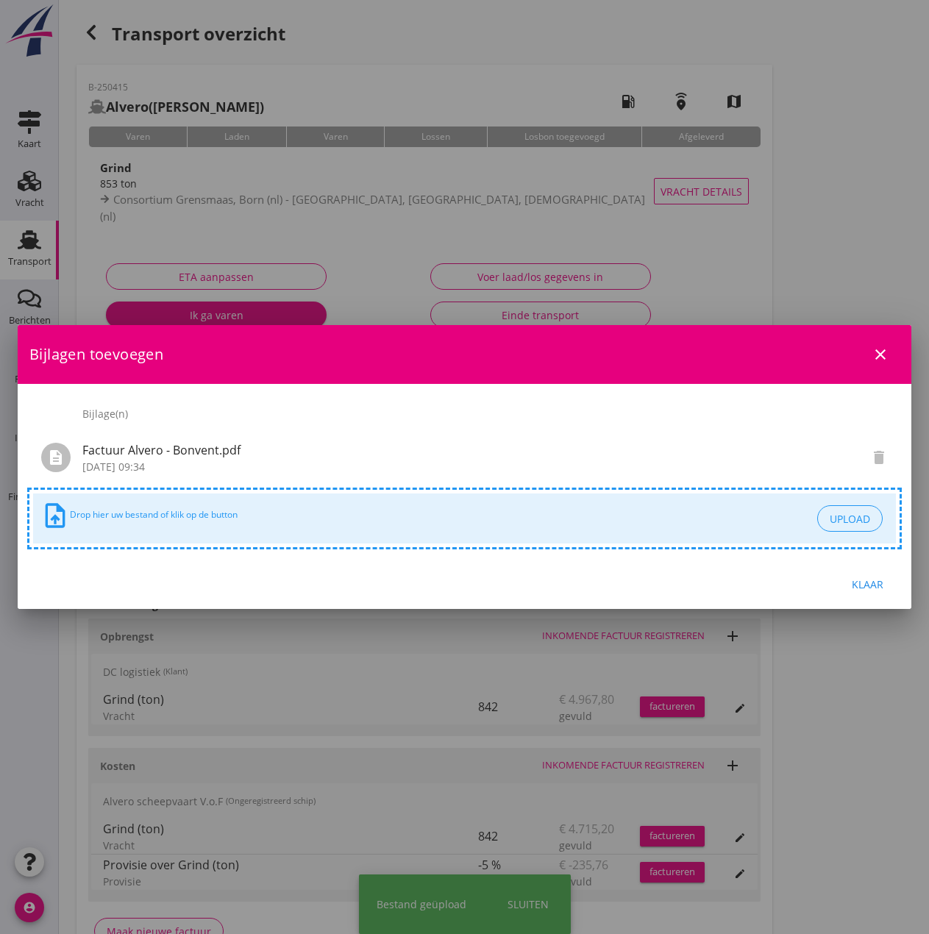
click at [867, 581] on div "Klaar" at bounding box center [867, 584] width 41 height 15
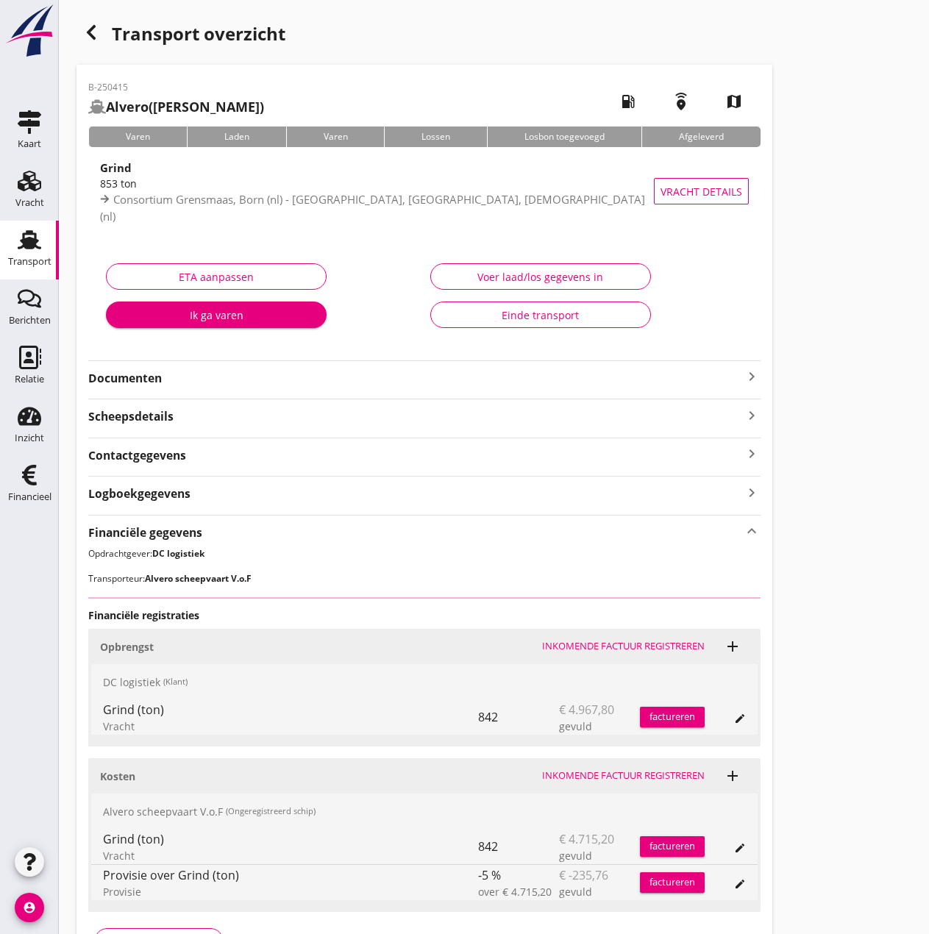
scroll to position [100, 0]
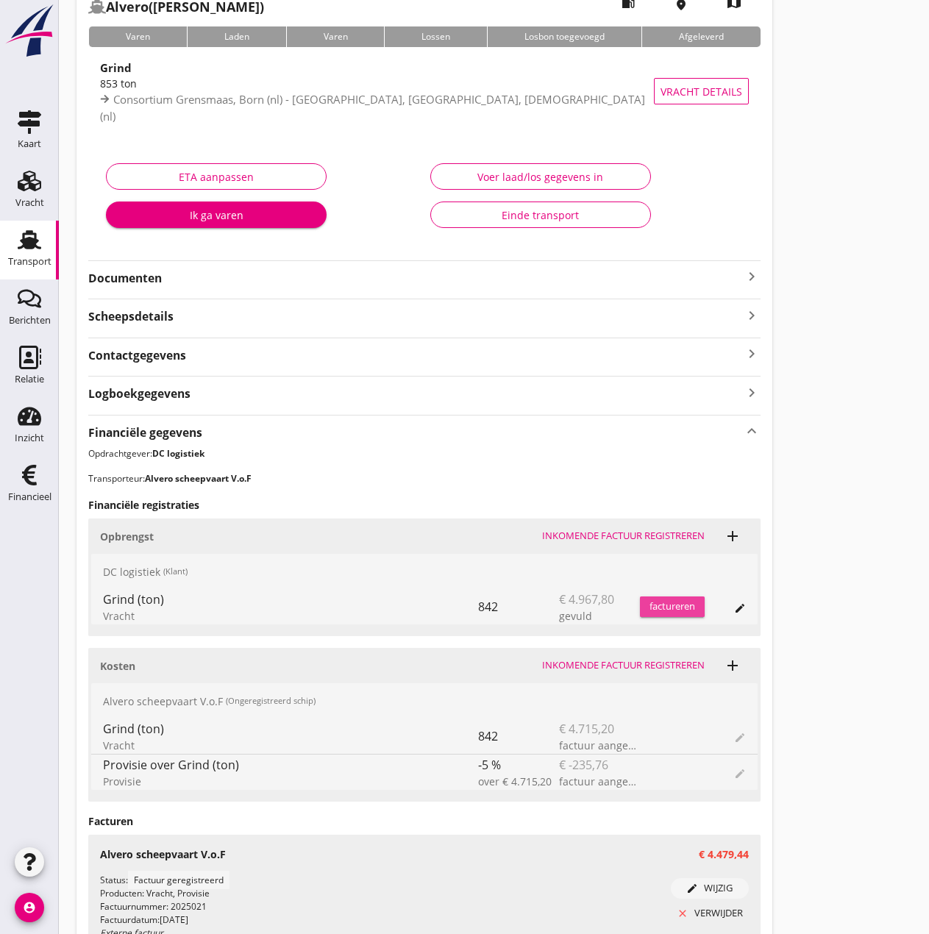
click at [672, 608] on div "factureren" at bounding box center [672, 607] width 65 height 15
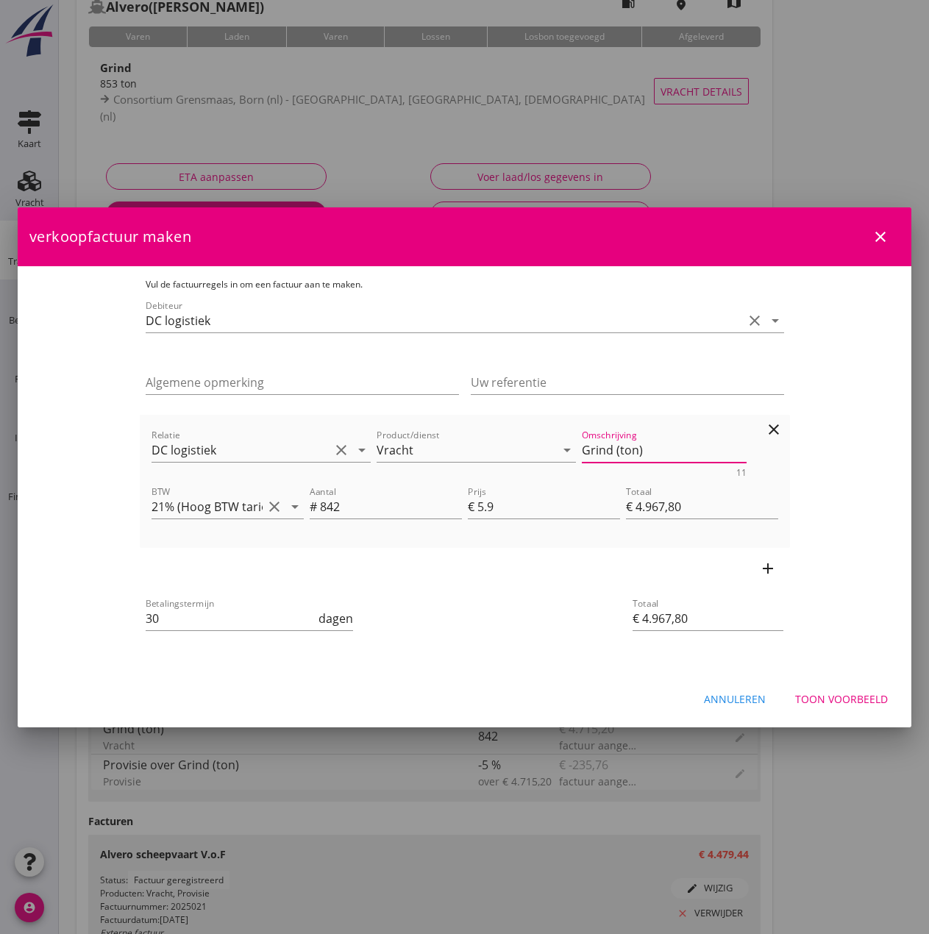
click at [611, 447] on textarea "Grind (ton)" at bounding box center [664, 450] width 165 height 24
type textarea "Grind (842 ton)"
click at [146, 622] on input "30" at bounding box center [231, 619] width 171 height 24
type input "3"
type input "14"
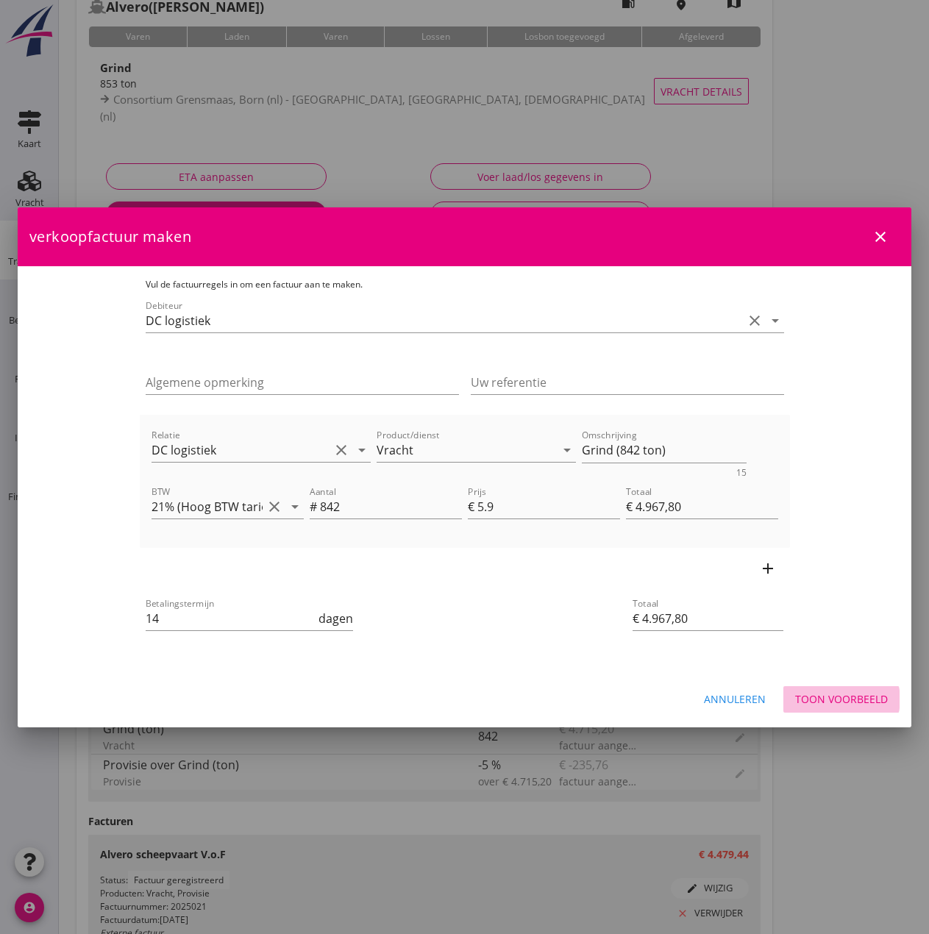
click at [829, 694] on div "Toon voorbeeld" at bounding box center [841, 698] width 93 height 15
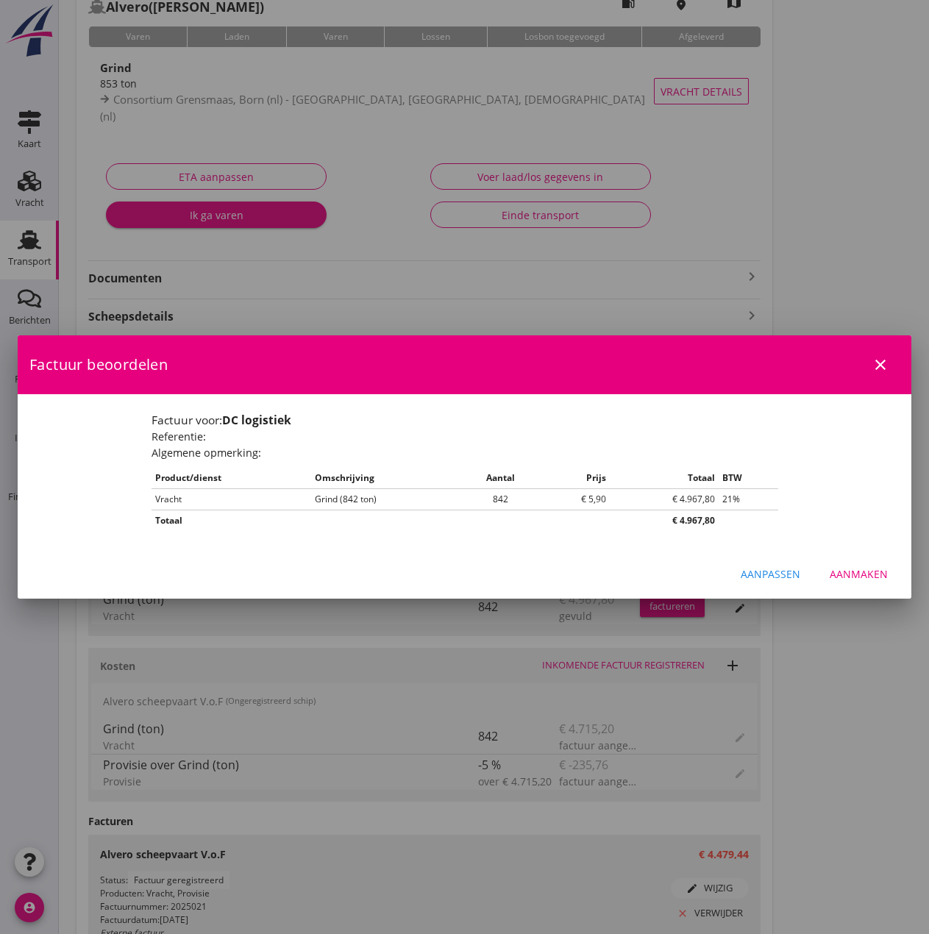
click at [845, 572] on div "Aanmaken" at bounding box center [859, 573] width 58 height 15
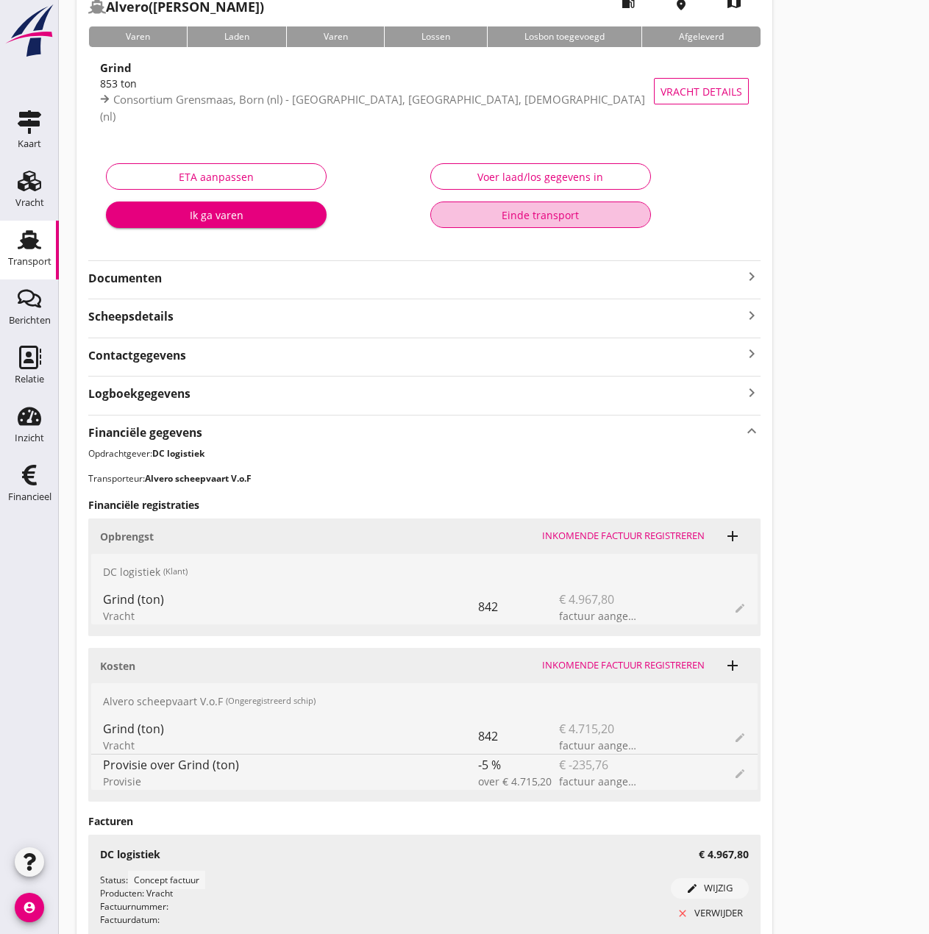
click at [499, 219] on div "Einde transport" at bounding box center [541, 214] width 196 height 15
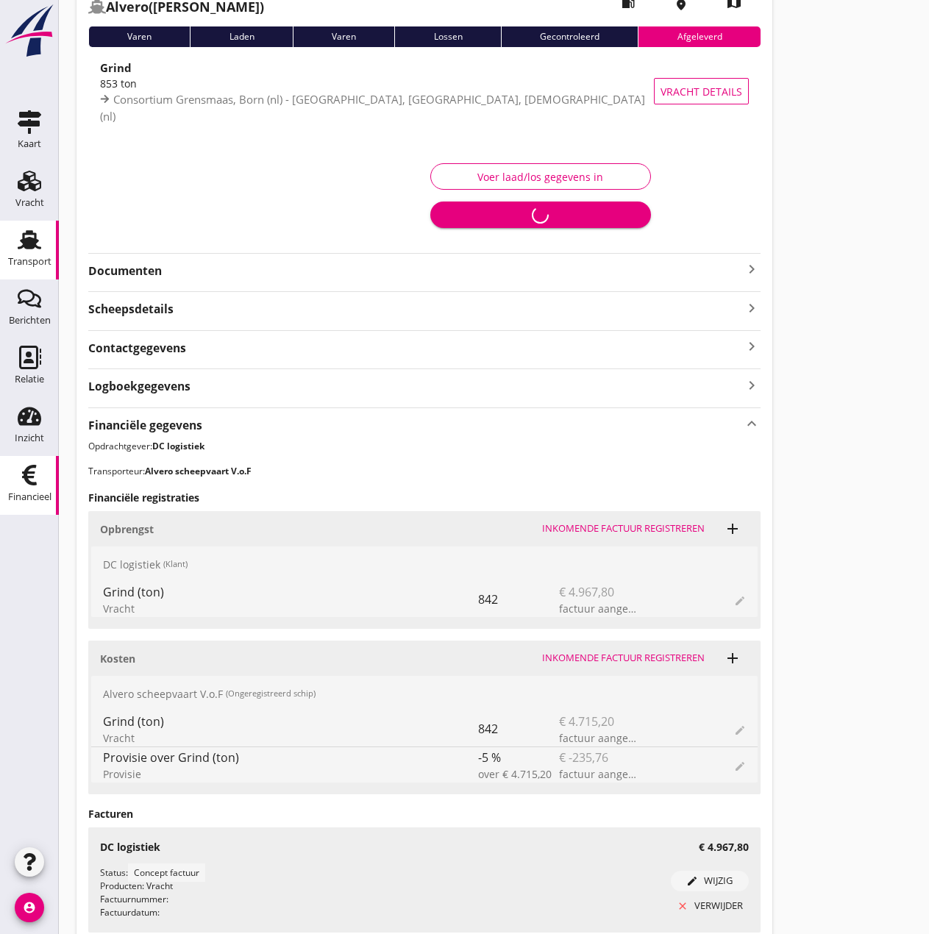
click at [40, 483] on icon "Financieel" at bounding box center [30, 475] width 24 height 24
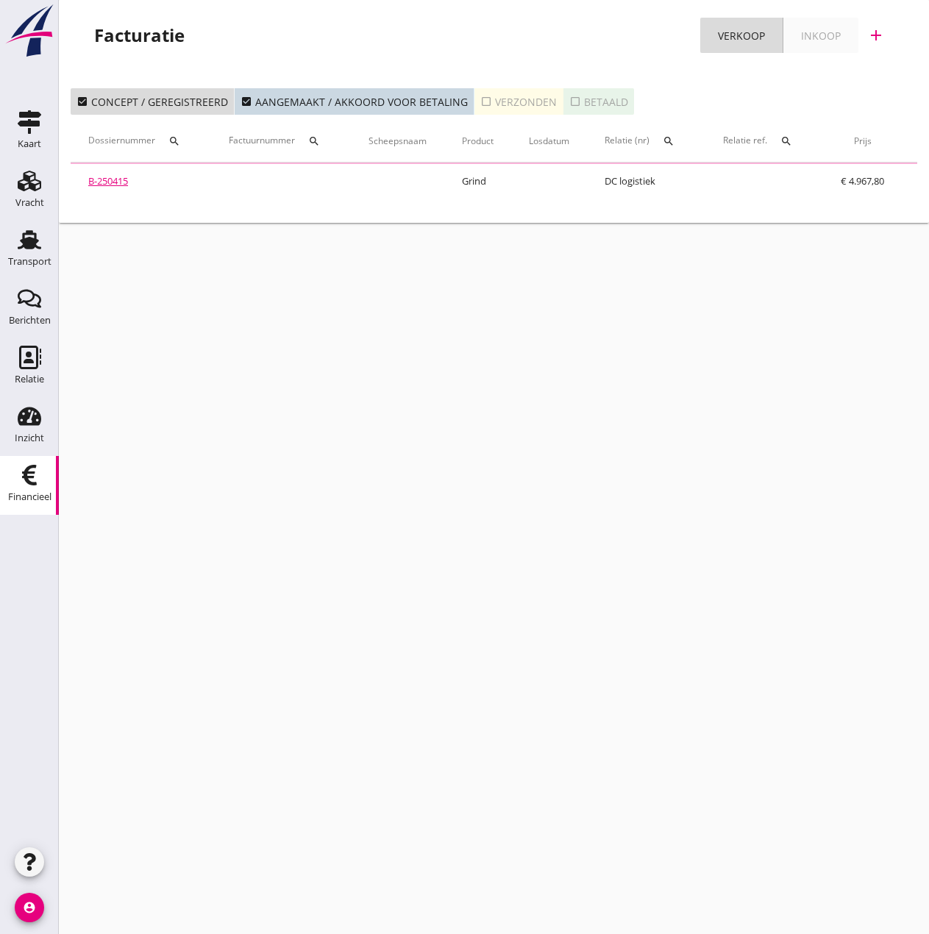
scroll to position [0, 233]
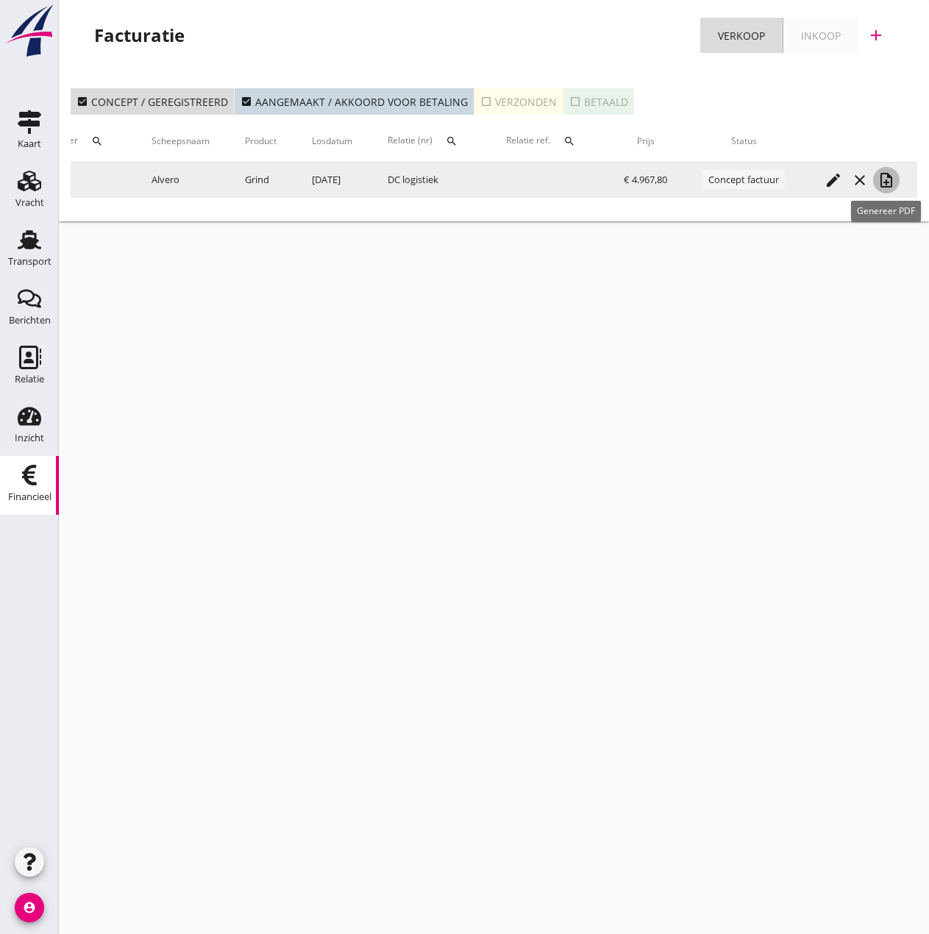
click at [893, 176] on icon "note_add" at bounding box center [887, 180] width 18 height 18
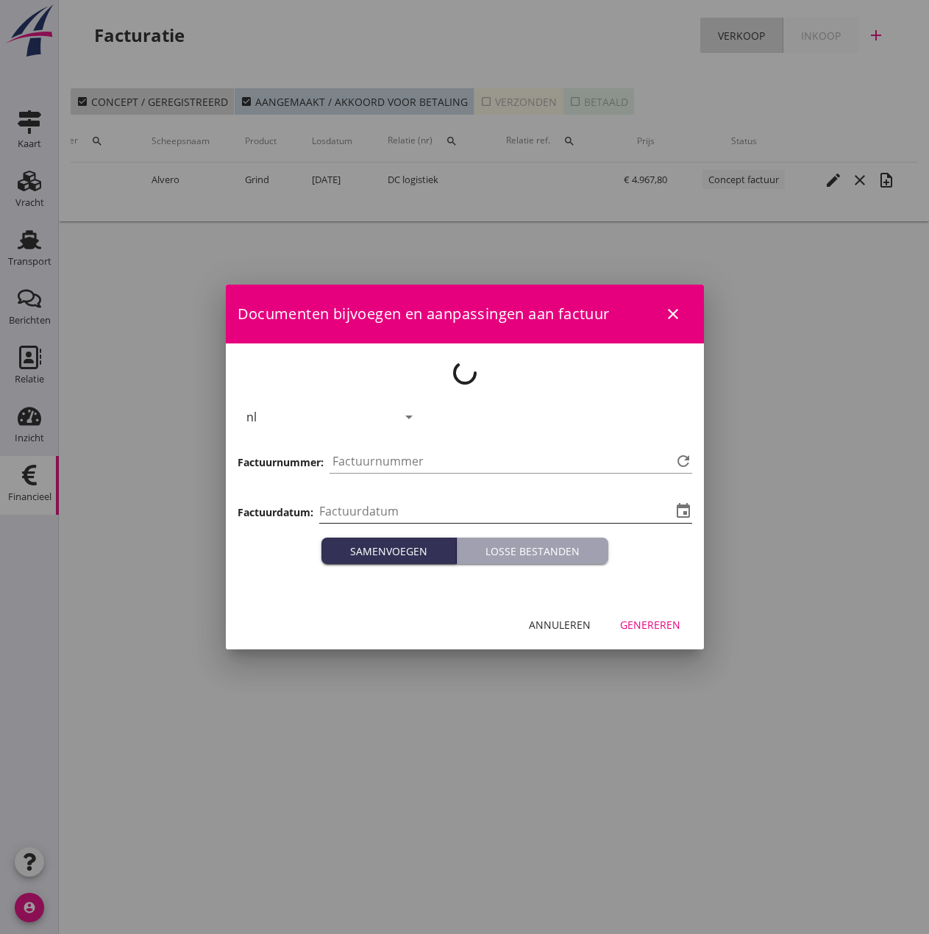
type input "[DATE]"
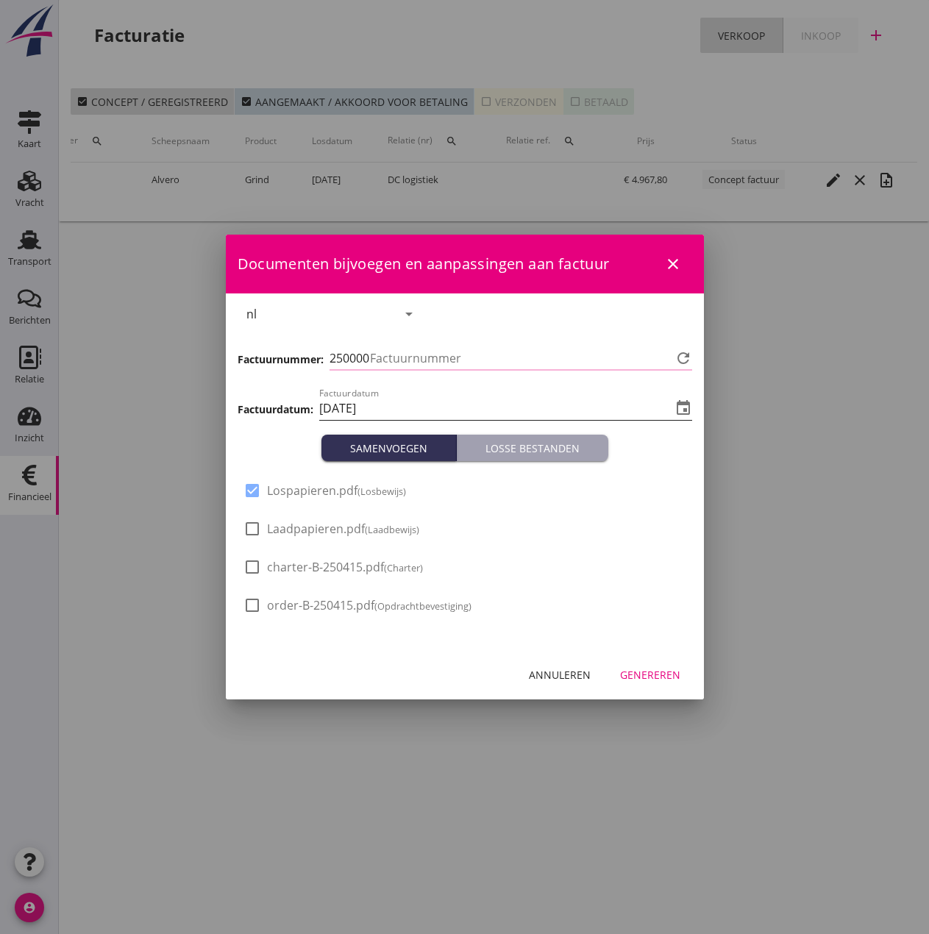
type input "495"
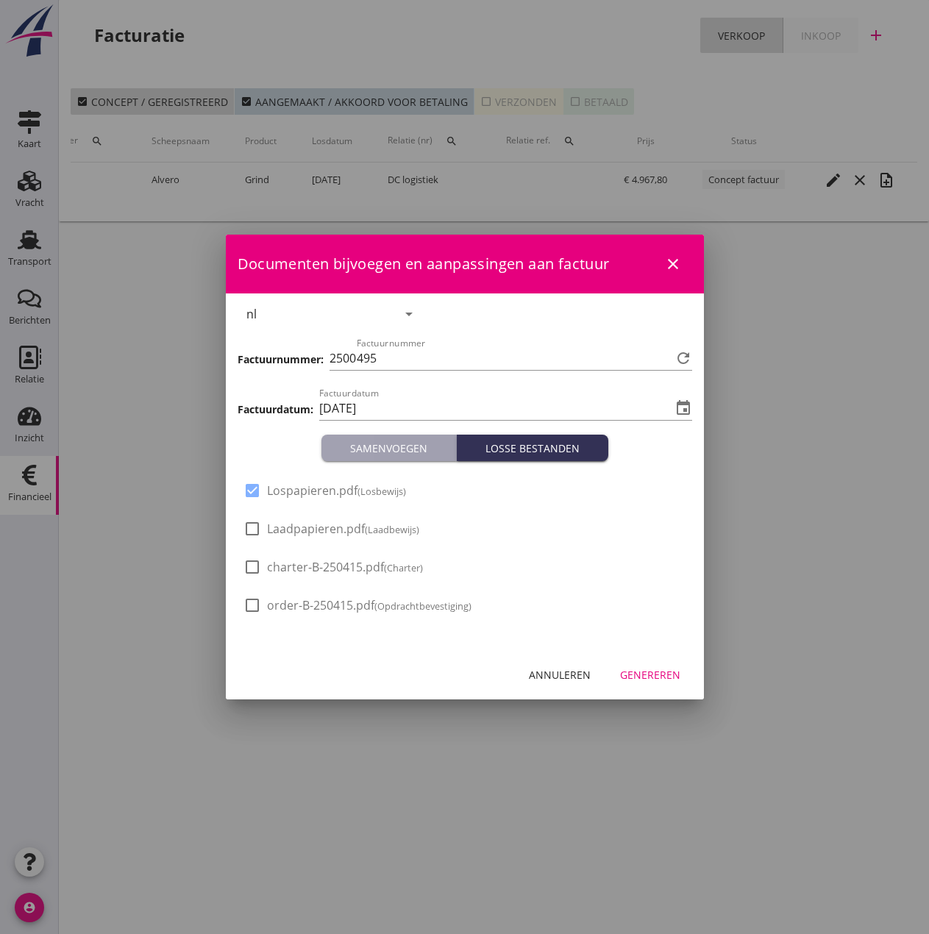
click at [300, 532] on span "Laadpapieren.pdf (Laadbewijs)" at bounding box center [343, 529] width 152 height 15
checkbox input "true"
click at [641, 672] on div "Genereren" at bounding box center [650, 674] width 60 height 15
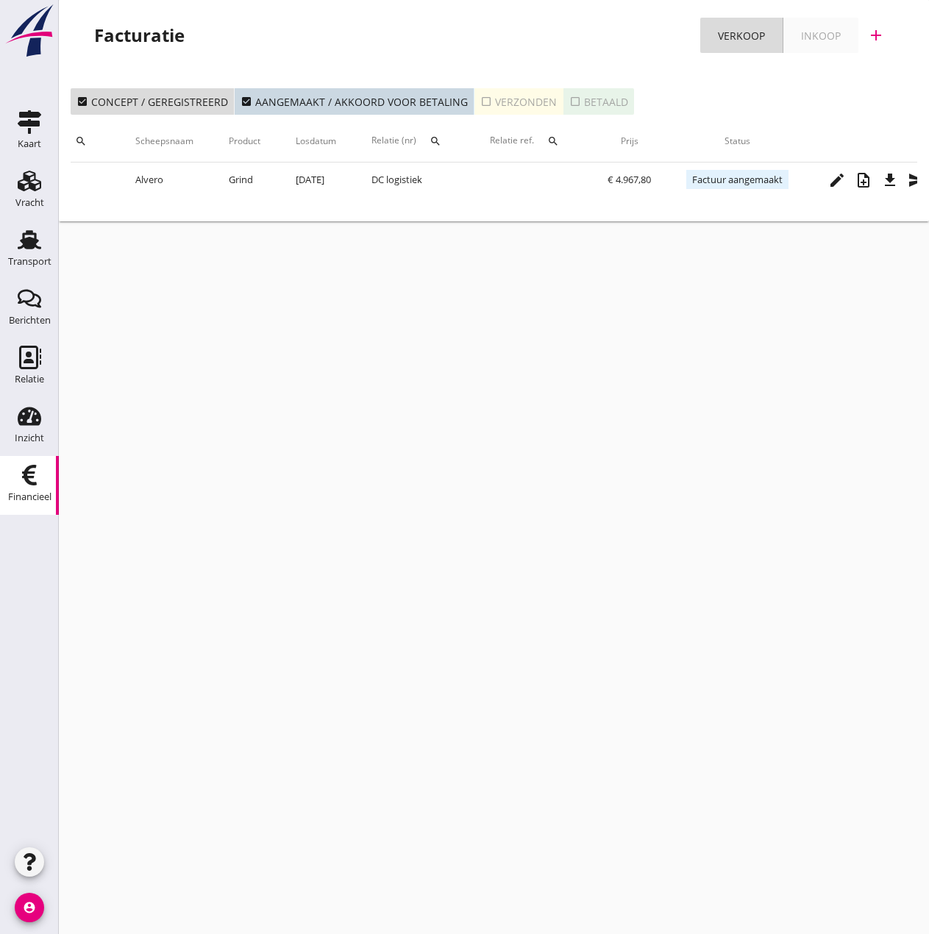
scroll to position [0, 282]
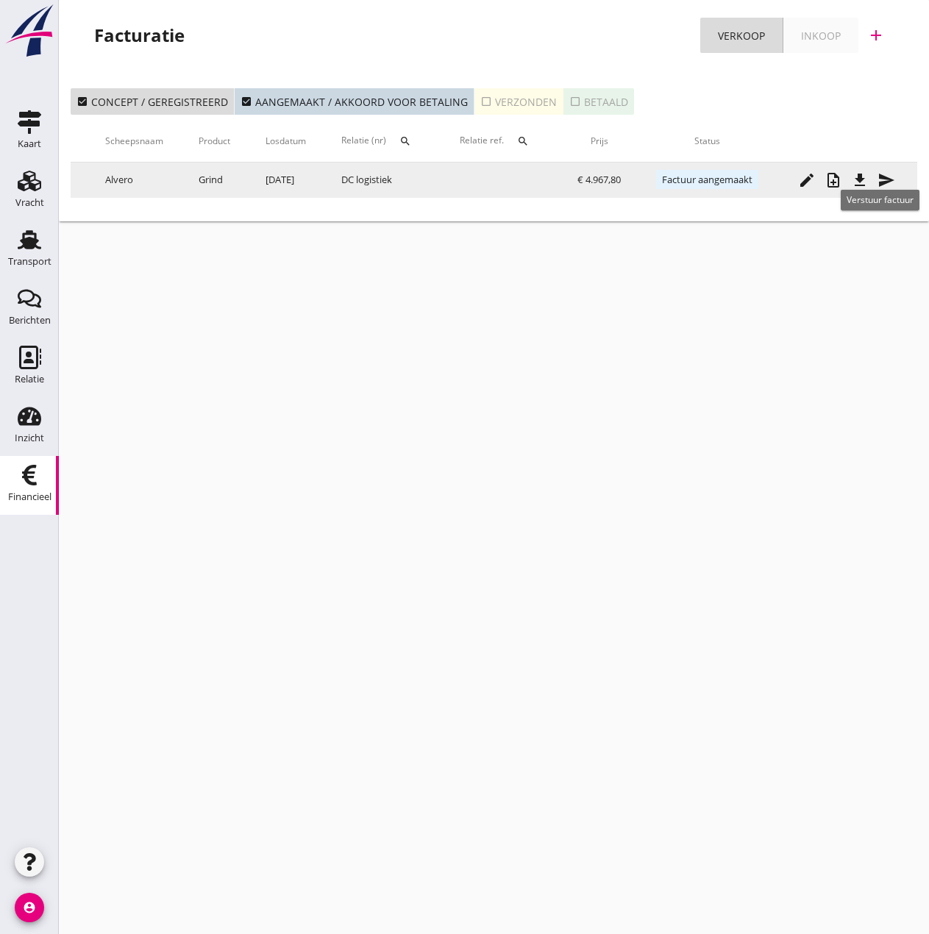
click at [893, 185] on icon "send" at bounding box center [887, 180] width 18 height 18
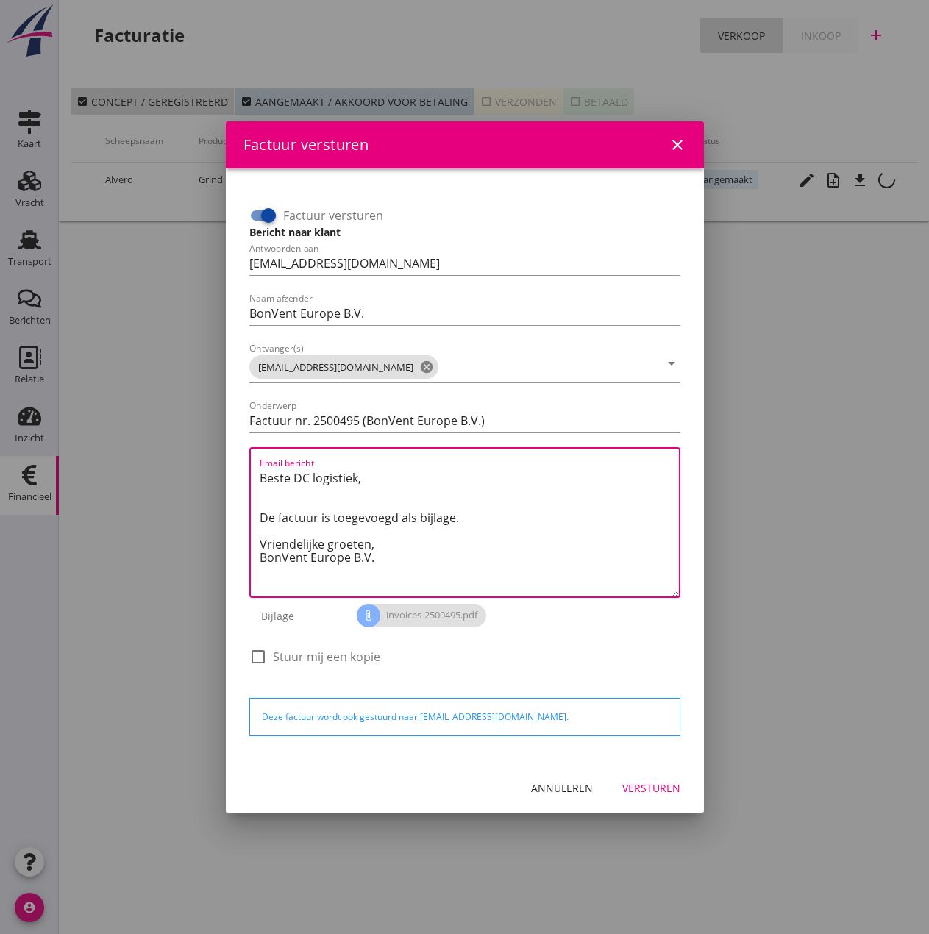
drag, startPoint x: 378, startPoint y: 544, endPoint x: 202, endPoint y: 463, distance: 193.5
click at [202, 463] on div "Factuur versturen close Factuur versturen Bericht naar klant Antwoorden aan [EM…" at bounding box center [464, 467] width 929 height 934
paste textarea "Relatie, In de bijlage vindt u de afrekening voor de reis van de MS [PERSON_NAM…"
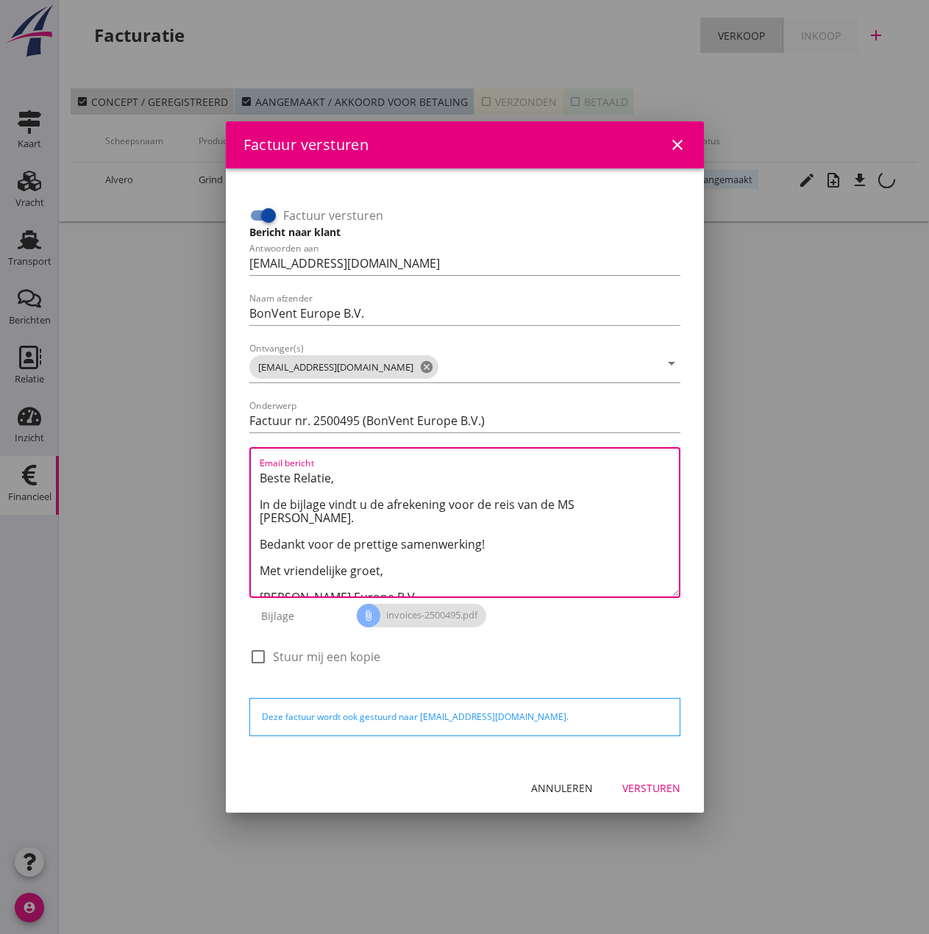
click at [579, 502] on textarea "Beste Relatie, In de bijlage vindt u de afrekening voor de reis van de MS [PERS…" at bounding box center [469, 531] width 419 height 130
type textarea "Beste Relatie, In de bijlage vindt u de afrekening voor de reis van de MS [PERS…"
click at [649, 789] on div "Versturen" at bounding box center [651, 787] width 58 height 15
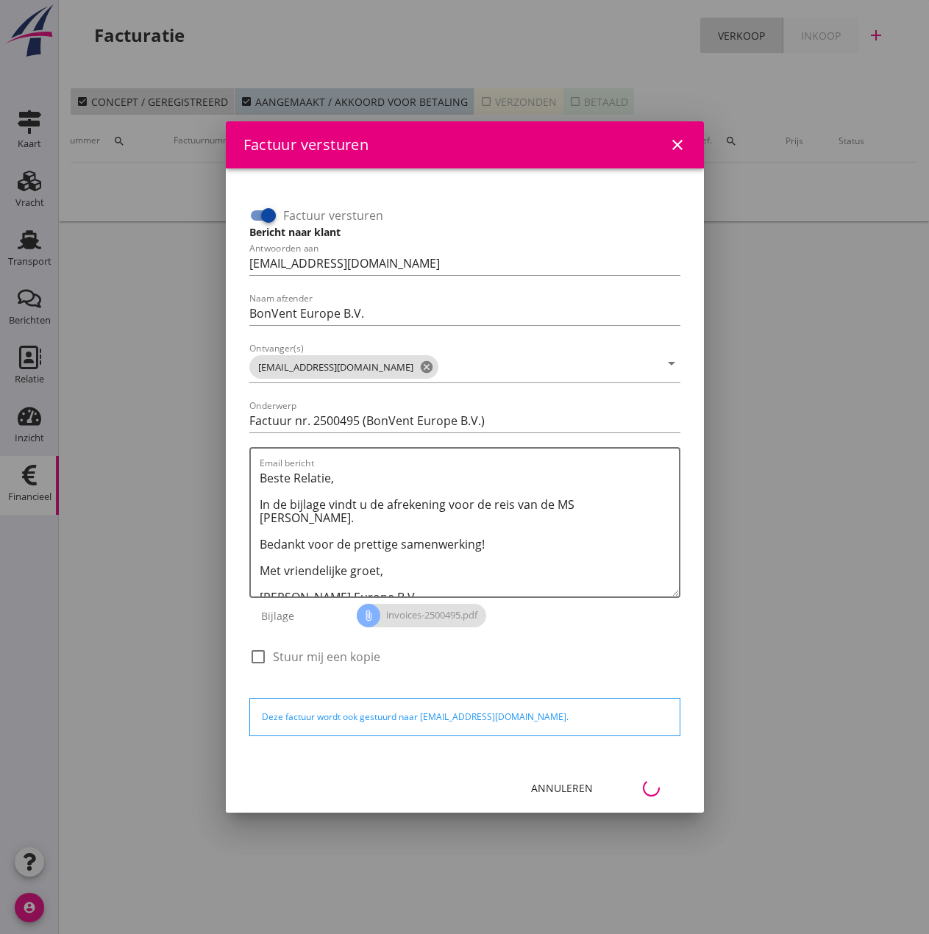
scroll to position [0, 65]
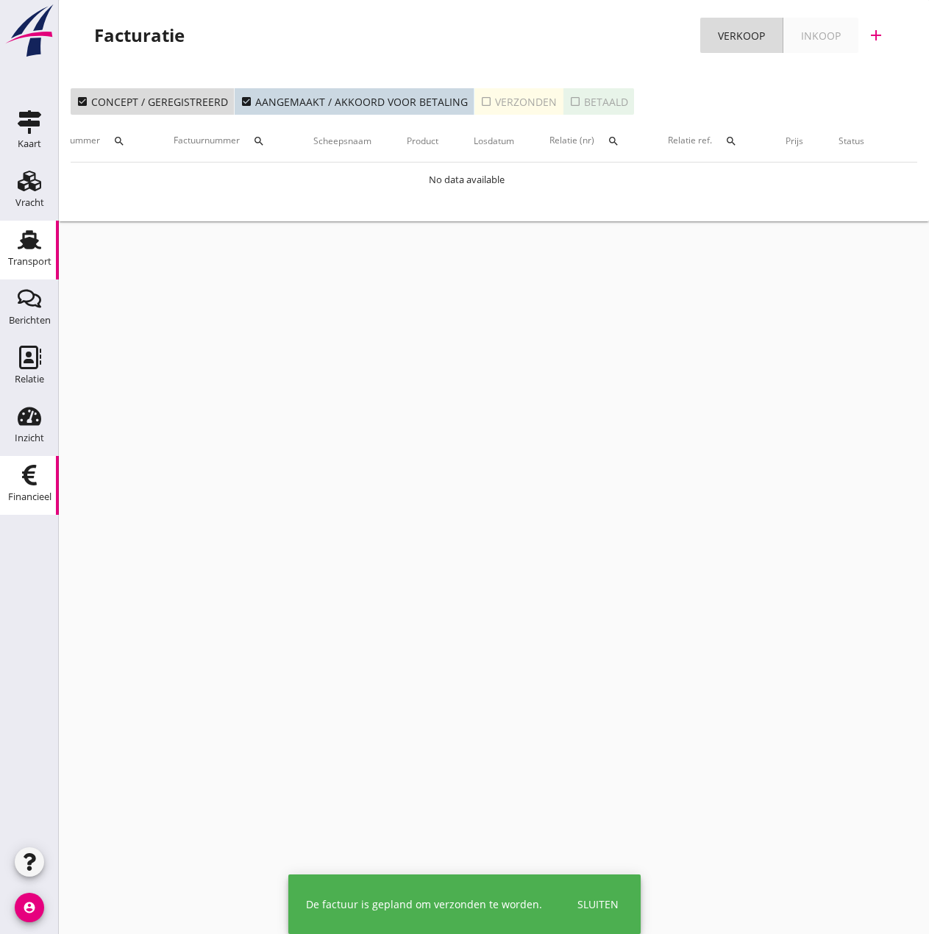
click at [24, 254] on div "Transport" at bounding box center [29, 262] width 43 height 21
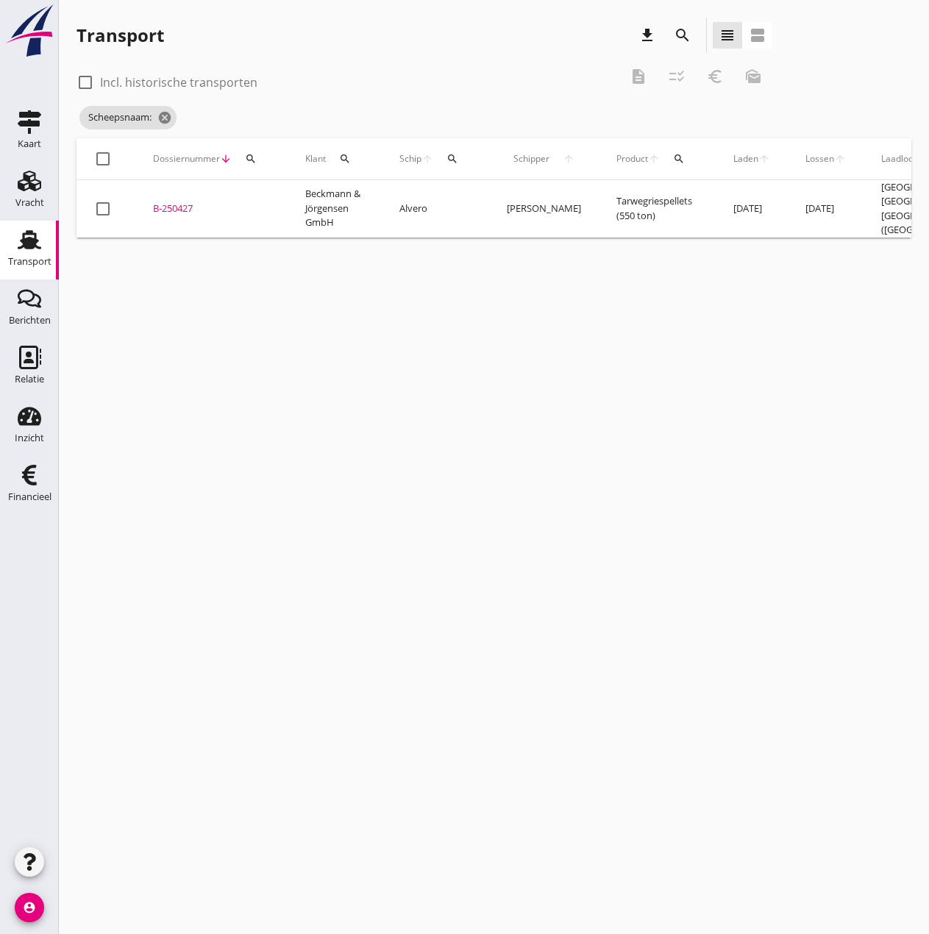
click at [458, 164] on icon "search" at bounding box center [453, 159] width 12 height 12
click at [486, 207] on input "Zoek op (scheeps)naam" at bounding box center [522, 202] width 153 height 24
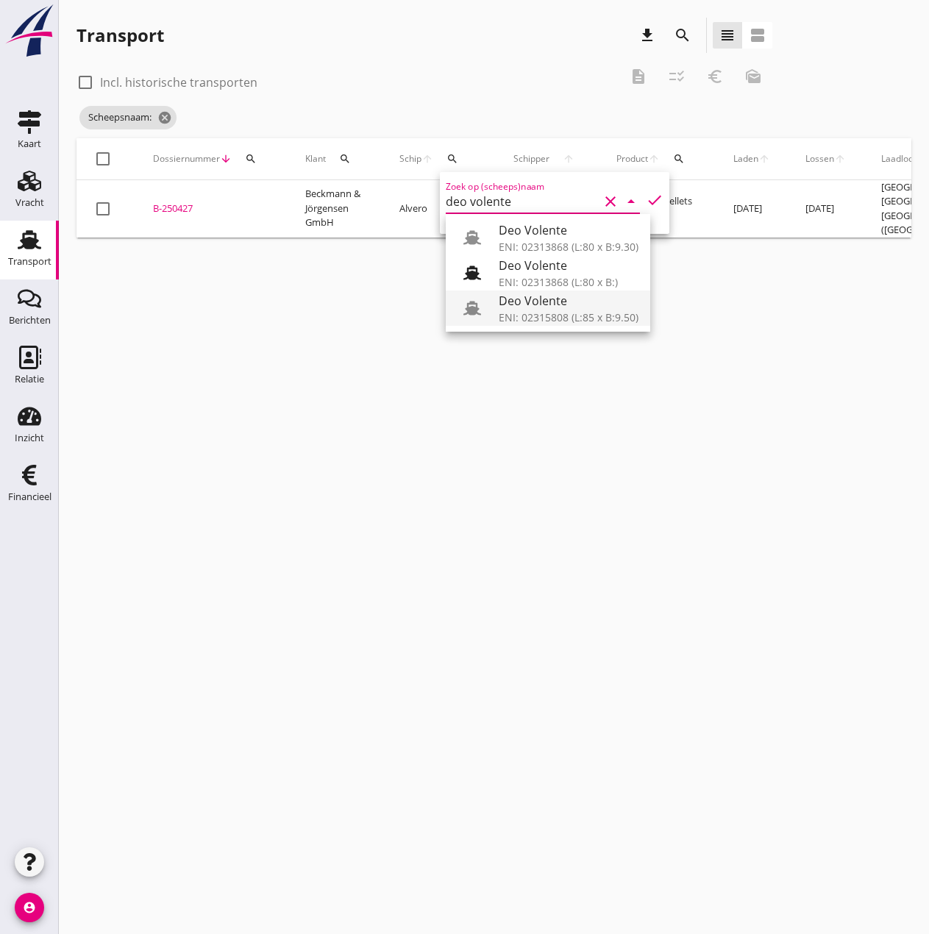
click at [533, 320] on div "ENI: 02315808 (L:85 x B:9.50)" at bounding box center [569, 317] width 140 height 15
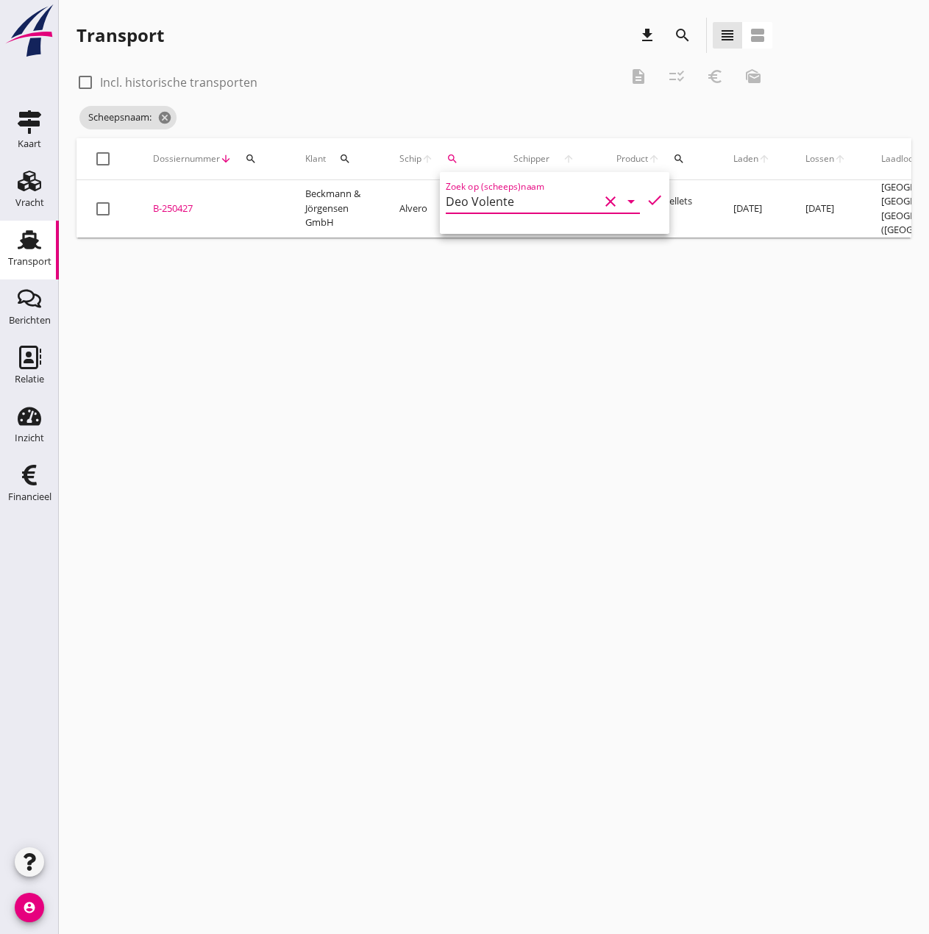
click at [646, 199] on icon "check" at bounding box center [655, 200] width 18 height 18
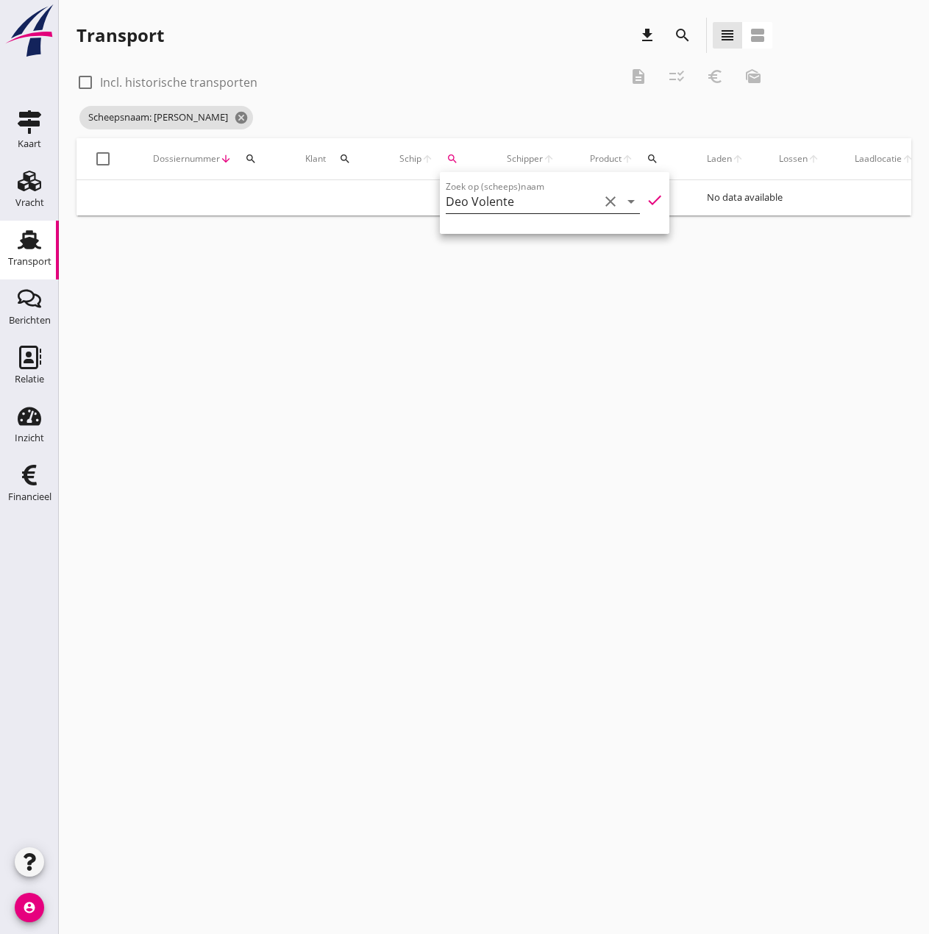
click at [566, 202] on input "Deo Volente" at bounding box center [522, 202] width 153 height 24
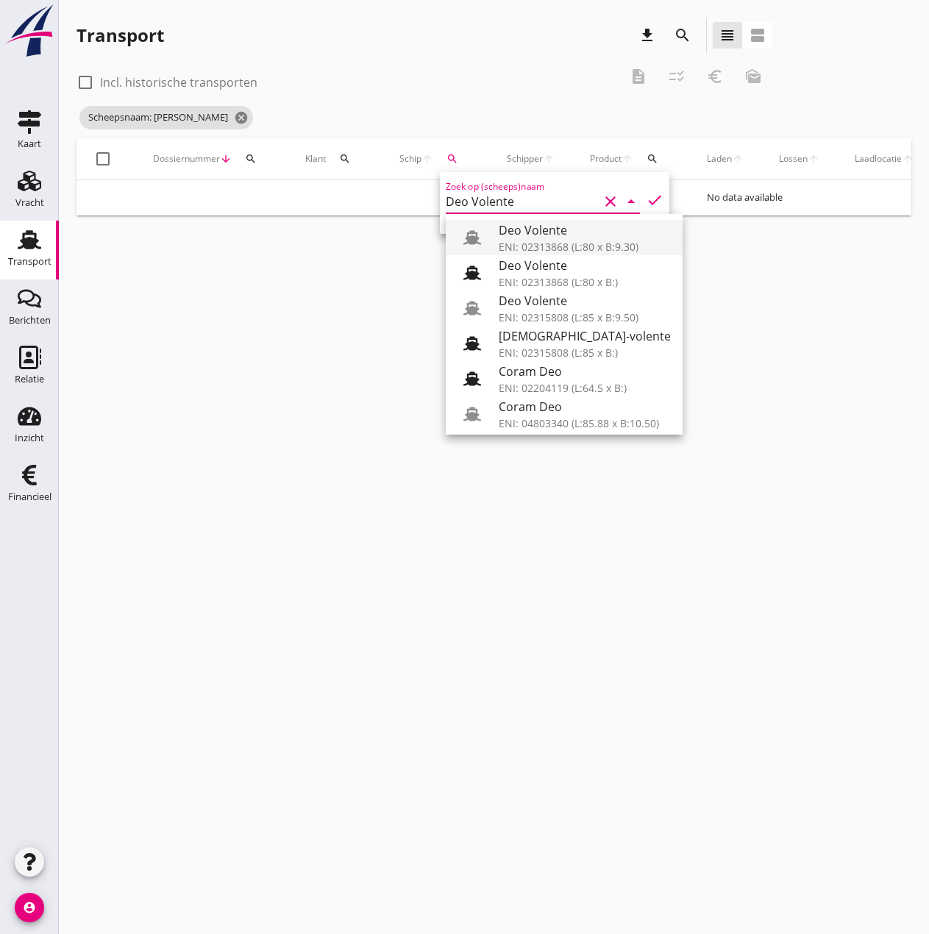
click at [575, 245] on div "ENI: 02313868 (L:80 x B:9.30)" at bounding box center [585, 246] width 172 height 15
type input "Deo Volente"
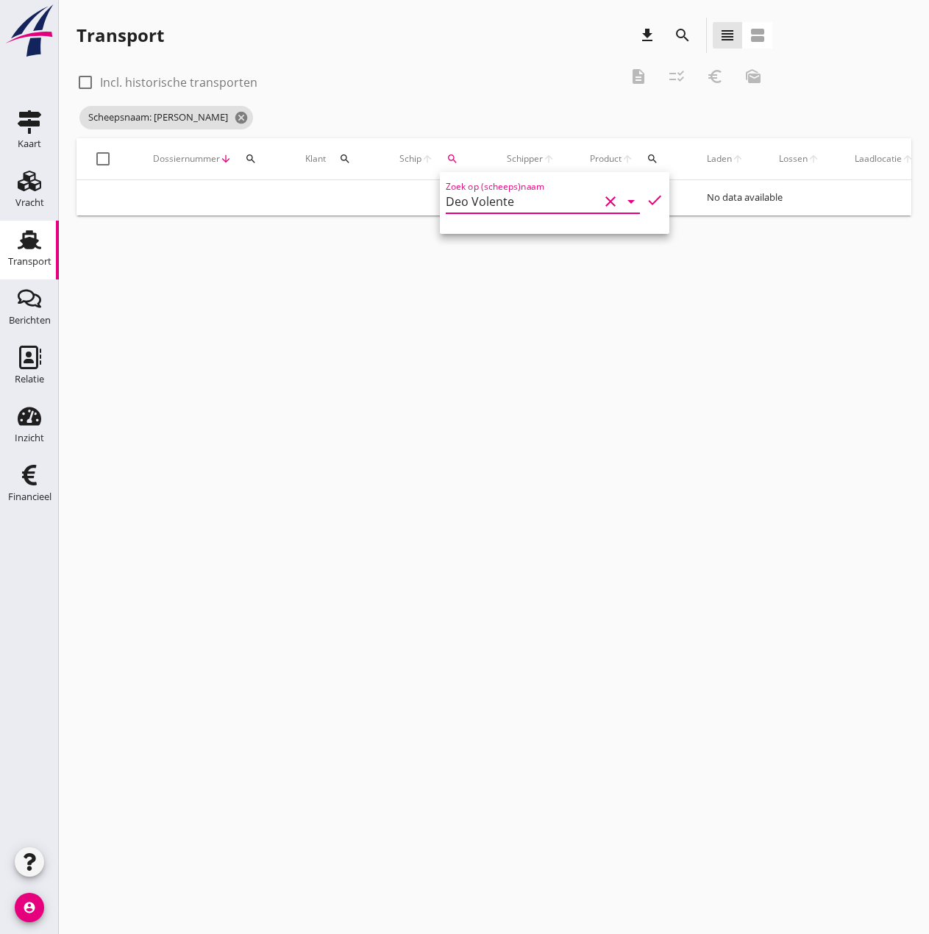
click at [646, 200] on icon "check" at bounding box center [655, 200] width 18 height 18
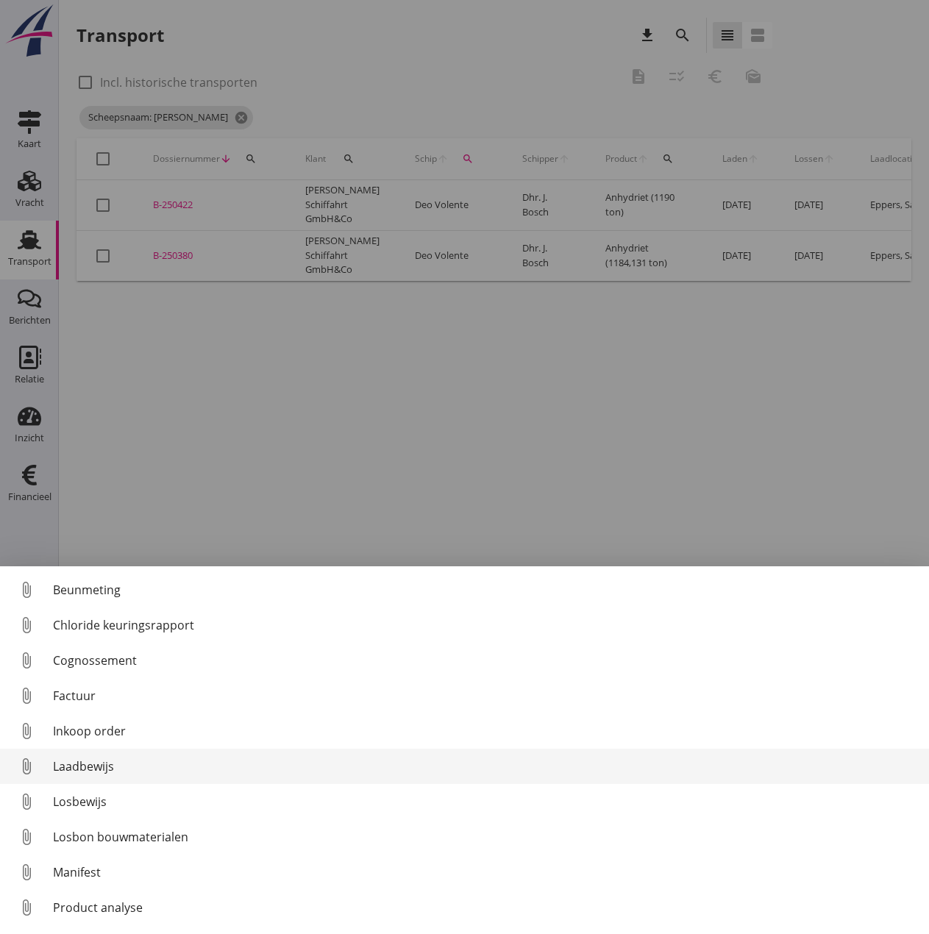
click at [78, 767] on div "Laadbewijs" at bounding box center [485, 767] width 864 height 18
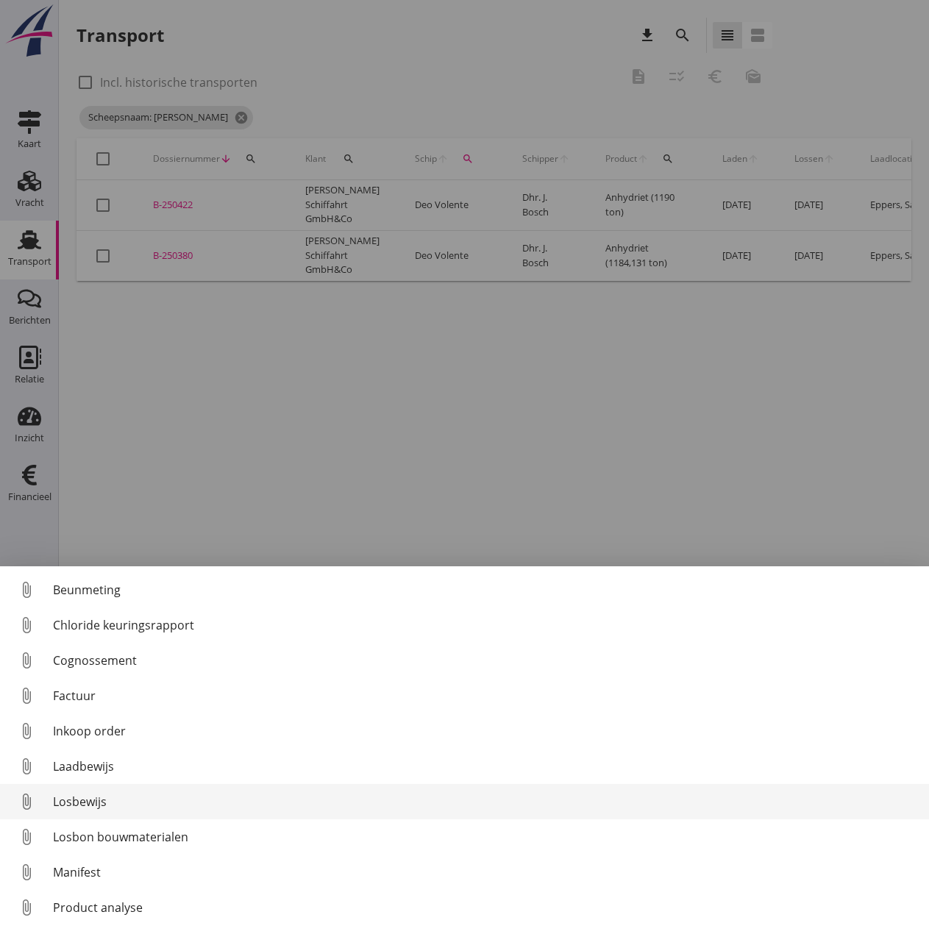
click at [84, 806] on div "Losbewijs" at bounding box center [485, 802] width 864 height 18
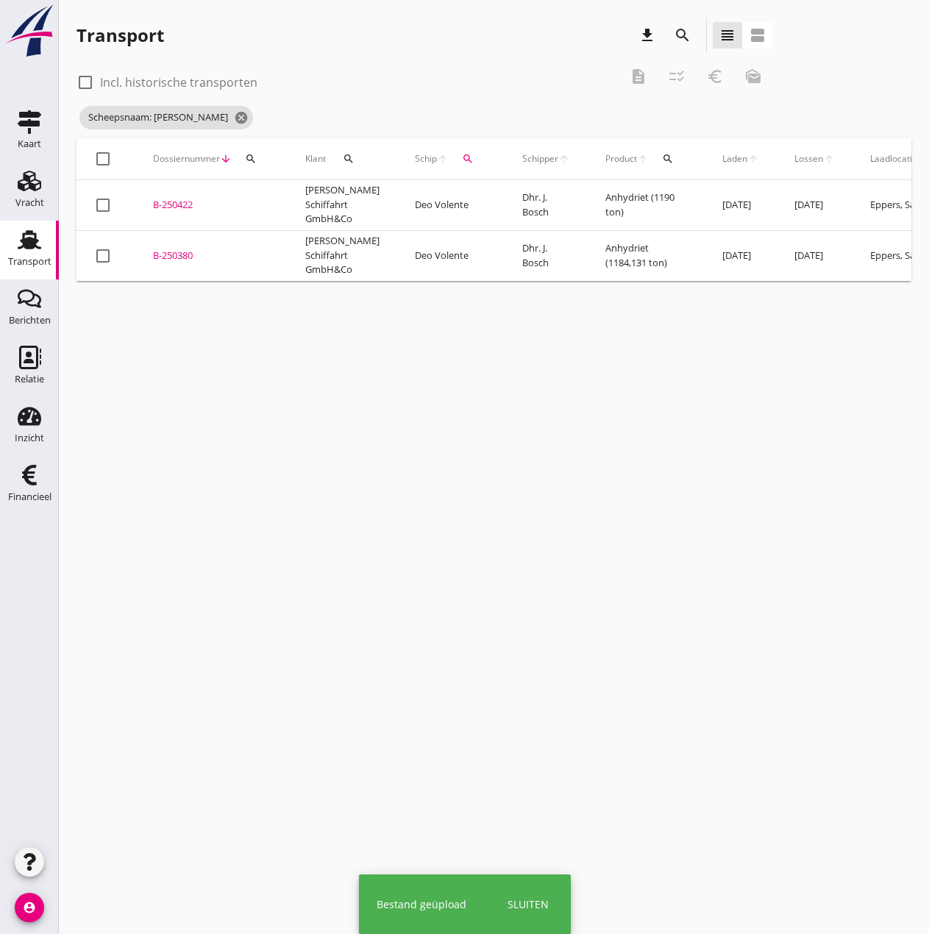
click at [173, 254] on div "B-250380" at bounding box center [211, 256] width 117 height 15
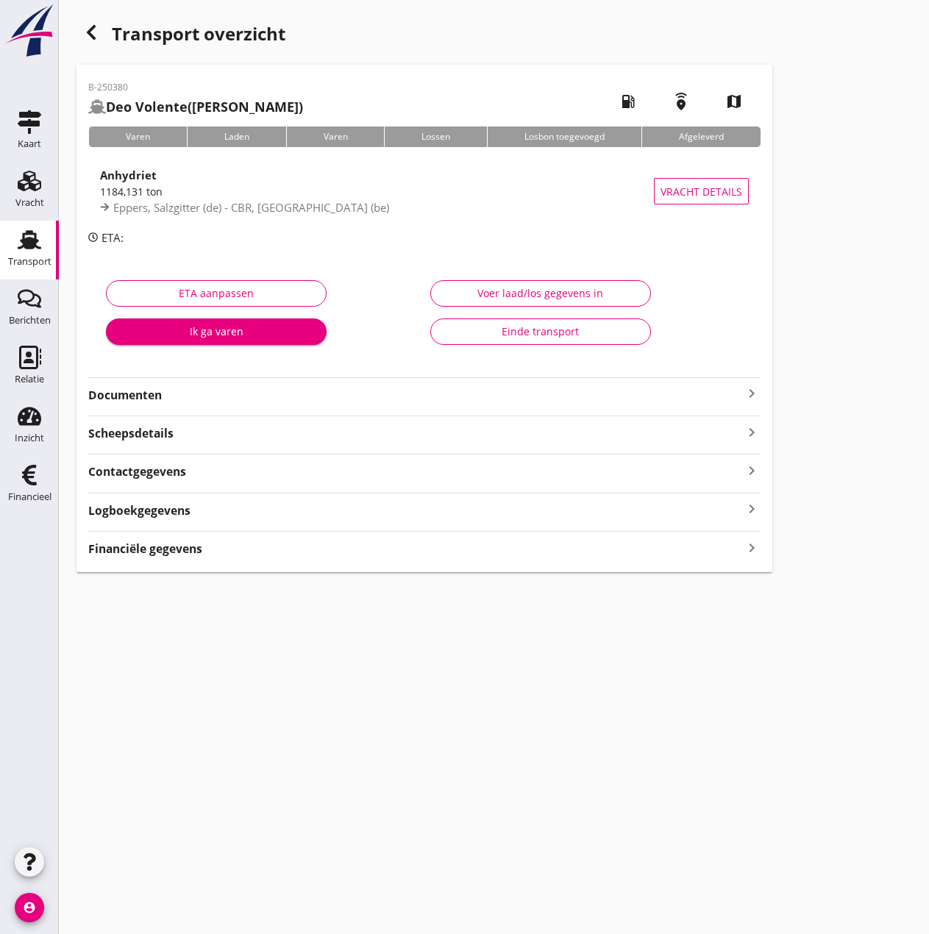
type input "1184.131"
type input "0"
click at [576, 291] on div "Voer laad/los gegevens in" at bounding box center [541, 292] width 196 height 15
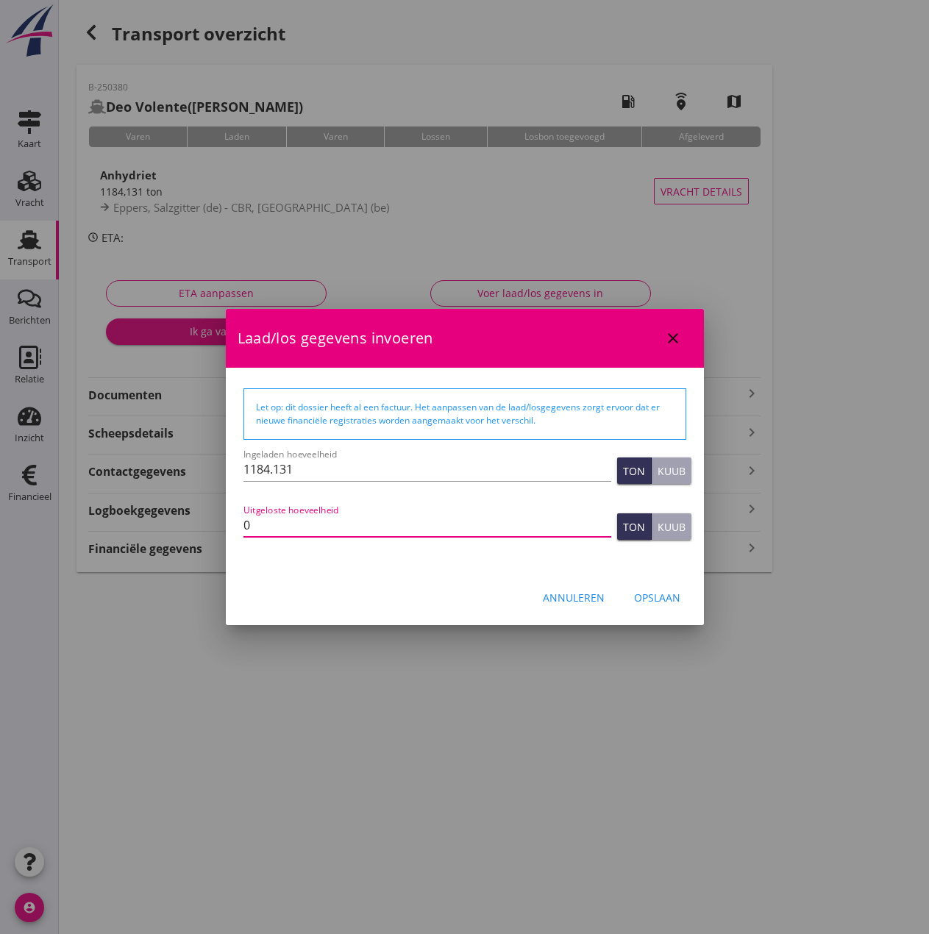
click at [290, 524] on input "0" at bounding box center [427, 525] width 368 height 24
type input "1184"
type input "1184.1"
type input "1184.131"
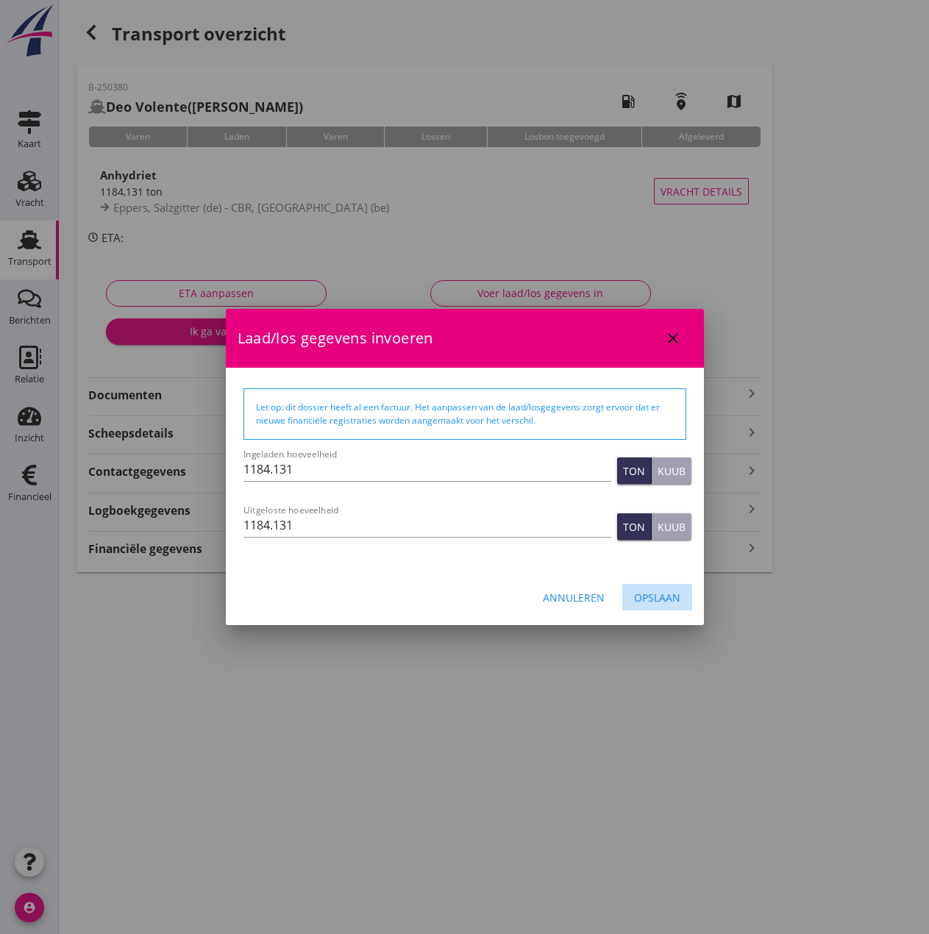
click at [650, 597] on div "Opslaan" at bounding box center [657, 597] width 46 height 15
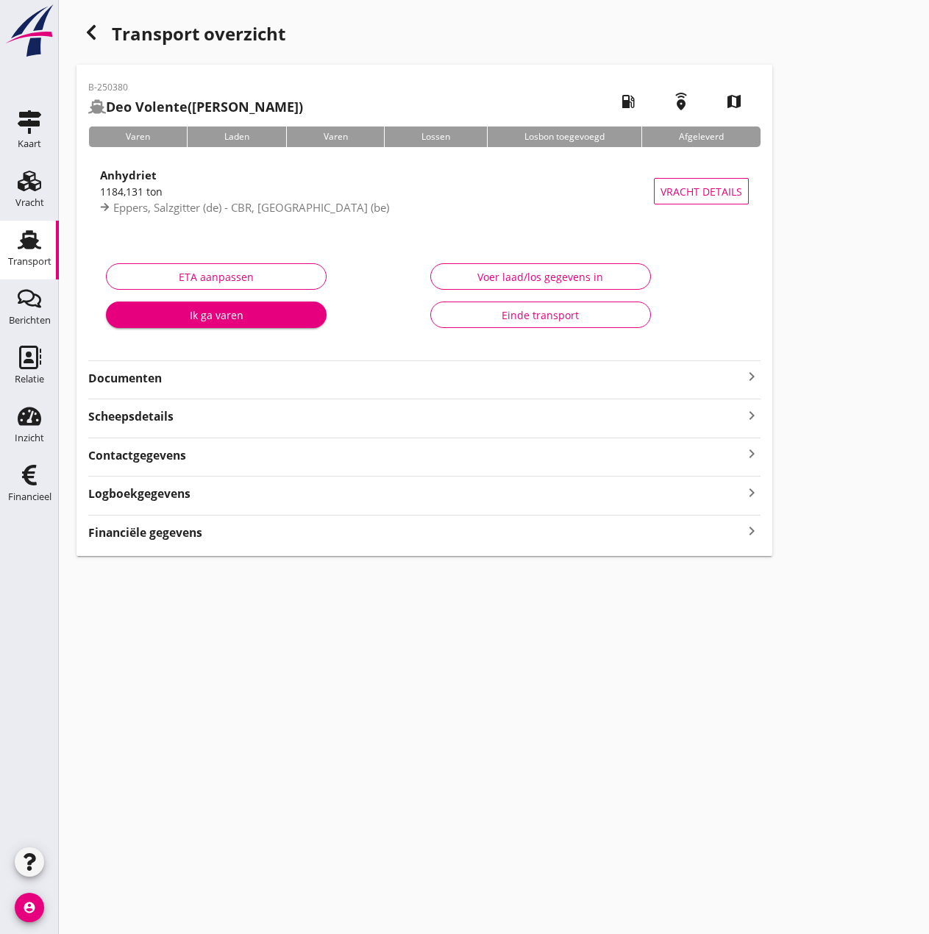
click at [177, 531] on strong "Financiële gegevens" at bounding box center [145, 532] width 114 height 17
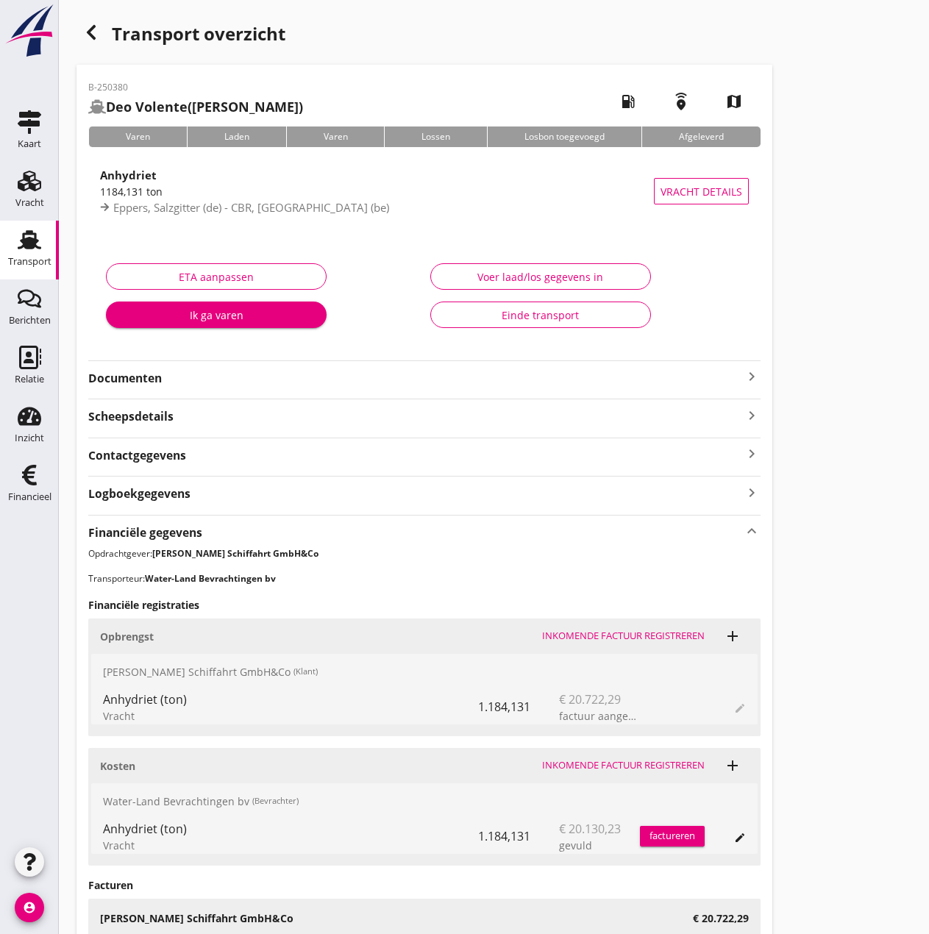
click at [625, 764] on div "Inkomende factuur registreren" at bounding box center [623, 765] width 163 height 15
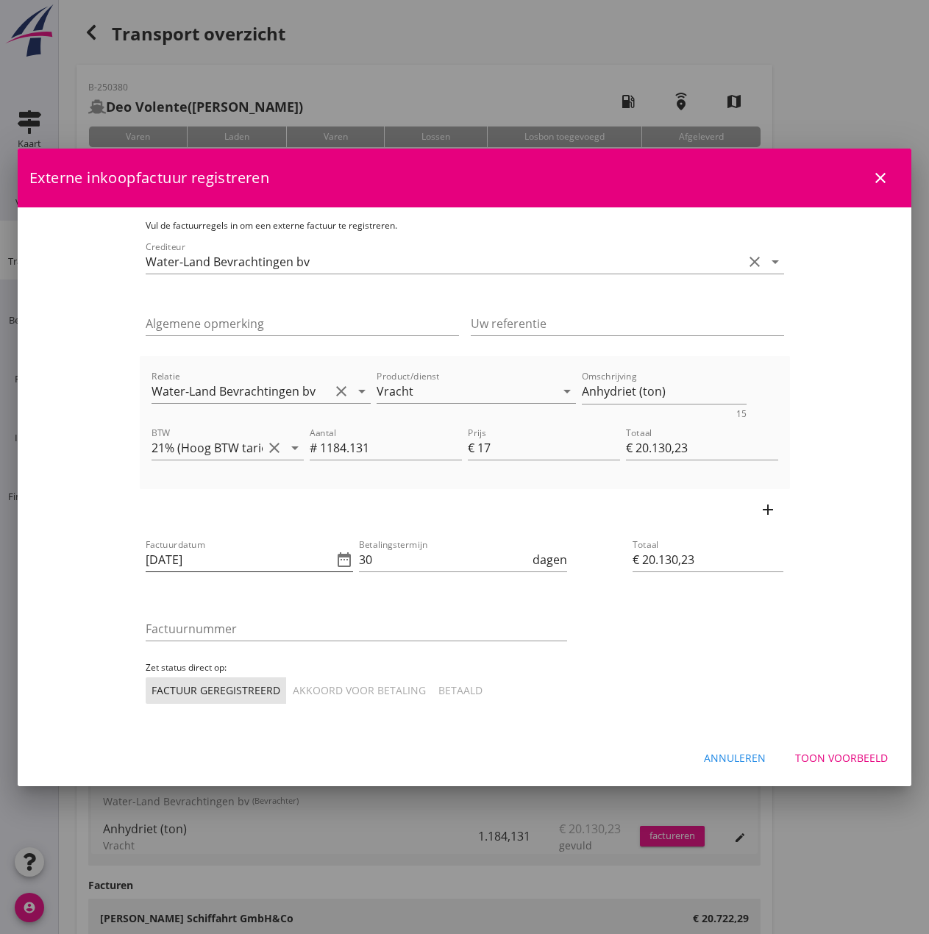
click at [335, 566] on icon "date_range" at bounding box center [344, 560] width 18 height 18
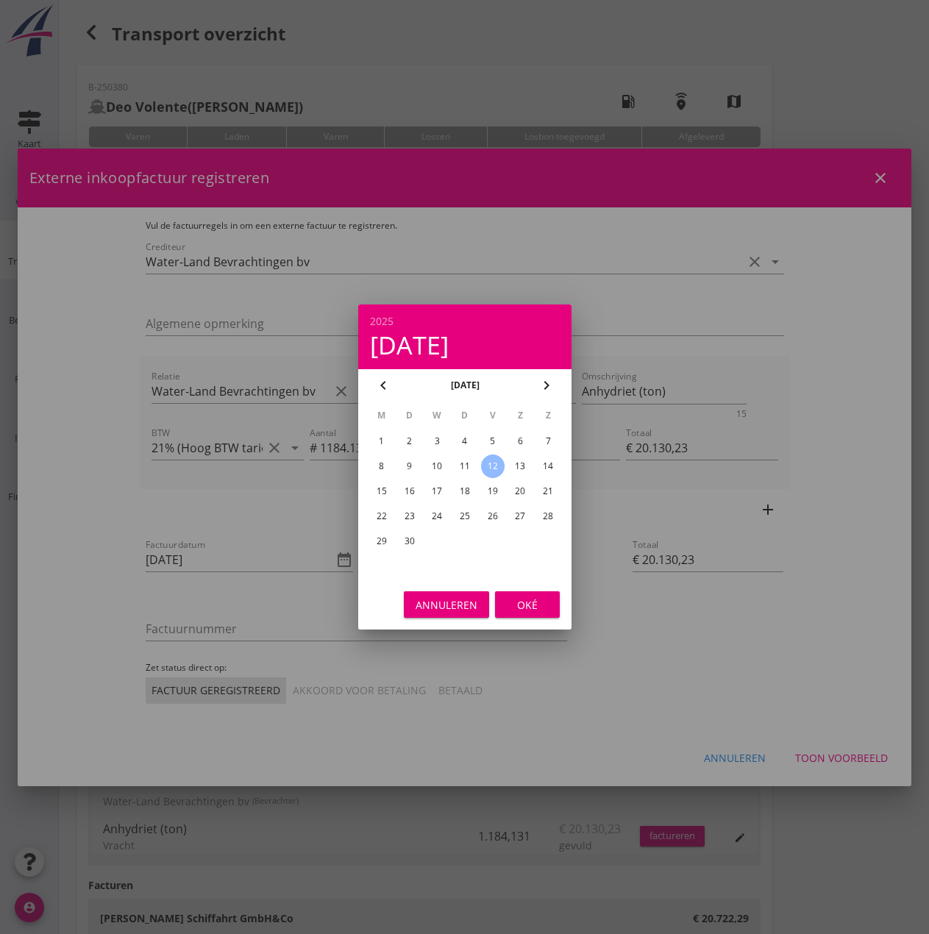
click at [466, 463] on div "11" at bounding box center [464, 467] width 24 height 24
type input "[DATE]"
click at [528, 601] on div "Oké" at bounding box center [527, 604] width 41 height 15
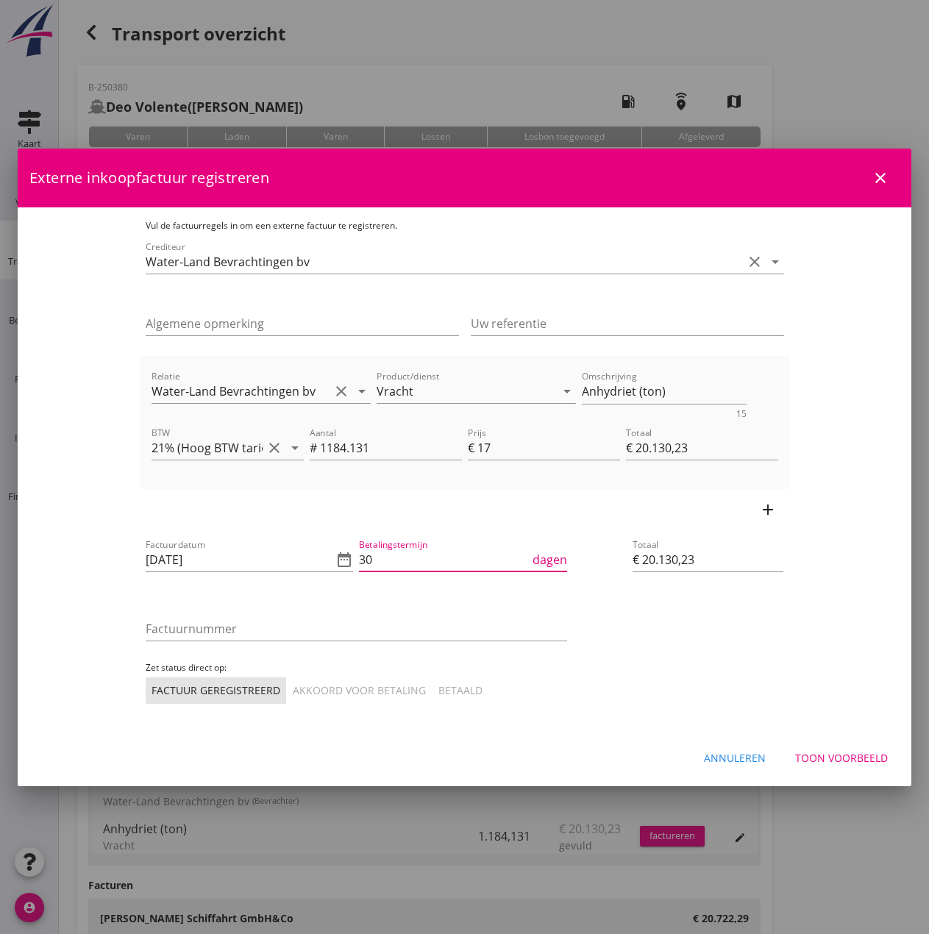
click at [369, 562] on input "30" at bounding box center [444, 560] width 171 height 24
type input "3"
type input "14"
click at [216, 619] on input "Factuurnummer" at bounding box center [357, 629] width 422 height 24
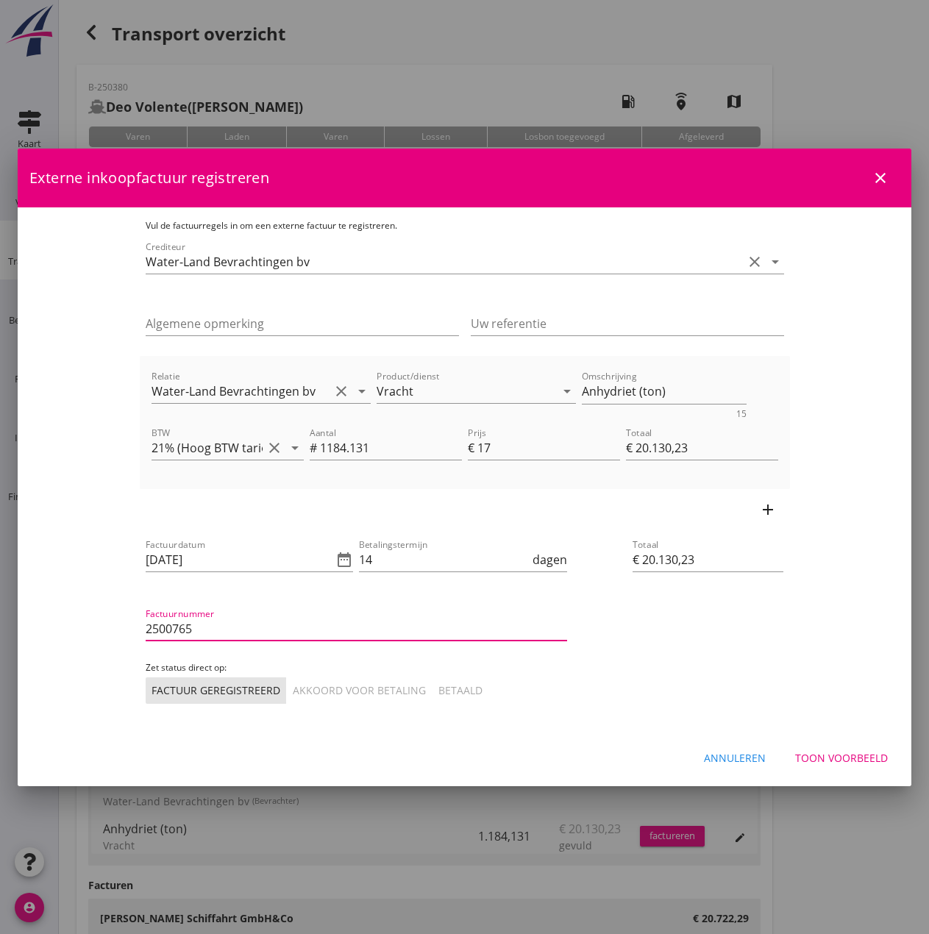
type input "2500765"
click at [293, 693] on div "Akkoord voor betaling" at bounding box center [359, 690] width 133 height 15
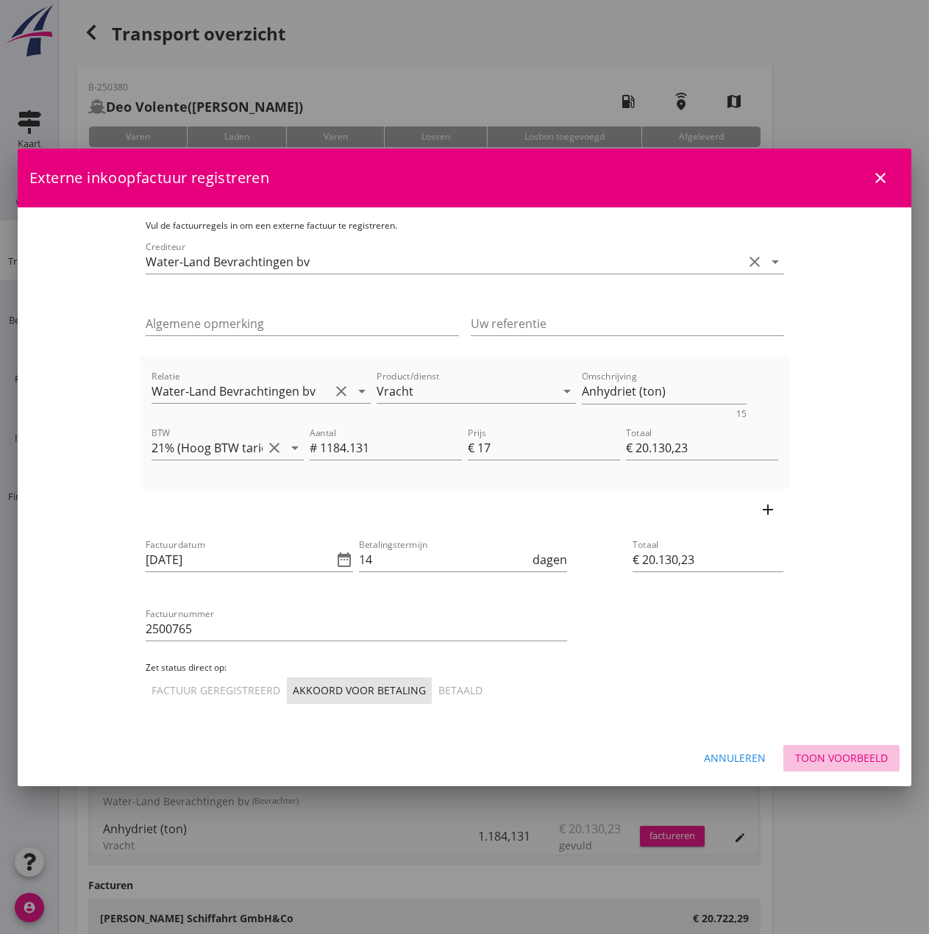
click at [839, 754] on div "Toon voorbeeld" at bounding box center [841, 757] width 93 height 15
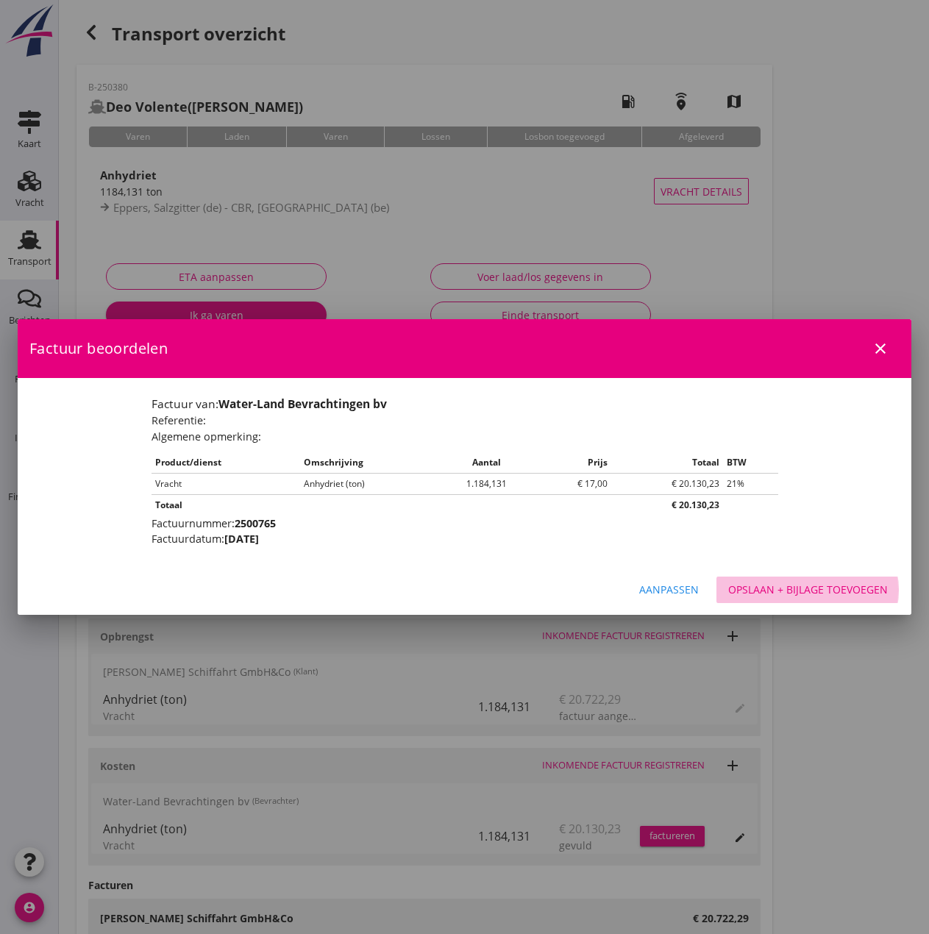
click at [837, 584] on div "Opslaan + bijlage toevoegen" at bounding box center [808, 589] width 160 height 15
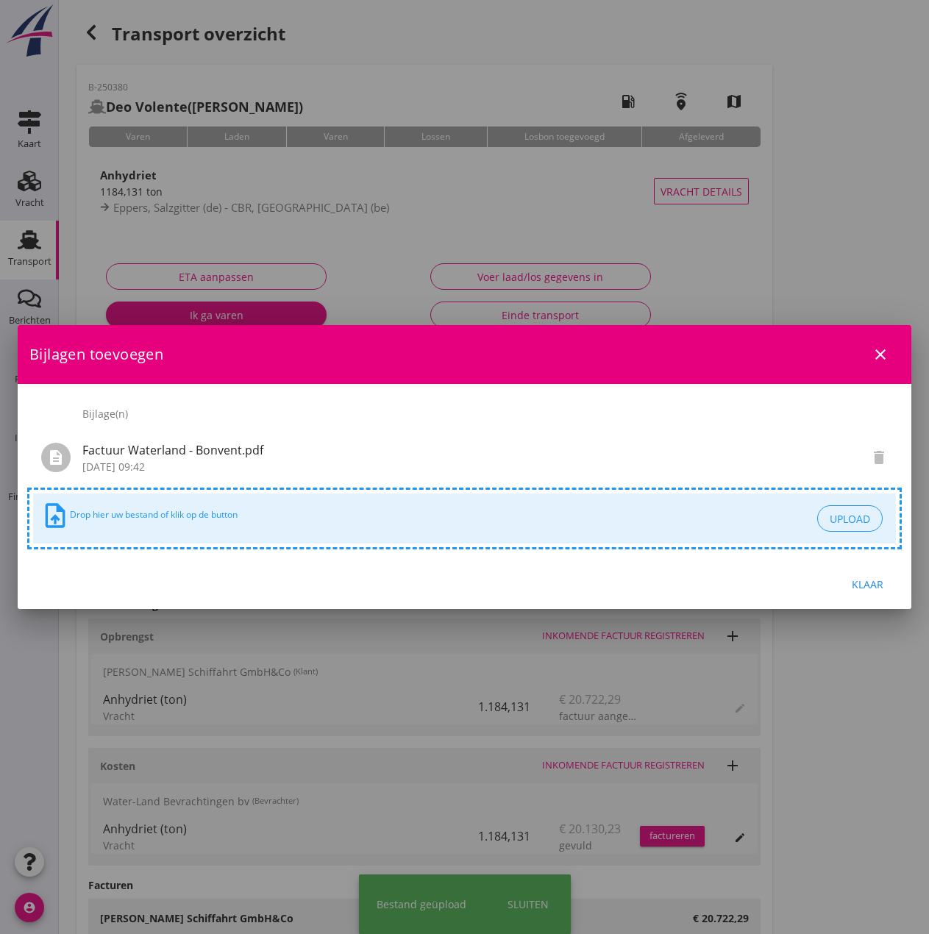
click at [872, 588] on div "Klaar" at bounding box center [867, 584] width 41 height 15
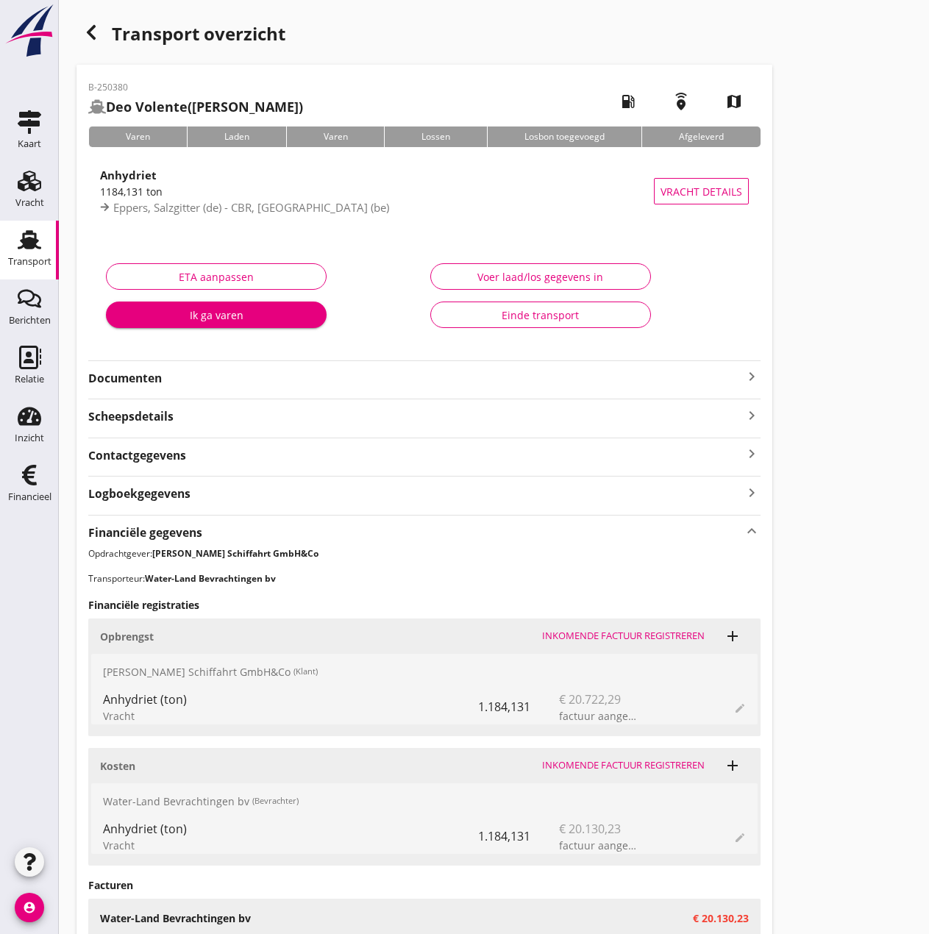
click at [541, 316] on div "Einde transport" at bounding box center [541, 314] width 196 height 15
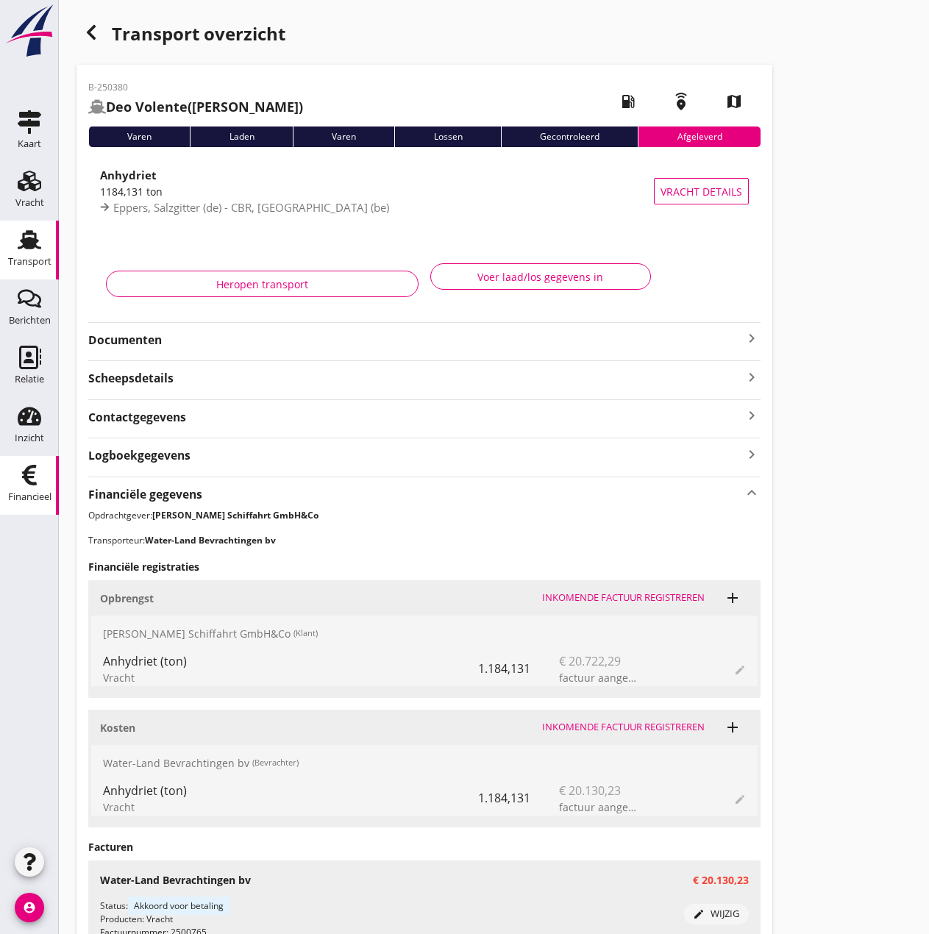
click at [32, 476] on icon "Financieel" at bounding box center [30, 475] width 24 height 24
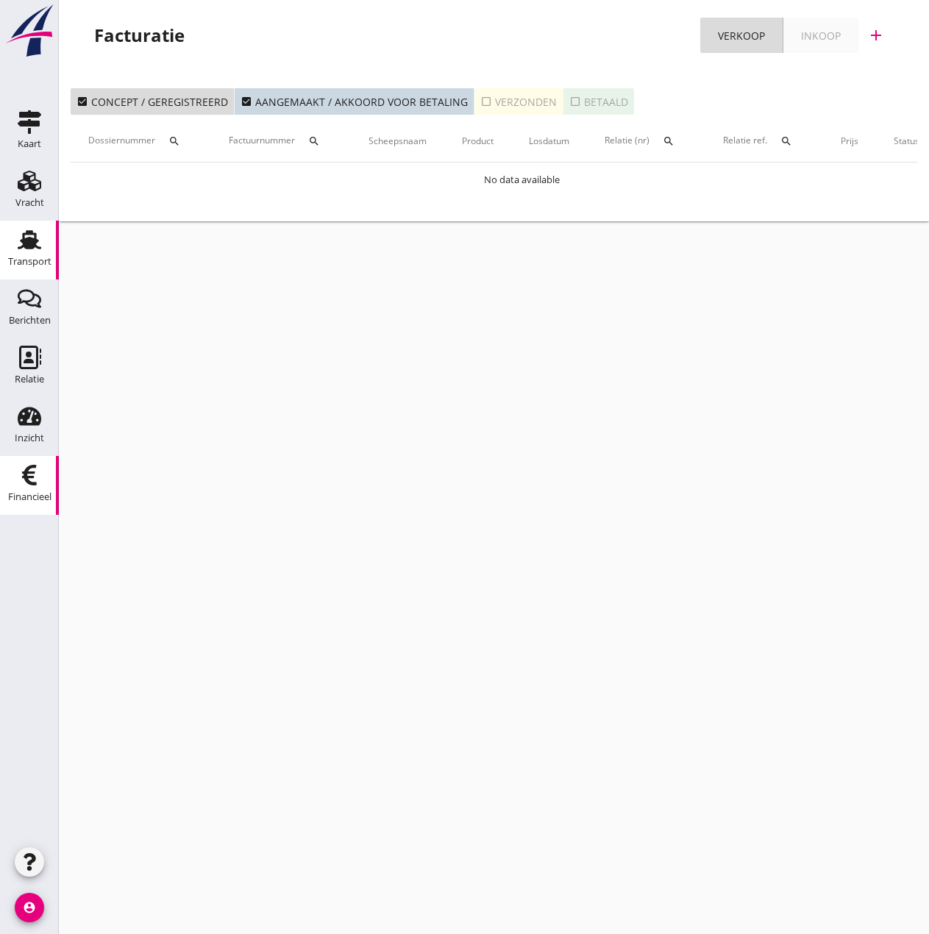
click at [23, 239] on use at bounding box center [30, 239] width 24 height 19
